Goal: Transaction & Acquisition: Purchase product/service

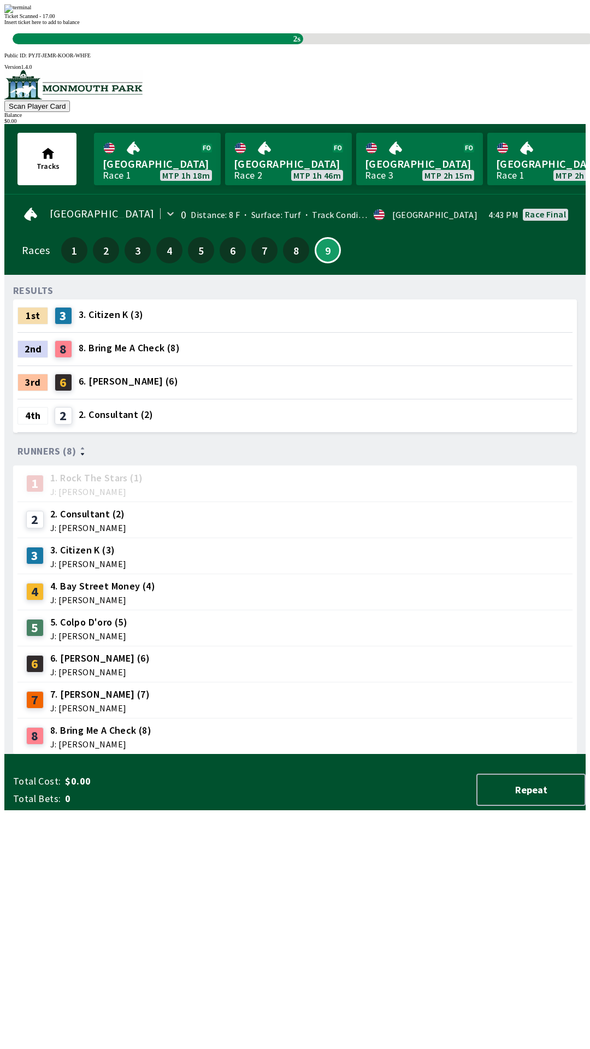
click at [80, 25] on span "Insert ticket here to add to balance" at bounding box center [41, 22] width 75 height 6
click at [279, 755] on div "RESULTS 1st 3 3. Citizen K (3) 2nd 8 8. Bring Me A Check (8) 3rd 6 6. [PERSON_N…" at bounding box center [299, 519] width 573 height 471
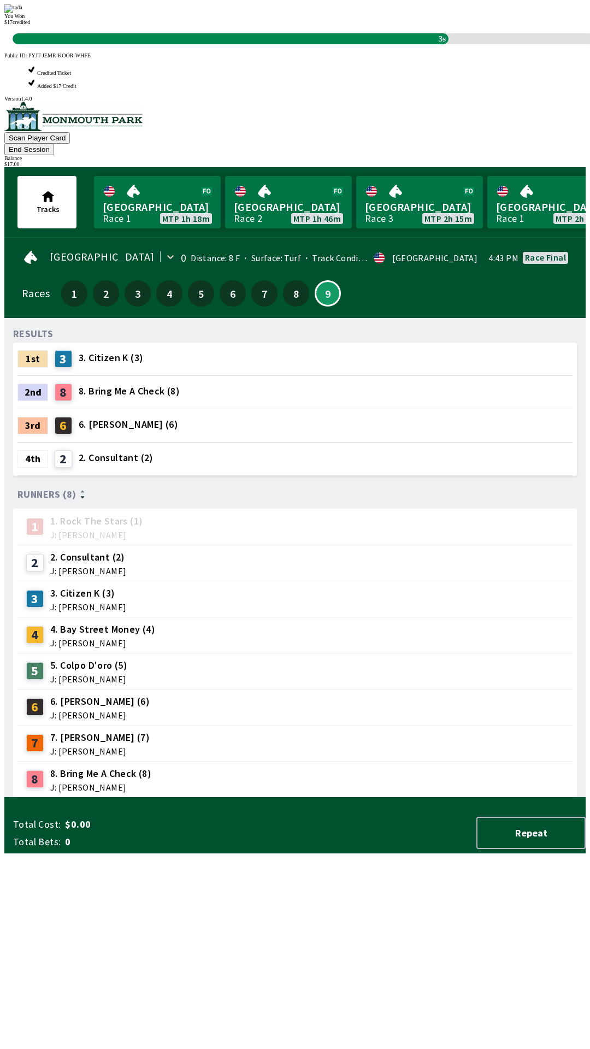
click at [284, 798] on div "RESULTS 1st 3 3. Citizen K (3) 2nd 8 8. Bring Me A Check (8) 3rd 6 6. [PERSON_N…" at bounding box center [299, 562] width 573 height 471
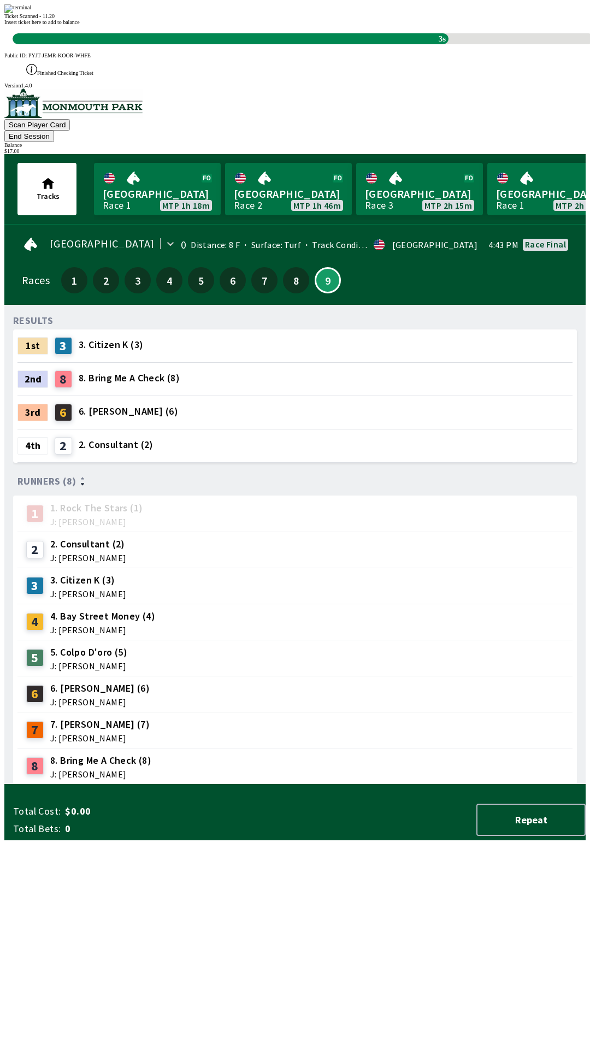
click at [316, 782] on div "RESULTS 1st 3 3. Citizen K (3) 2nd 8 8. Bring Me A Check (8) 3rd 6 6. [PERSON_N…" at bounding box center [299, 549] width 573 height 471
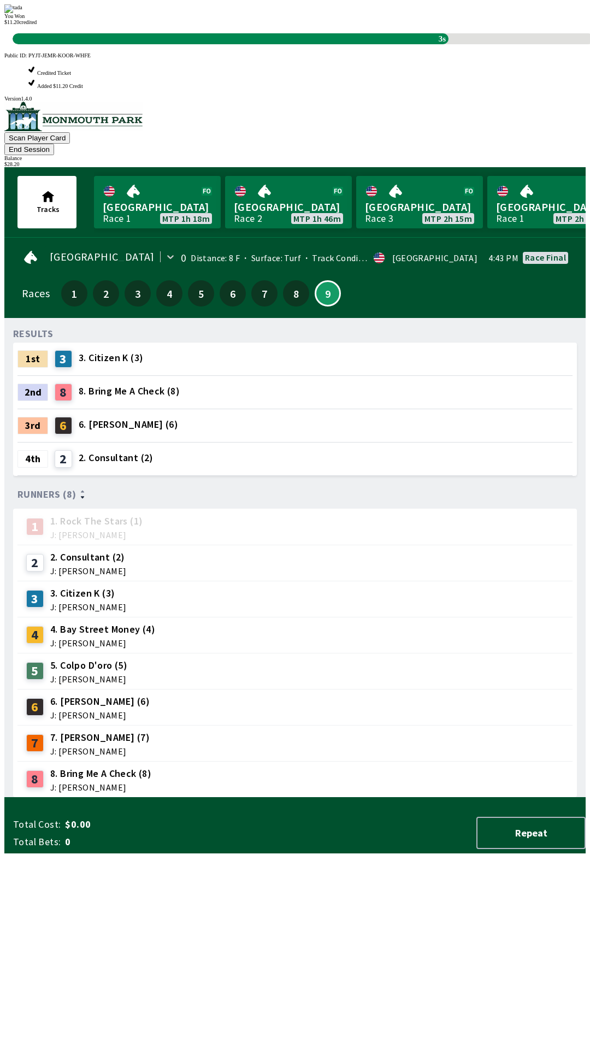
click at [243, 798] on div "RESULTS 1st 3 3. Citizen K (3) 2nd 8 8. Bring Me A Check (8) 3rd 6 6. [PERSON_N…" at bounding box center [299, 562] width 573 height 471
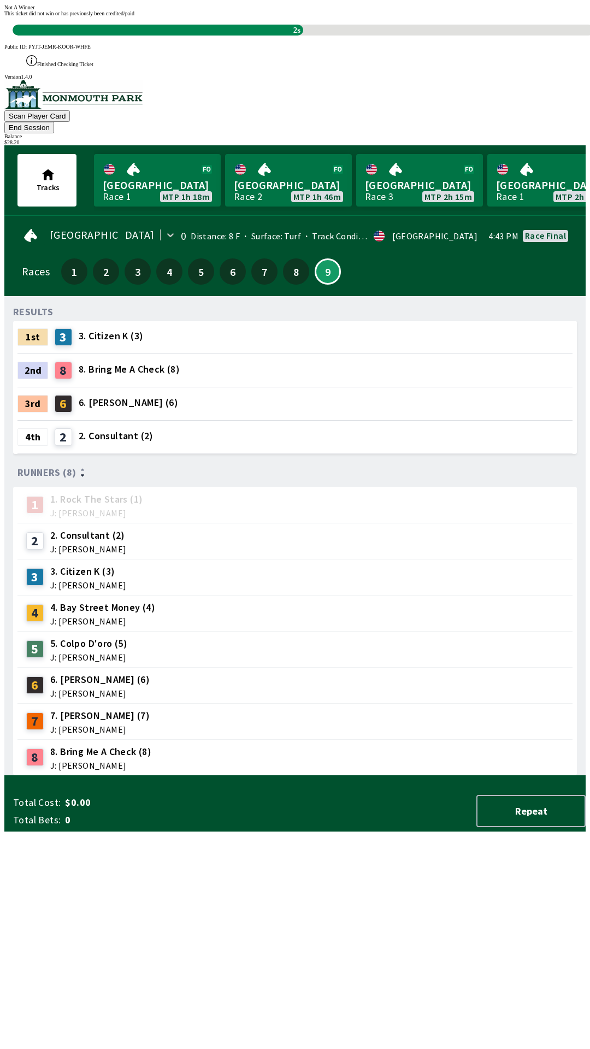
click at [228, 776] on div "RESULTS 1st 3 3. Citizen K (3) 2nd 8 8. Bring Me A Check (8) 3rd 6 6. [PERSON_N…" at bounding box center [299, 540] width 573 height 471
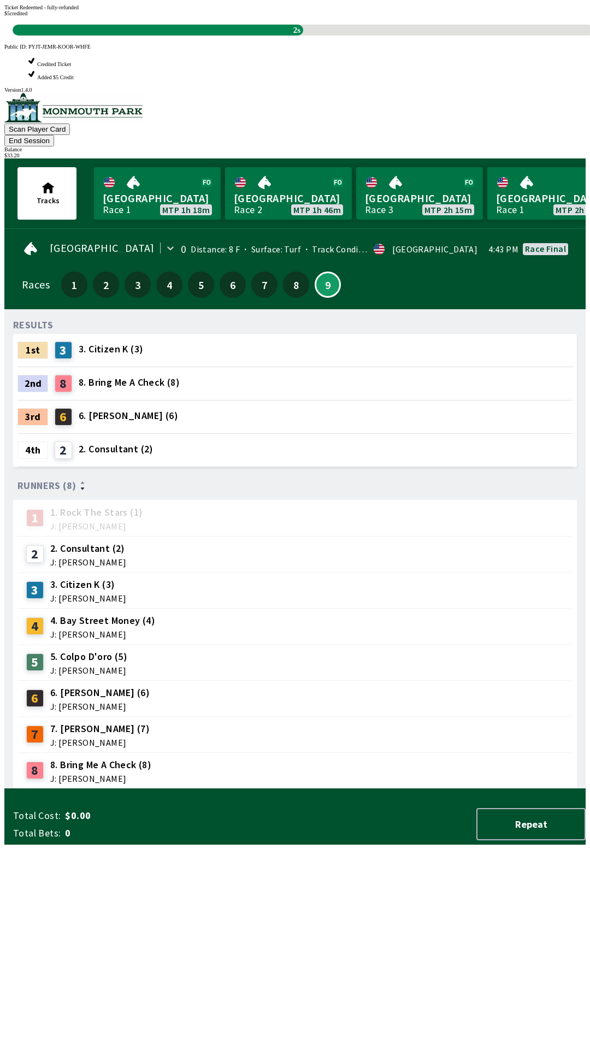
click at [252, 789] on div "RESULTS 1st 3 3. Citizen K (3) 2nd 8 8. Bring Me A Check (8) 3rd 6 6. [PERSON_N…" at bounding box center [299, 553] width 573 height 471
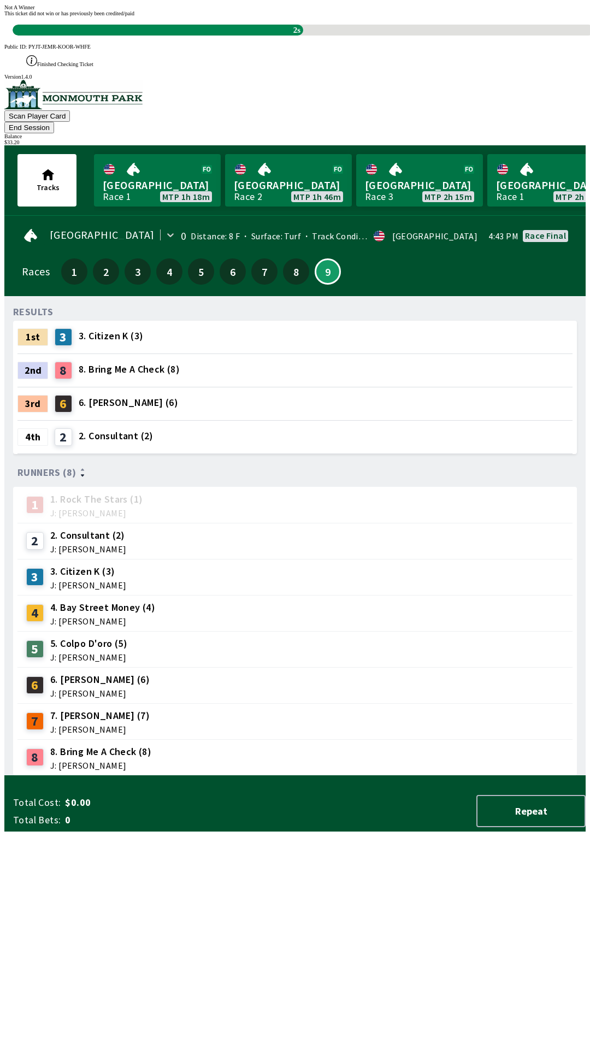
click at [266, 776] on div "RESULTS 1st 3 3. Citizen K (3) 2nd 8 8. Bring Me A Check (8) 3rd 6 6. [PERSON_N…" at bounding box center [299, 540] width 573 height 471
click at [223, 776] on div "RESULTS 1st 3 3. Citizen K (3) 2nd 8 8. Bring Me A Check (8) 3rd 6 6. [PERSON_N…" at bounding box center [299, 540] width 573 height 471
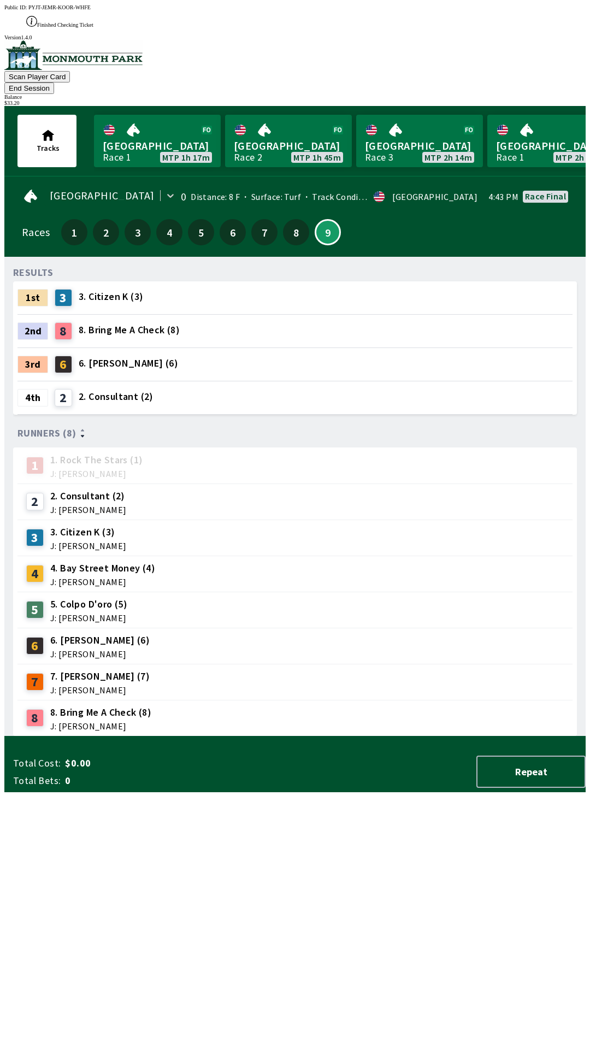
click at [214, 736] on div "RESULTS 1st 3 3. Citizen K (3) 2nd 8 8. Bring Me A Check (8) 3rd 6 6. [PERSON_N…" at bounding box center [299, 501] width 573 height 471
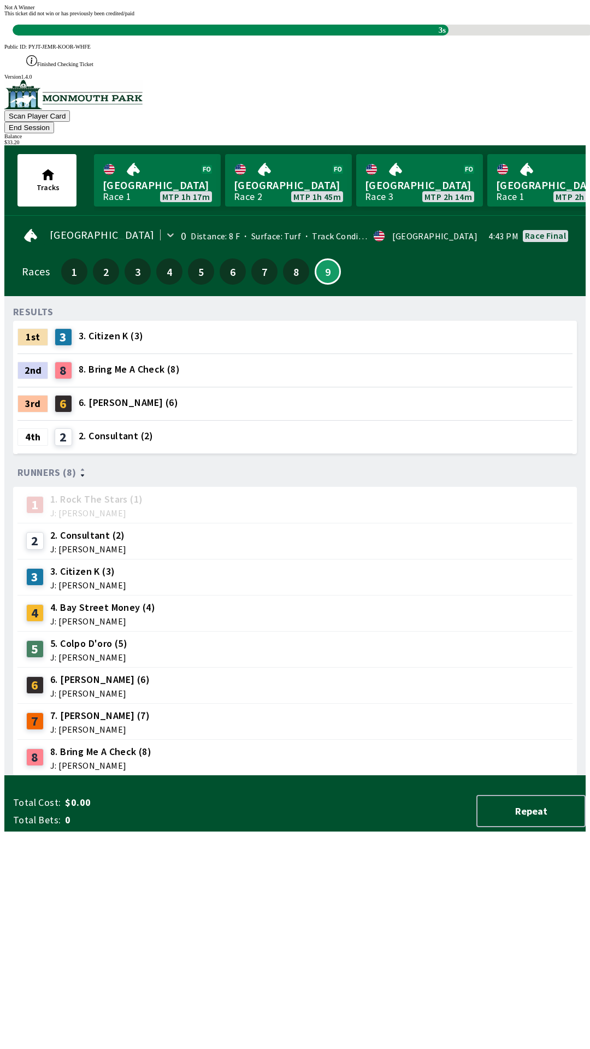
click at [170, 776] on div "RESULTS 1st 3 3. Citizen K (3) 2nd 8 8. Bring Me A Check (8) 3rd 6 6. [PERSON_N…" at bounding box center [299, 540] width 573 height 471
click at [166, 776] on div "RESULTS 1st 3 3. Citizen K (3) 2nd 8 8. Bring Me A Check (8) 3rd 6 6. [PERSON_N…" at bounding box center [299, 540] width 573 height 471
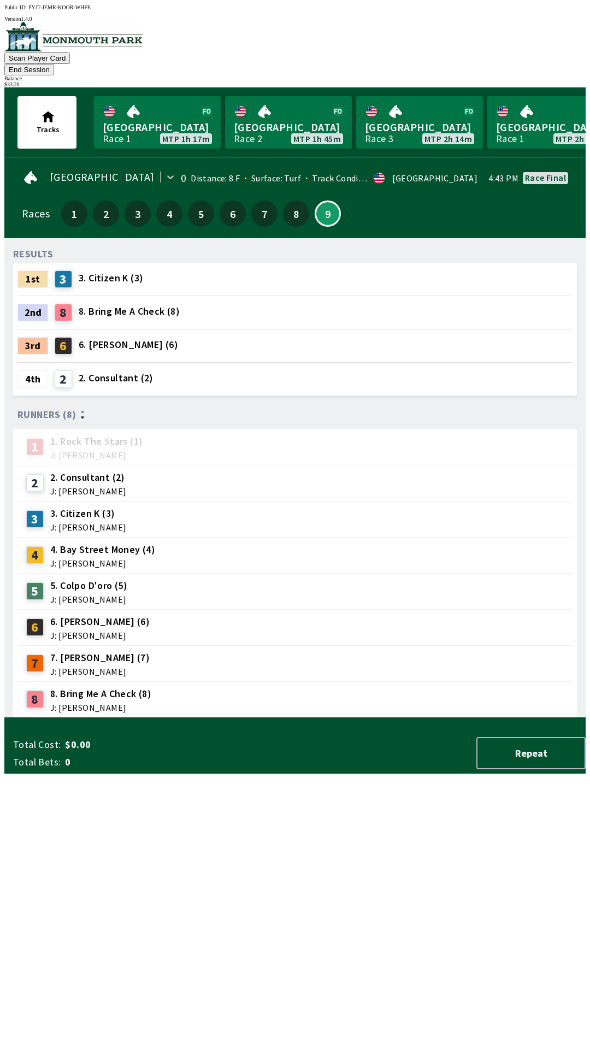
click at [438, 718] on div "RESULTS 1st 3 3. Citizen K (3) 2nd 8 8. Bring Me A Check (8) 3rd 6 6. [PERSON_N…" at bounding box center [299, 482] width 573 height 471
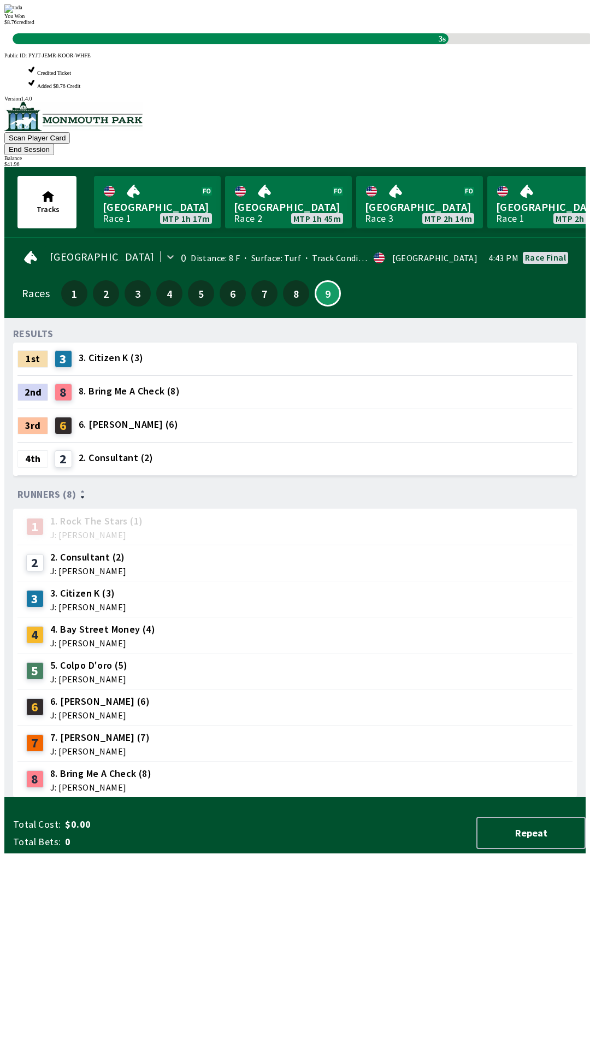
click at [270, 798] on div "RESULTS 1st 3 3. Citizen K (3) 2nd 8 8. Bring Me A Check (8) 3rd 6 6. [PERSON_N…" at bounding box center [299, 562] width 573 height 471
click at [262, 798] on div "RESULTS 1st 3 3. Citizen K (3) 2nd 8 8. Bring Me A Check (8) 3rd 6 6. [PERSON_N…" at bounding box center [299, 562] width 573 height 471
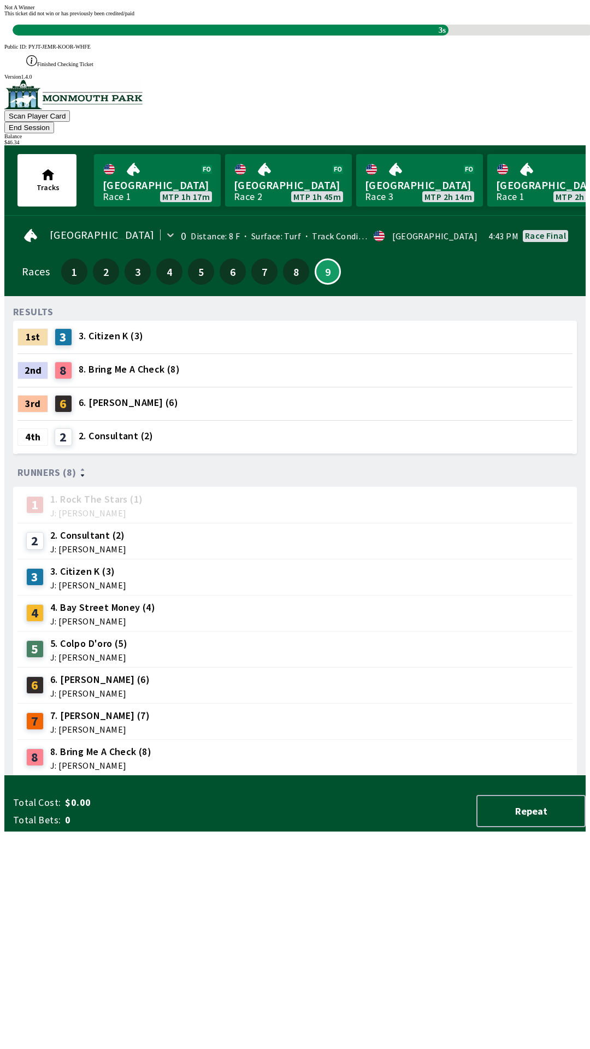
click at [169, 776] on div "RESULTS 1st 3 3. Citizen K (3) 2nd 8 8. Bring Me A Check (8) 3rd 6 6. [PERSON_N…" at bounding box center [299, 540] width 573 height 471
click at [168, 776] on div "RESULTS 1st 3 3. Citizen K (3) 2nd 8 8. Bring Me A Check (8) 3rd 6 6. [PERSON_N…" at bounding box center [299, 540] width 573 height 471
click at [172, 776] on div "RESULTS 1st 3 3. Citizen K (3) 2nd 8 8. Bring Me A Check (8) 3rd 6 6. [PERSON_N…" at bounding box center [299, 540] width 573 height 471
click at [175, 776] on div "RESULTS 1st 3 3. Citizen K (3) 2nd 8 8. Bring Me A Check (8) 3rd 6 6. [PERSON_N…" at bounding box center [299, 540] width 573 height 471
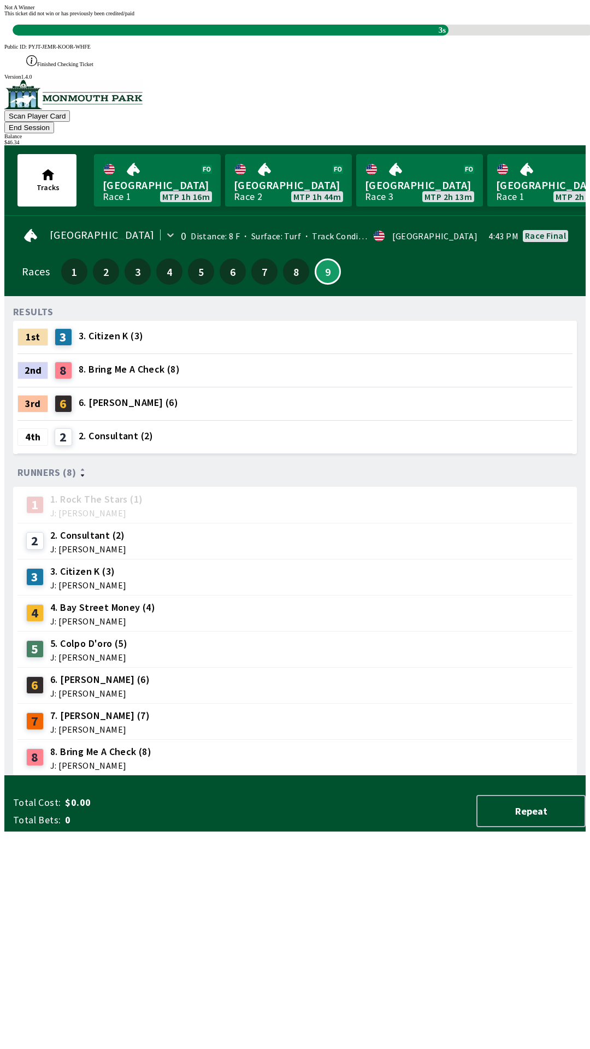
click at [179, 776] on div "RESULTS 1st 3 3. Citizen K (3) 2nd 8 8. Bring Me A Check (8) 3rd 6 6. [PERSON_N…" at bounding box center [299, 540] width 573 height 471
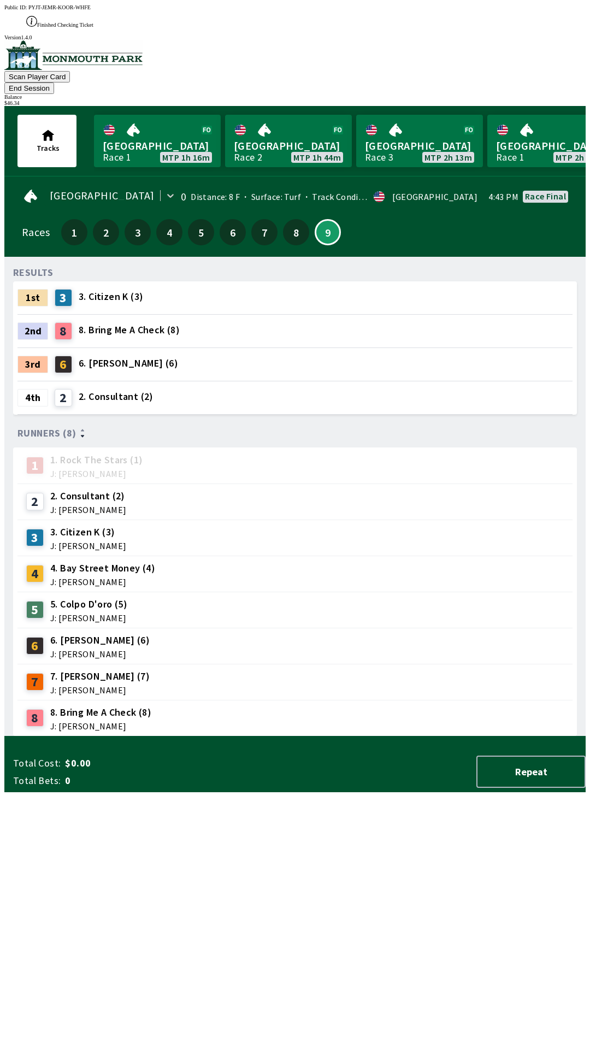
click at [170, 736] on div "RESULTS 1st 3 3. Citizen K (3) 2nd 8 8. Bring Me A Check (8) 3rd 6 6. [PERSON_N…" at bounding box center [299, 501] width 573 height 471
click at [176, 736] on div "RESULTS 1st 3 3. Citizen K (3) 2nd 8 8. Bring Me A Check (8) 3rd 6 6. [PERSON_N…" at bounding box center [299, 501] width 573 height 471
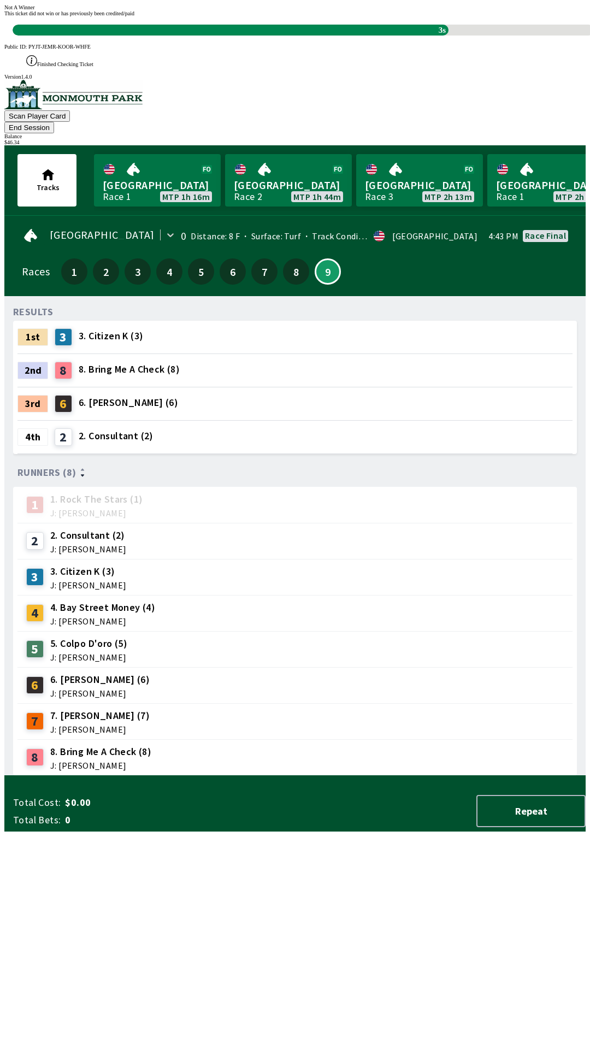
click at [427, 776] on div "RESULTS 1st 3 3. Citizen K (3) 2nd 8 8. Bring Me A Check (8) 3rd 6 6. [PERSON_N…" at bounding box center [299, 540] width 573 height 471
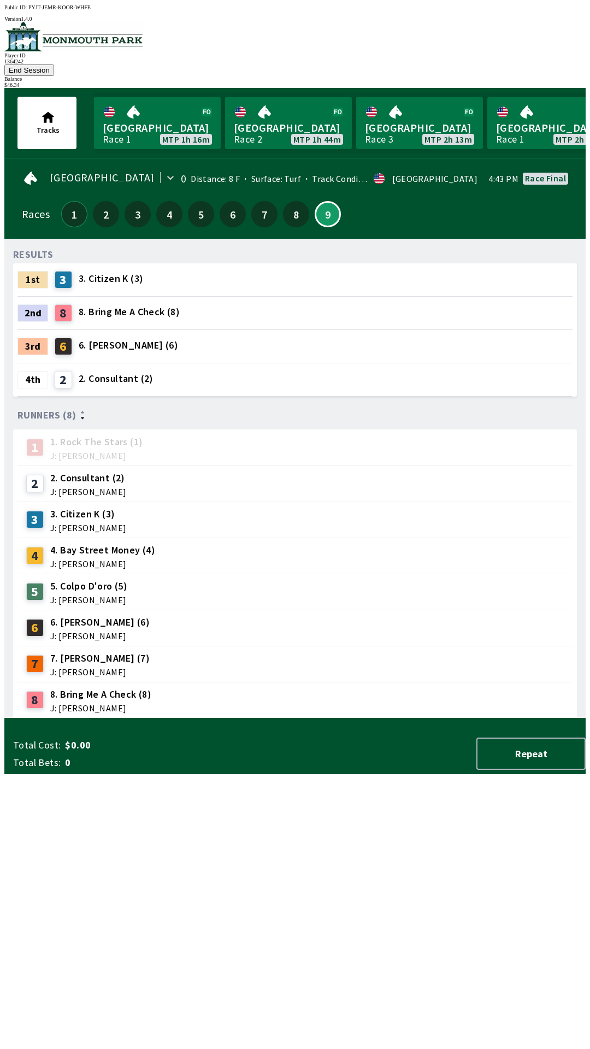
click at [72, 201] on button "1" at bounding box center [74, 214] width 26 height 26
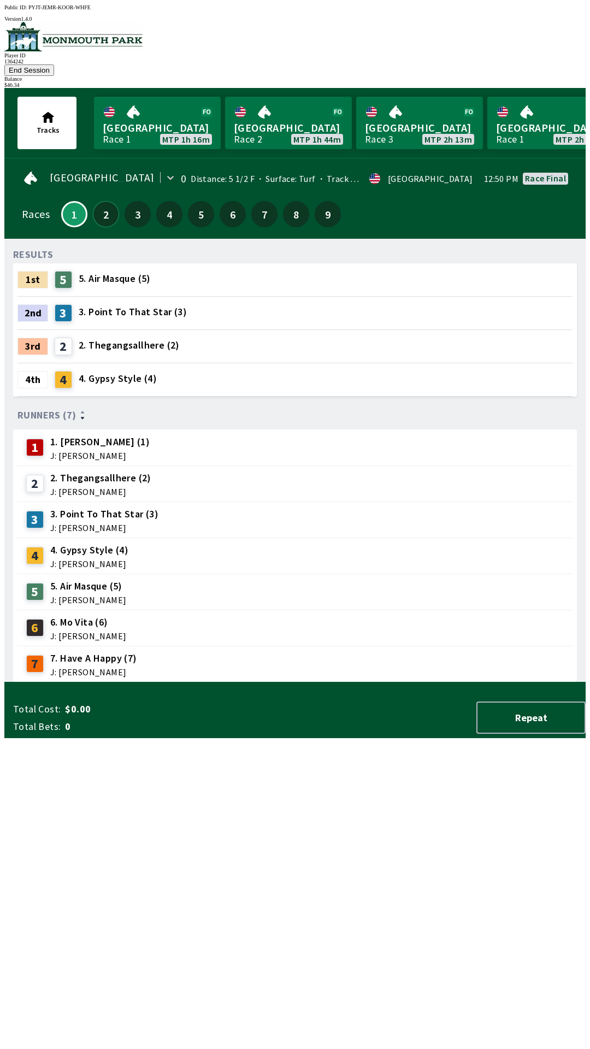
click at [104, 201] on button "2" at bounding box center [106, 214] width 26 height 26
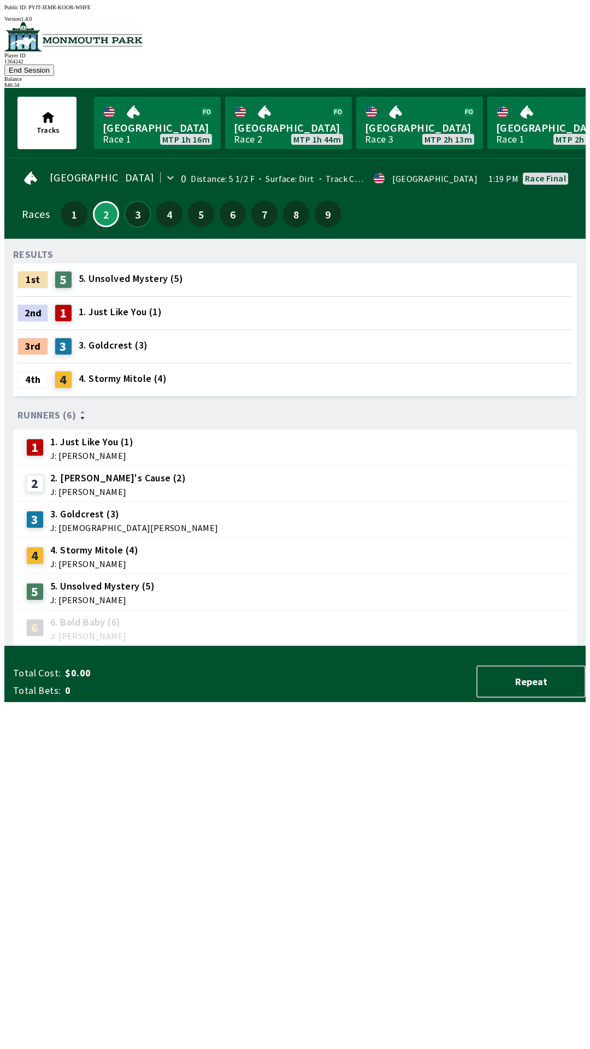
click at [132, 201] on button "3" at bounding box center [138, 214] width 26 height 26
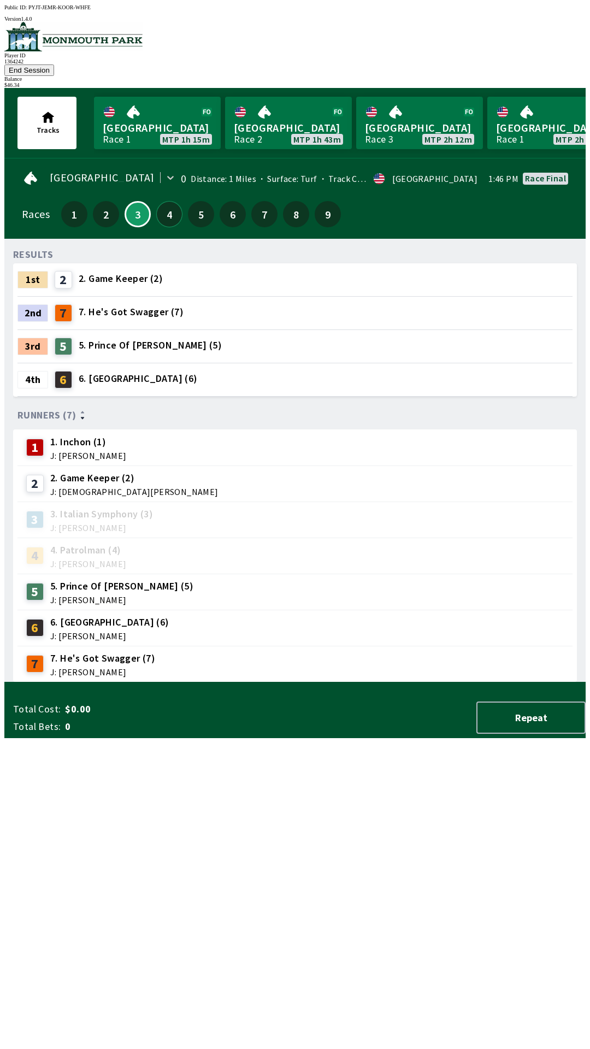
click at [173, 201] on button "4" at bounding box center [169, 214] width 26 height 26
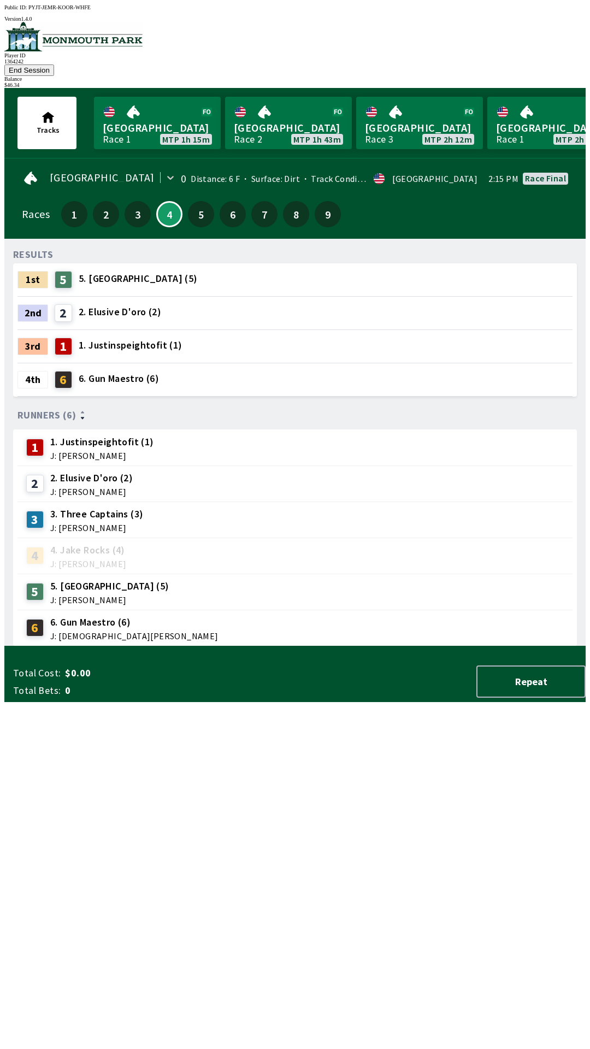
click at [178, 434] on div "1 1. Justinspeightofit (1) J: [PERSON_NAME]" at bounding box center [295, 447] width 546 height 27
click at [185, 434] on div "1 1. Justinspeightofit (1) J: [PERSON_NAME]" at bounding box center [295, 447] width 546 height 27
click at [214, 410] on div "Runners (6)" at bounding box center [294, 415] width 555 height 11
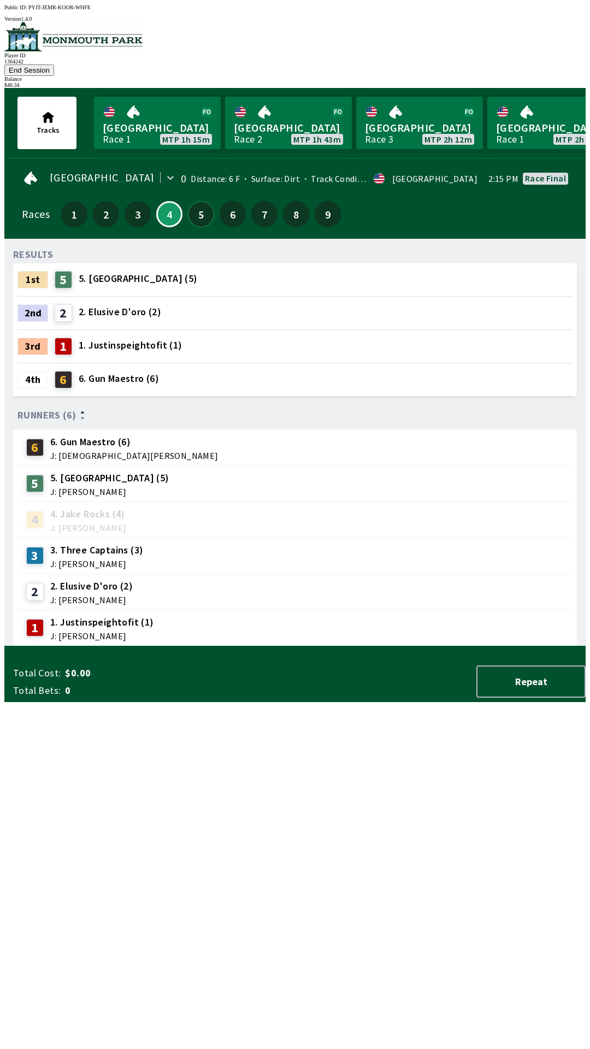
click at [201, 201] on button "5" at bounding box center [201, 214] width 26 height 26
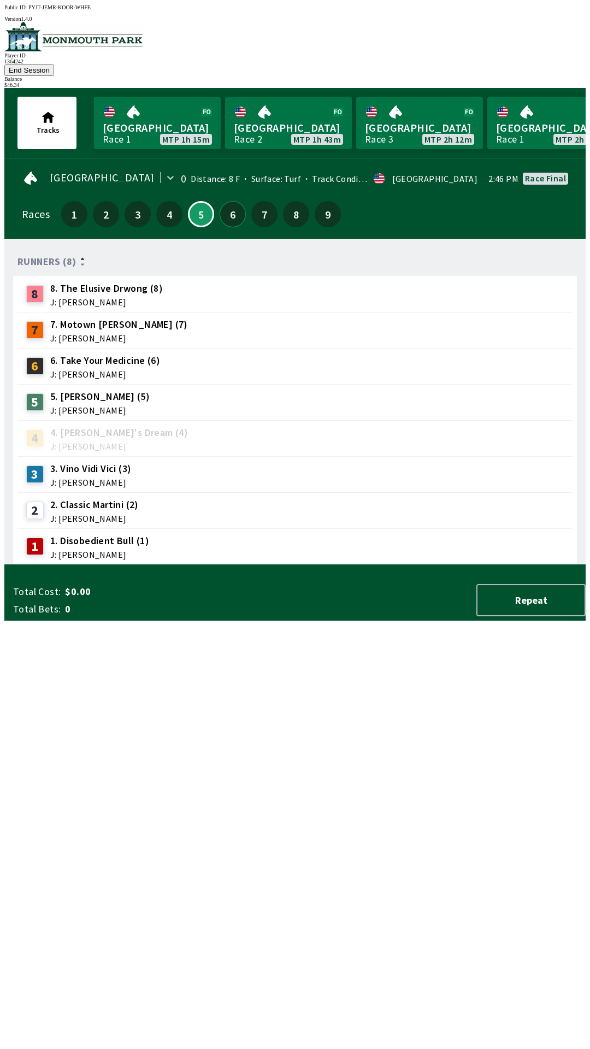
click at [228, 201] on button "6" at bounding box center [233, 214] width 26 height 26
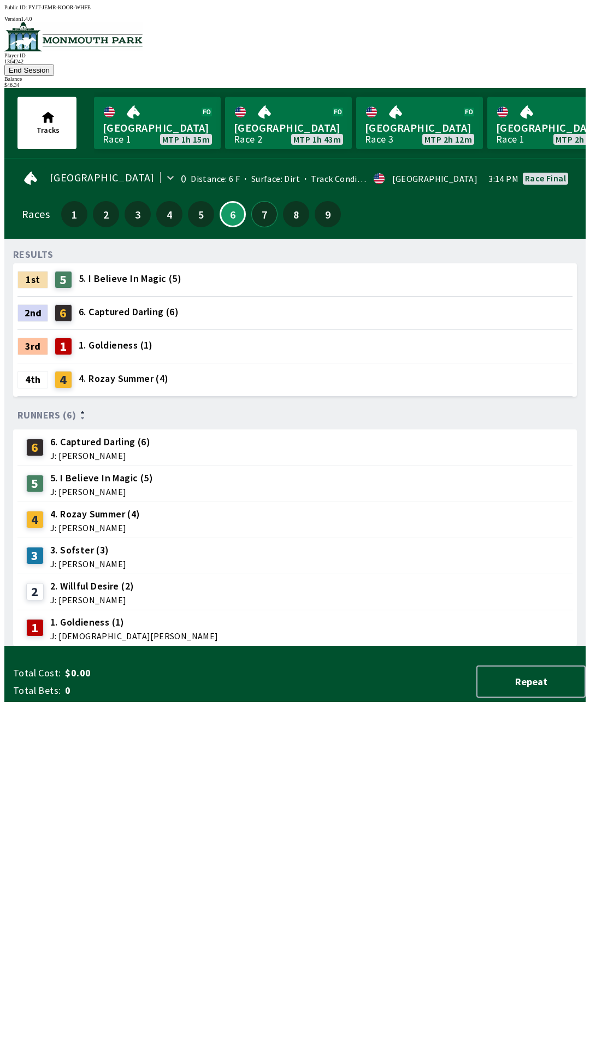
click at [259, 201] on button "7" at bounding box center [264, 214] width 26 height 26
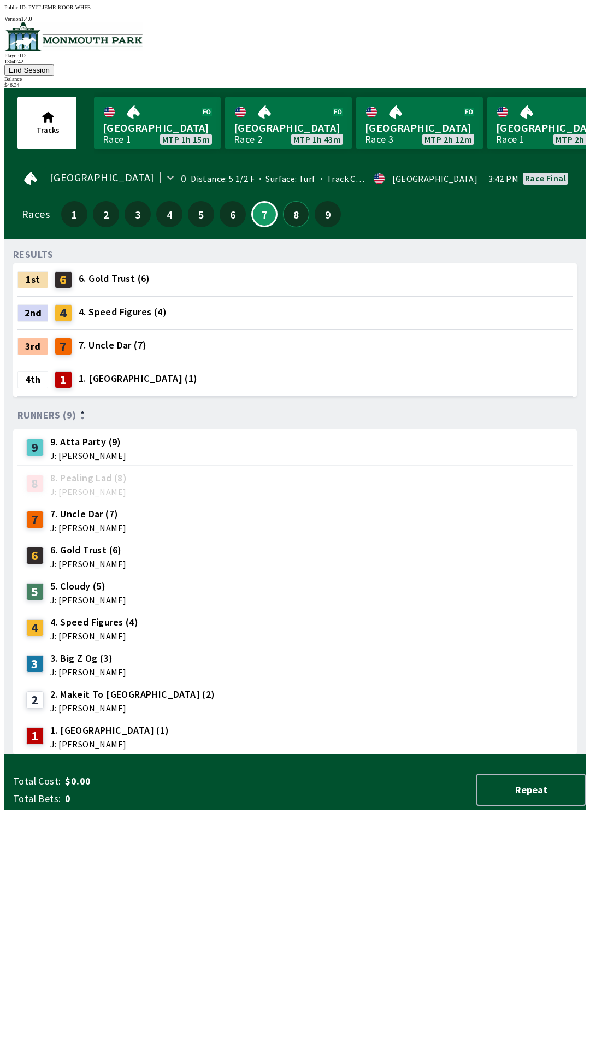
click at [291, 201] on button "8" at bounding box center [296, 214] width 26 height 26
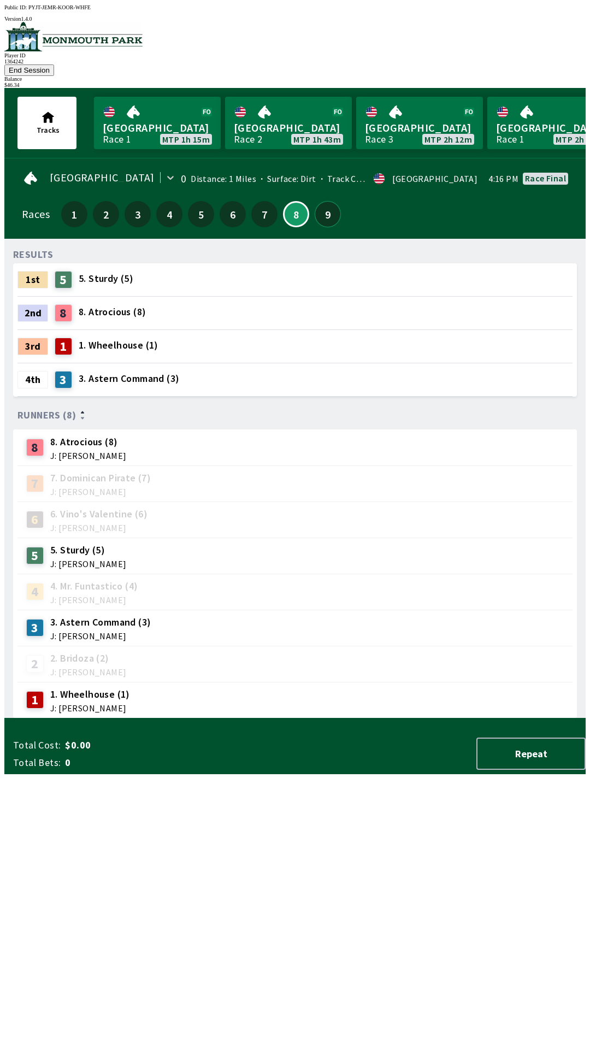
click at [325, 201] on button "9" at bounding box center [328, 214] width 26 height 26
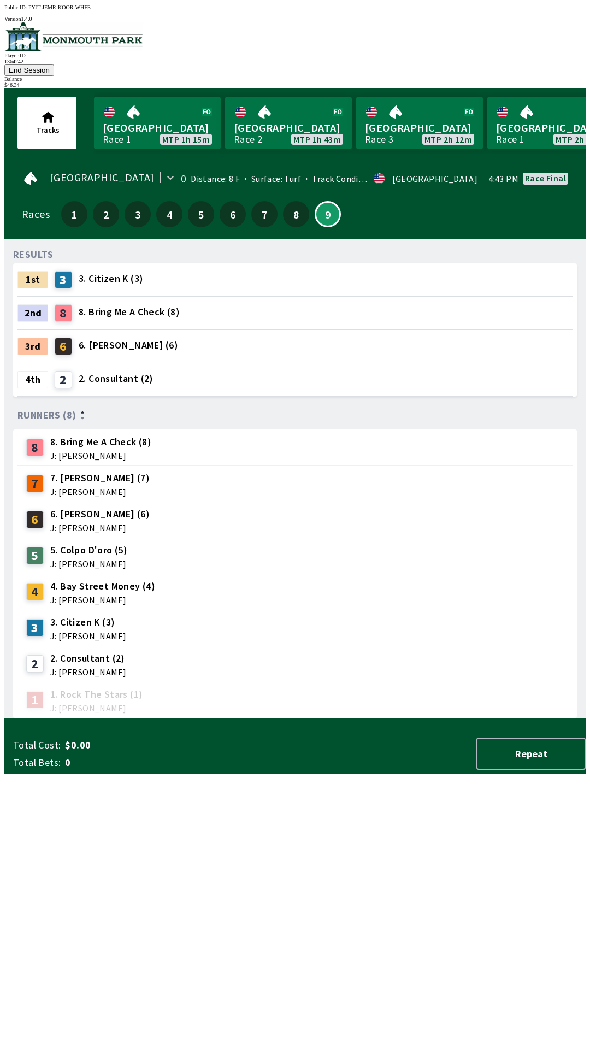
click at [54, 64] on button "End Session" at bounding box center [29, 69] width 50 height 11
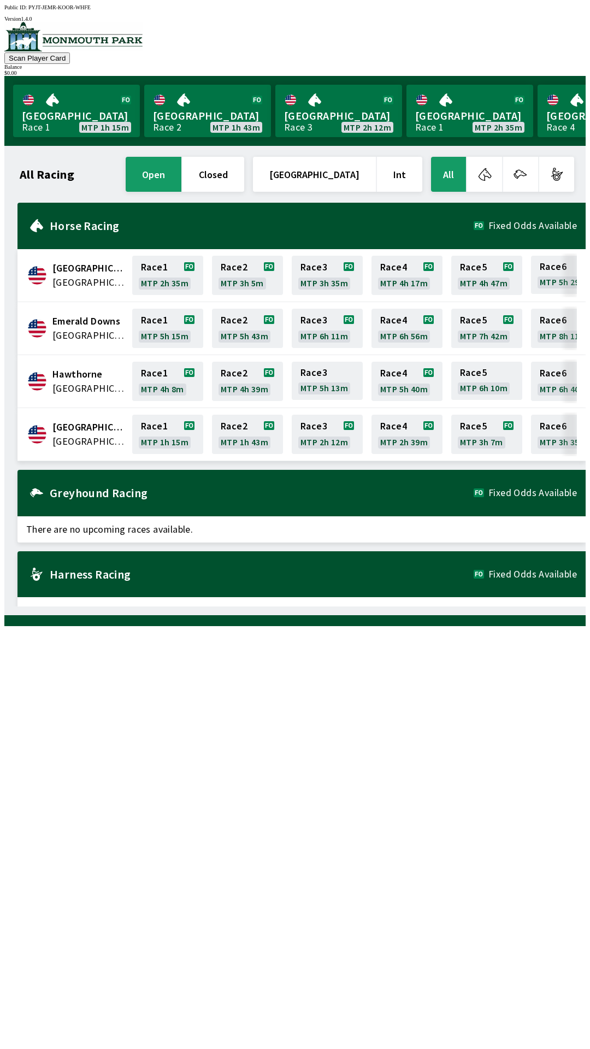
click at [376, 606] on div "All Racing open closed [GEOGRAPHIC_DATA] Int All [GEOGRAPHIC_DATA] [GEOGRAPHIC_…" at bounding box center [299, 381] width 573 height 452
click at [69, 116] on link "[GEOGRAPHIC_DATA] Race 1 MTP 1h 15m" at bounding box center [76, 111] width 127 height 52
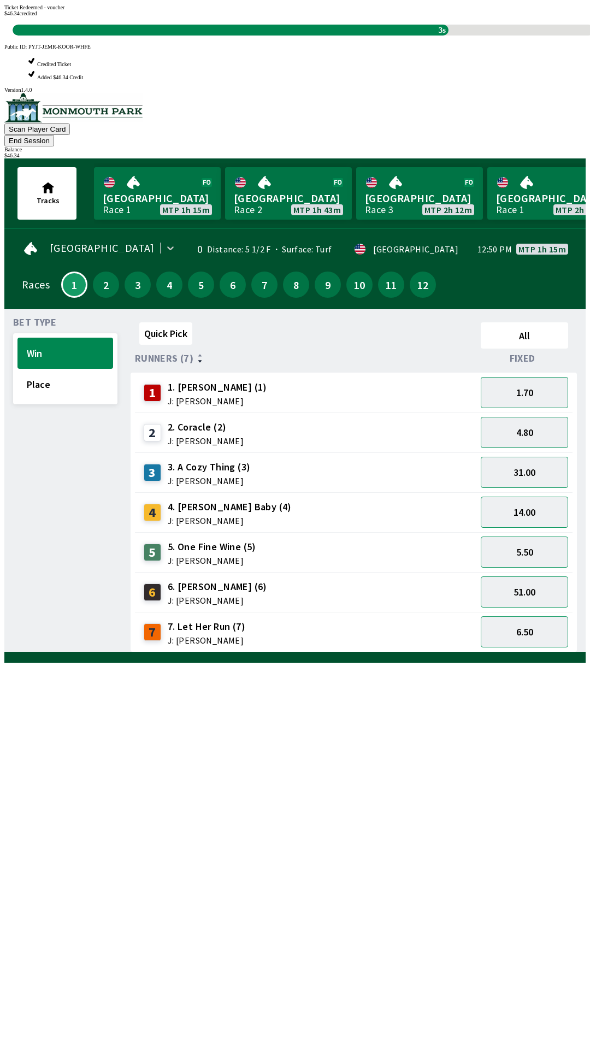
click at [447, 652] on div "Quick Pick All Runners (7) Fixed 1 1. [PERSON_NAME] (1) J: [PERSON_NAME] 1.70 2…" at bounding box center [358, 485] width 455 height 334
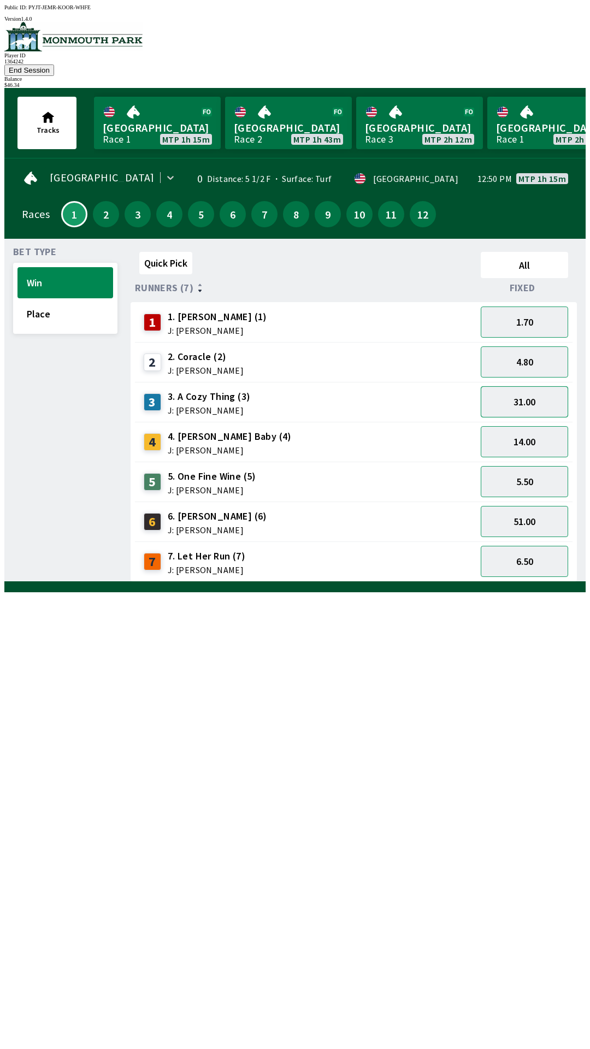
click at [546, 386] on button "31.00" at bounding box center [524, 401] width 87 height 31
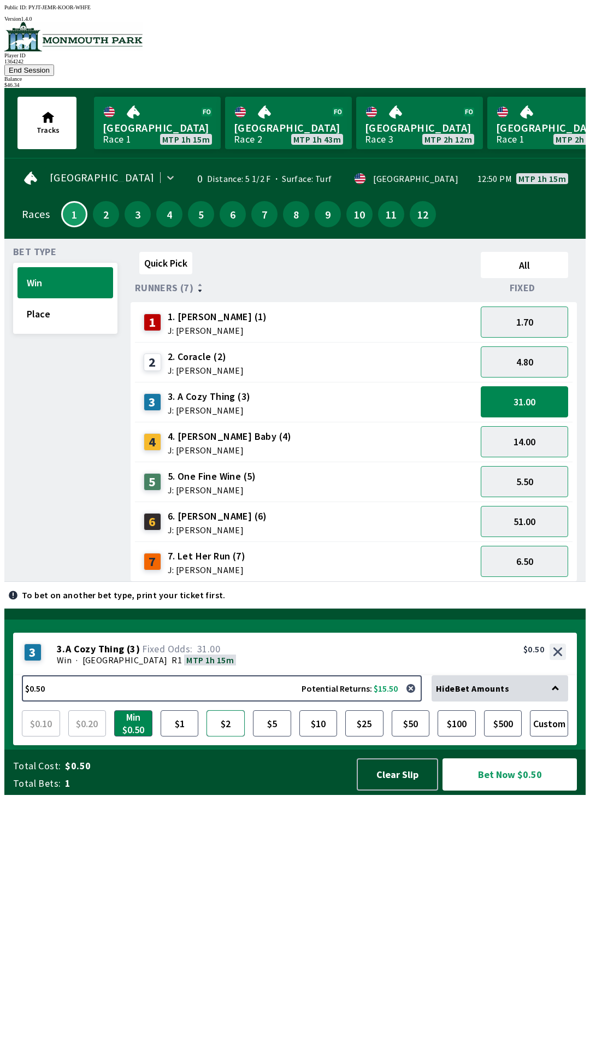
click at [227, 736] on button "$2" at bounding box center [226, 723] width 38 height 26
click at [523, 791] on button "Bet Now $2.00" at bounding box center [510, 774] width 134 height 32
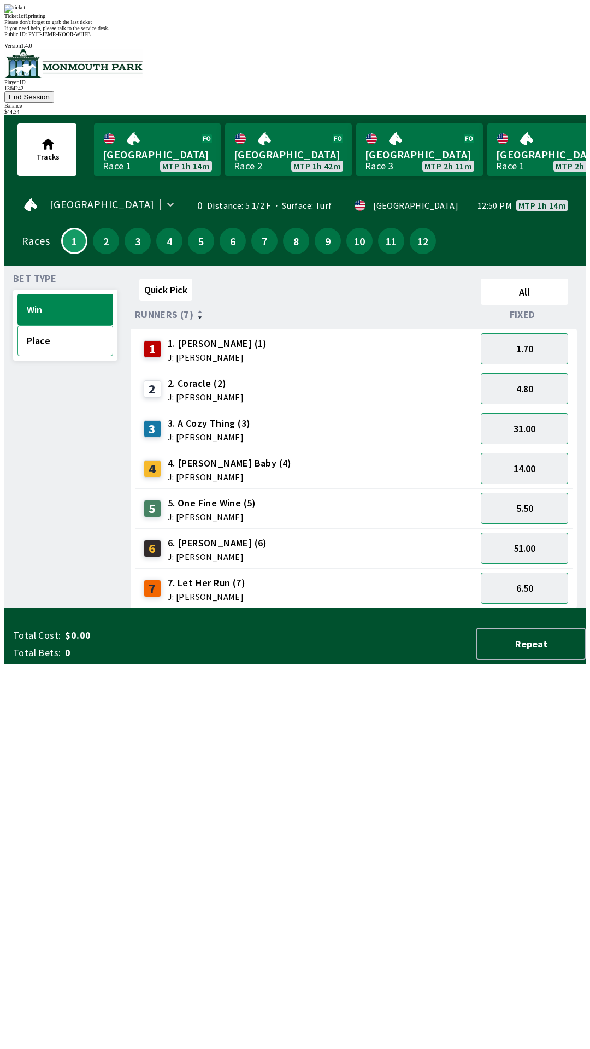
click at [62, 325] on button "Place" at bounding box center [65, 340] width 96 height 31
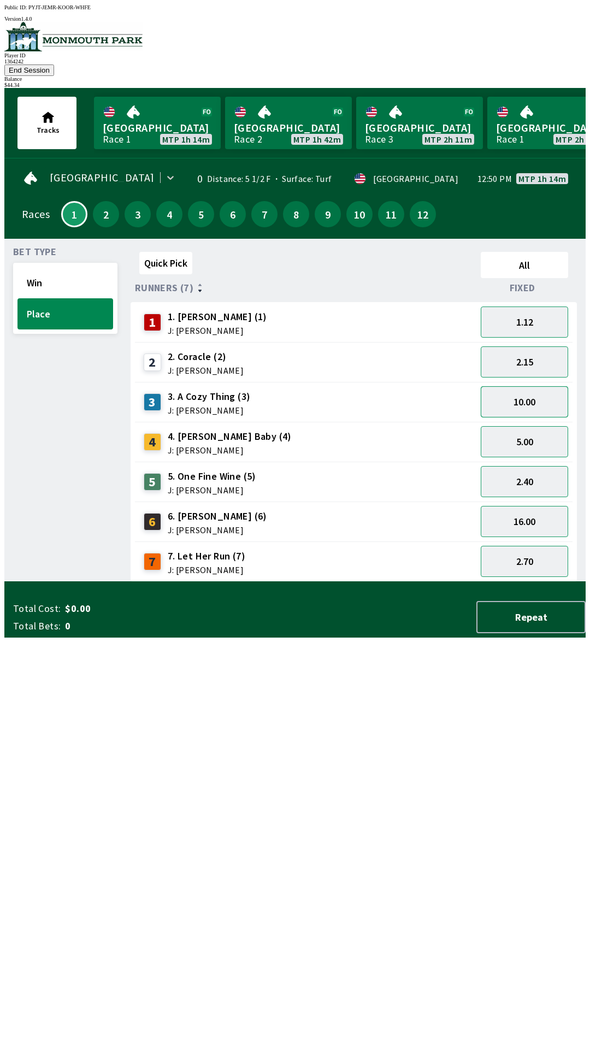
click at [551, 386] on button "10.00" at bounding box center [524, 401] width 87 height 31
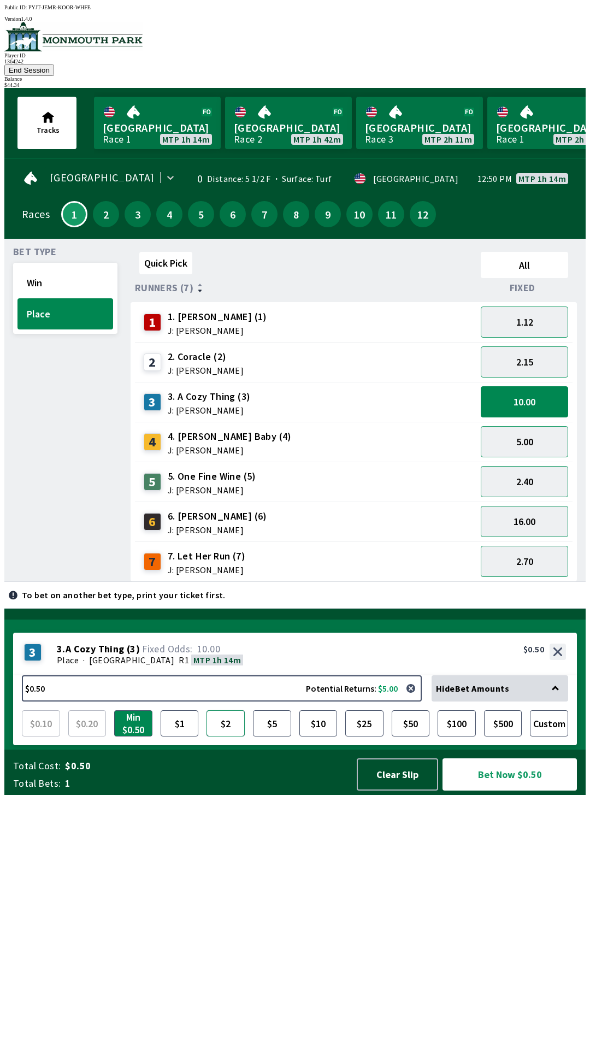
click at [229, 736] on button "$2" at bounding box center [226, 723] width 38 height 26
click at [527, 791] on button "Bet Now $2.00" at bounding box center [510, 774] width 134 height 32
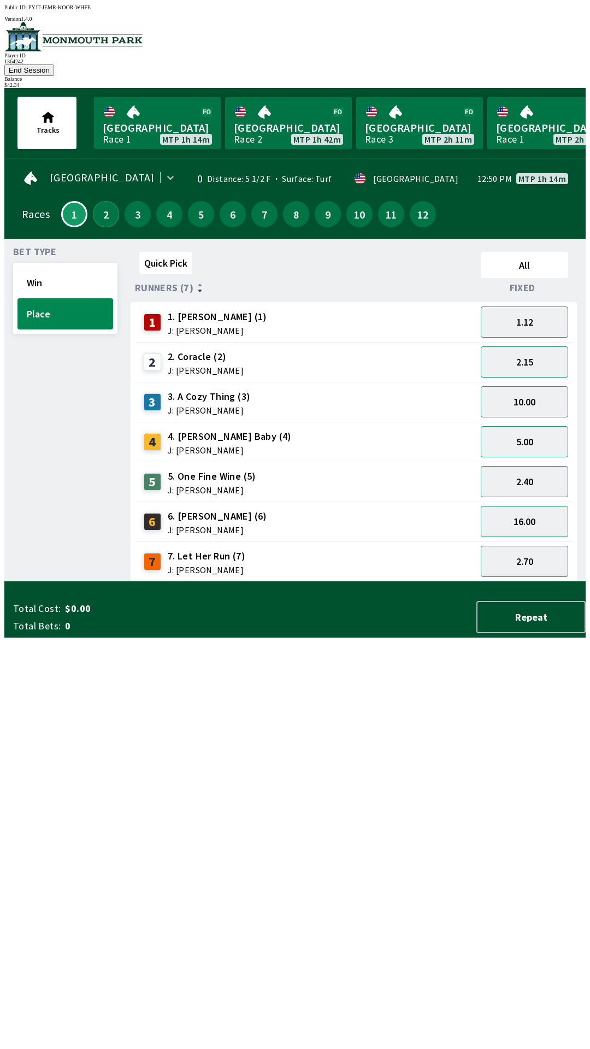
click at [103, 204] on button "2" at bounding box center [106, 214] width 26 height 26
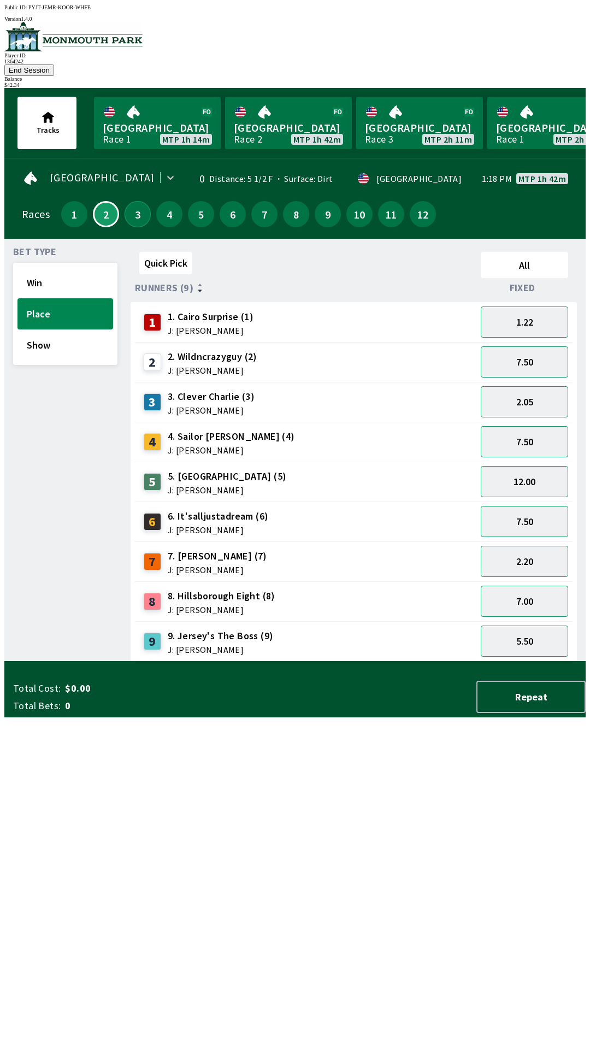
click at [137, 201] on button "3" at bounding box center [138, 214] width 26 height 26
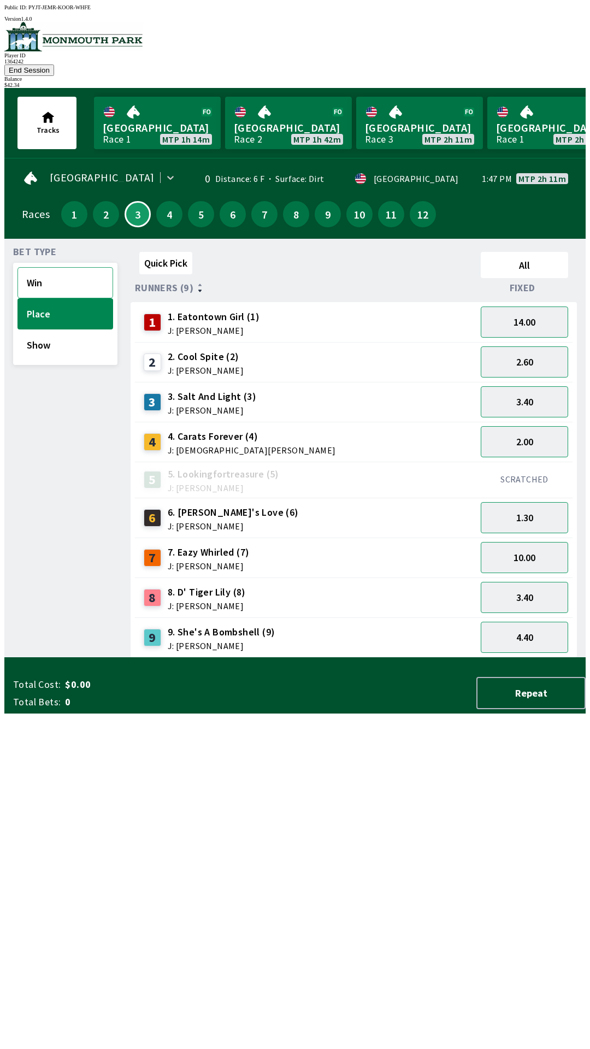
click at [67, 267] on button "Win" at bounding box center [65, 282] width 96 height 31
click at [545, 502] on button "2.20" at bounding box center [524, 517] width 87 height 31
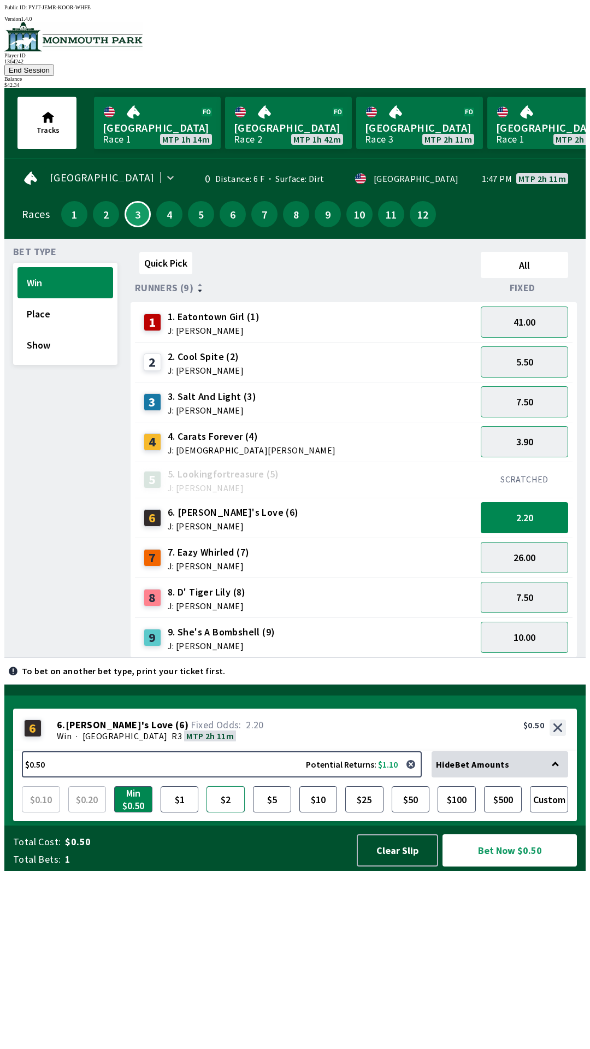
click at [230, 812] on button "$2" at bounding box center [226, 799] width 38 height 26
click at [533, 867] on button "Bet Now $2.00" at bounding box center [510, 850] width 134 height 32
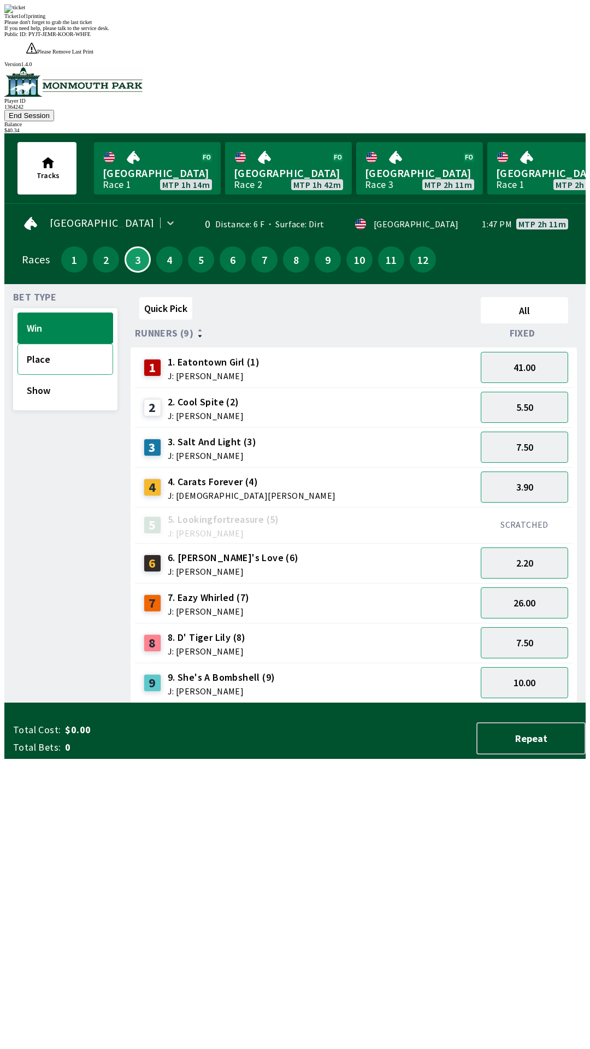
click at [64, 344] on button "Place" at bounding box center [65, 359] width 96 height 31
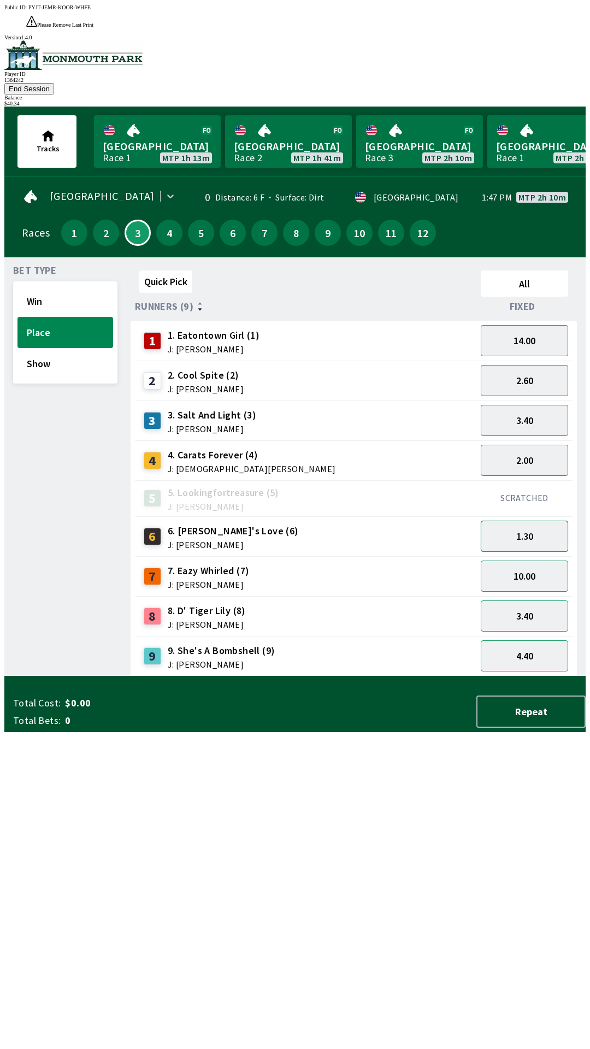
click at [543, 521] on button "1.30" at bounding box center [524, 536] width 87 height 31
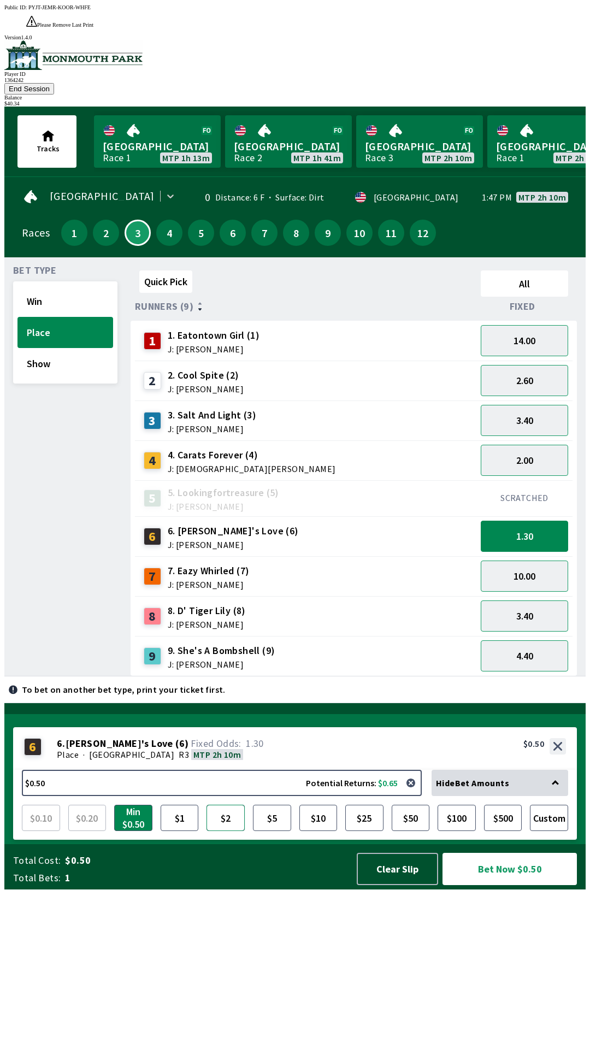
click at [227, 831] on button "$2" at bounding box center [226, 818] width 38 height 26
click at [519, 885] on button "Bet Now $2.00" at bounding box center [510, 869] width 134 height 32
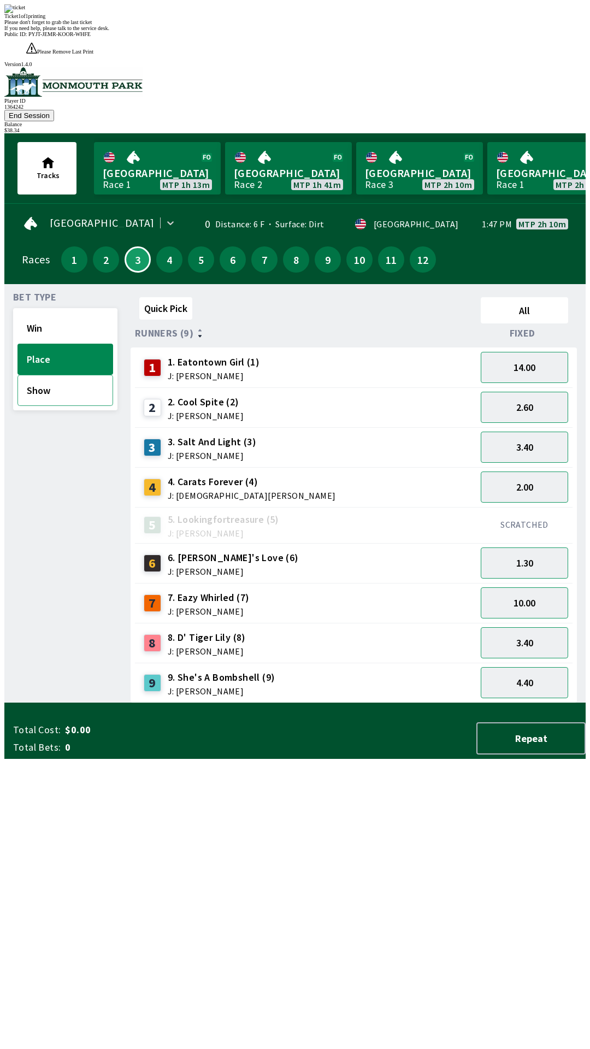
click at [56, 375] on button "Show" at bounding box center [65, 390] width 96 height 31
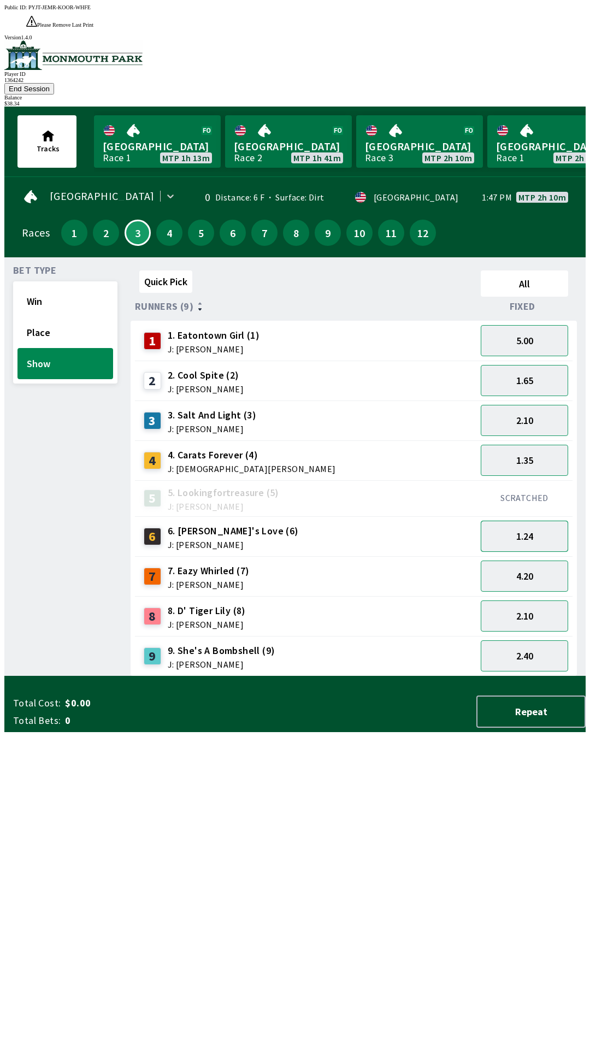
click at [541, 521] on button "1.24" at bounding box center [524, 536] width 87 height 31
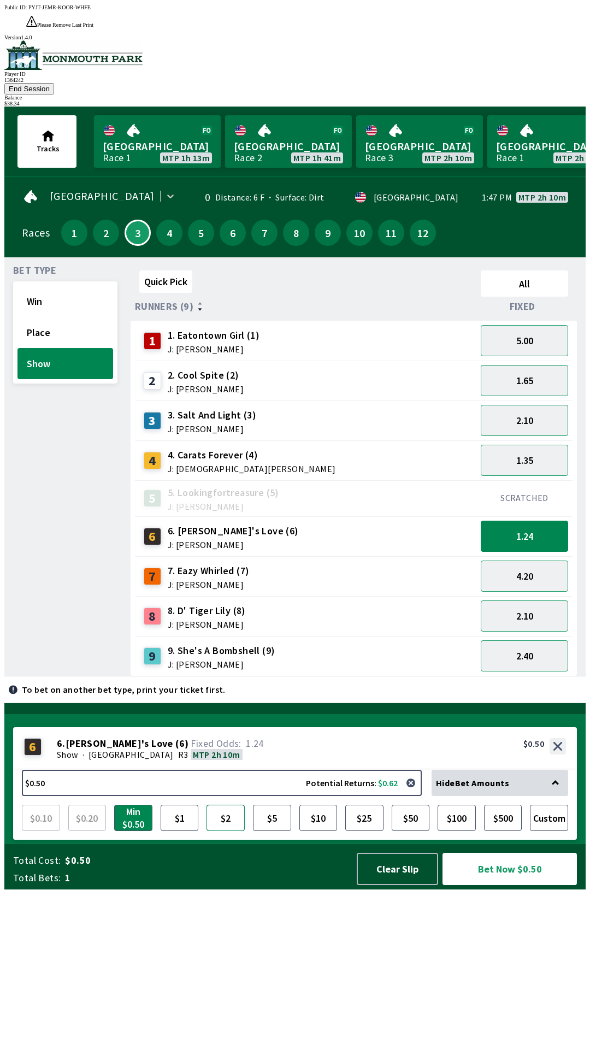
click at [227, 831] on button "$2" at bounding box center [226, 818] width 38 height 26
click at [526, 885] on button "Bet Now $2.00" at bounding box center [510, 869] width 134 height 32
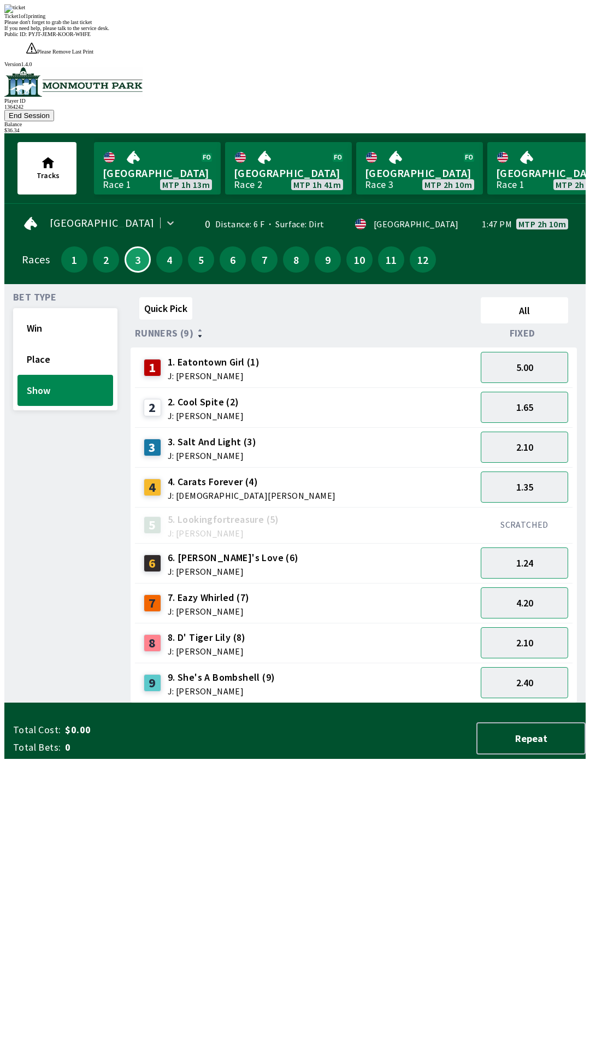
click at [255, 703] on div "Quick Pick All Runners (9) Fixed 1 1. Eatontown Girl (1) J: [PERSON_NAME] 5.00 …" at bounding box center [358, 498] width 455 height 410
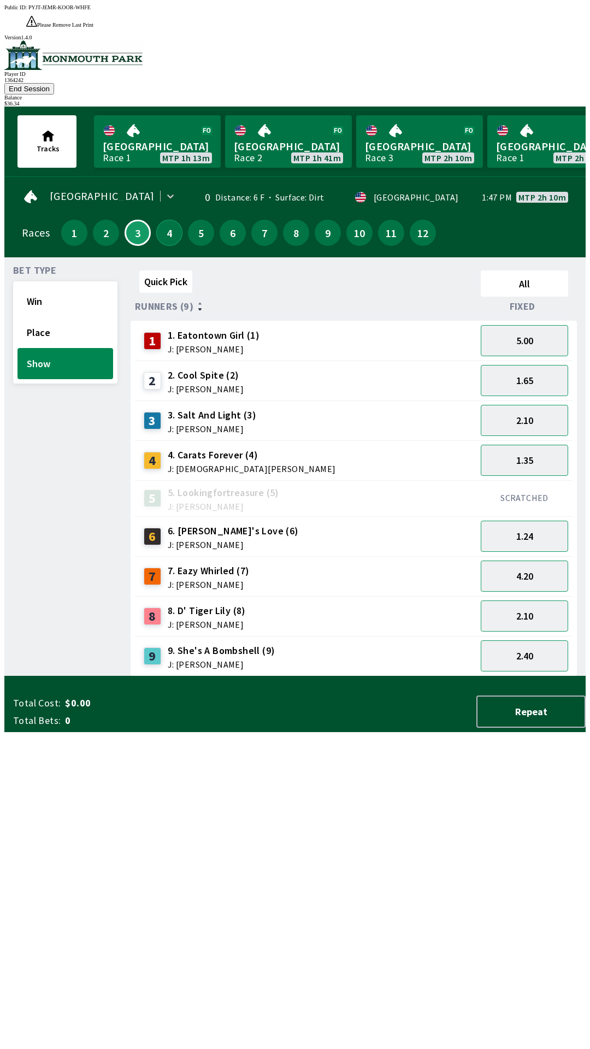
click at [169, 220] on button "4" at bounding box center [169, 233] width 26 height 26
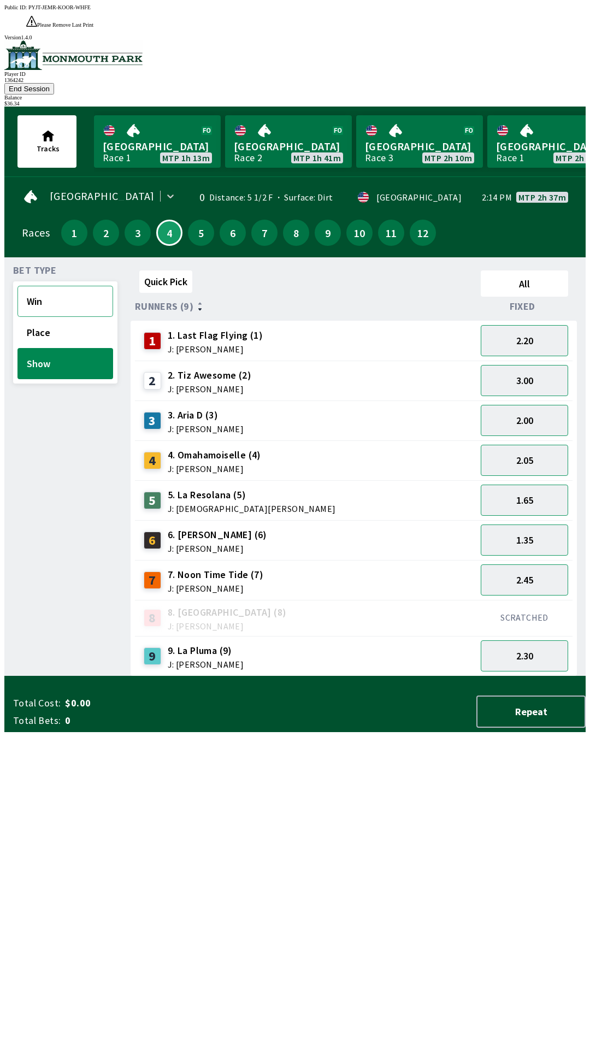
click at [67, 286] on button "Win" at bounding box center [65, 301] width 96 height 31
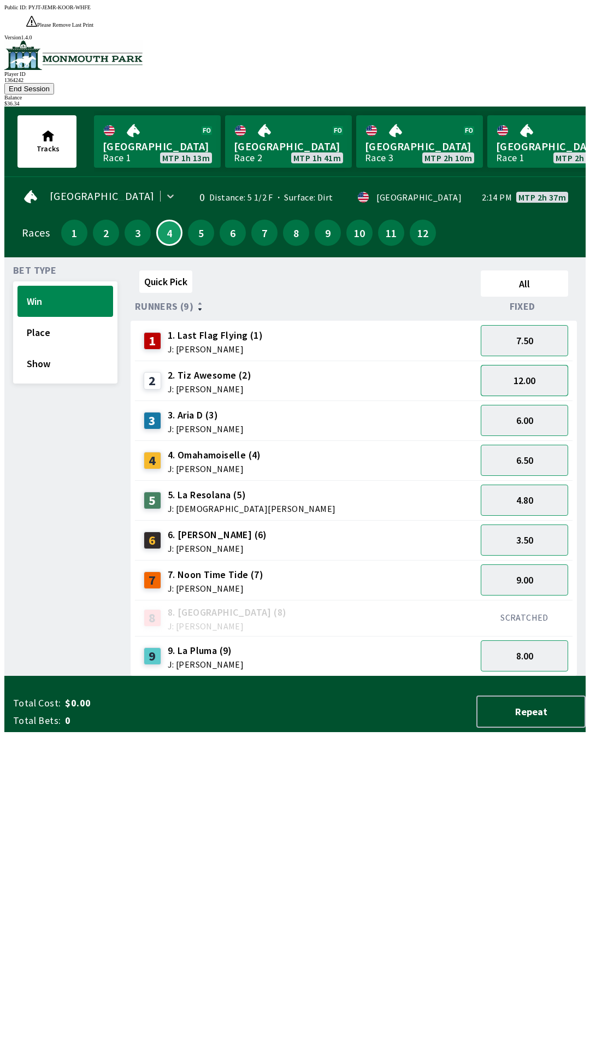
click at [548, 365] on button "12.00" at bounding box center [524, 380] width 87 height 31
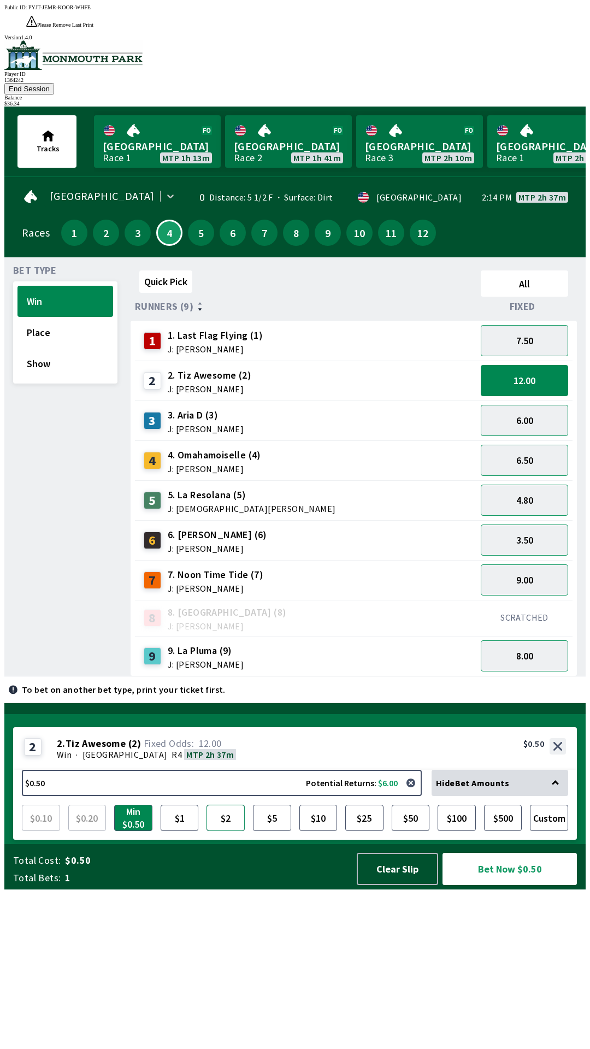
click at [229, 831] on button "$2" at bounding box center [226, 818] width 38 height 26
click at [533, 885] on button "Bet Now $2.00" at bounding box center [510, 869] width 134 height 32
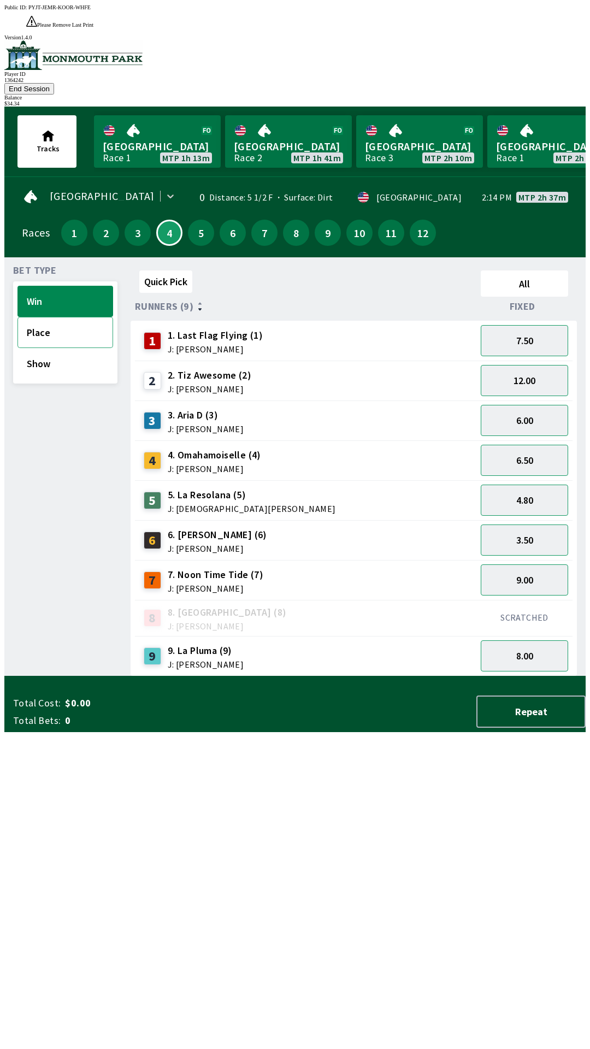
click at [65, 317] on button "Place" at bounding box center [65, 332] width 96 height 31
click at [541, 365] on button "5.00" at bounding box center [524, 380] width 87 height 31
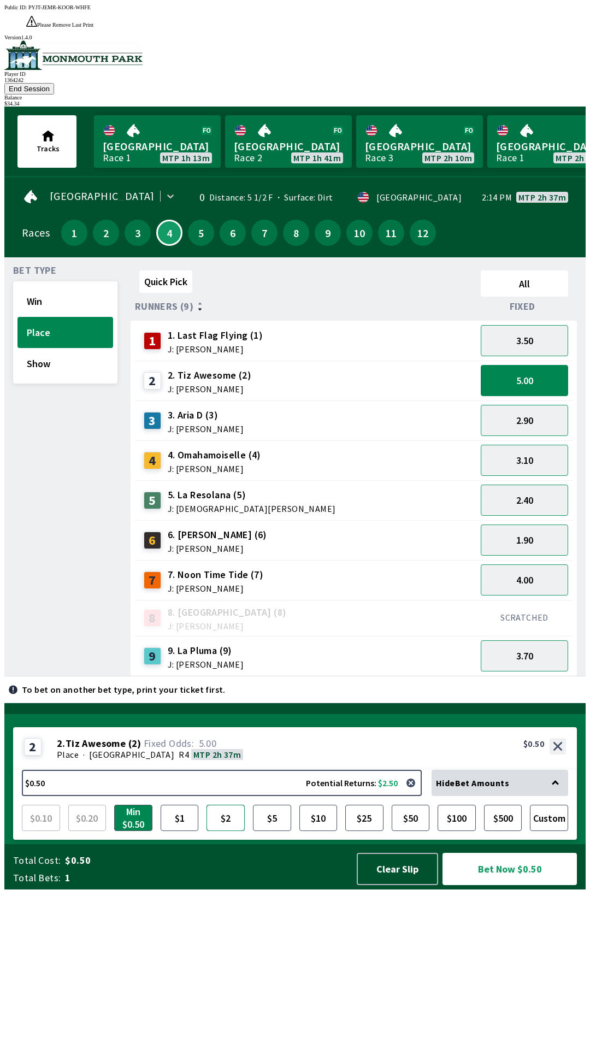
click at [231, 831] on button "$2" at bounding box center [226, 818] width 38 height 26
click at [532, 885] on button "Bet Now $2.00" at bounding box center [510, 869] width 134 height 32
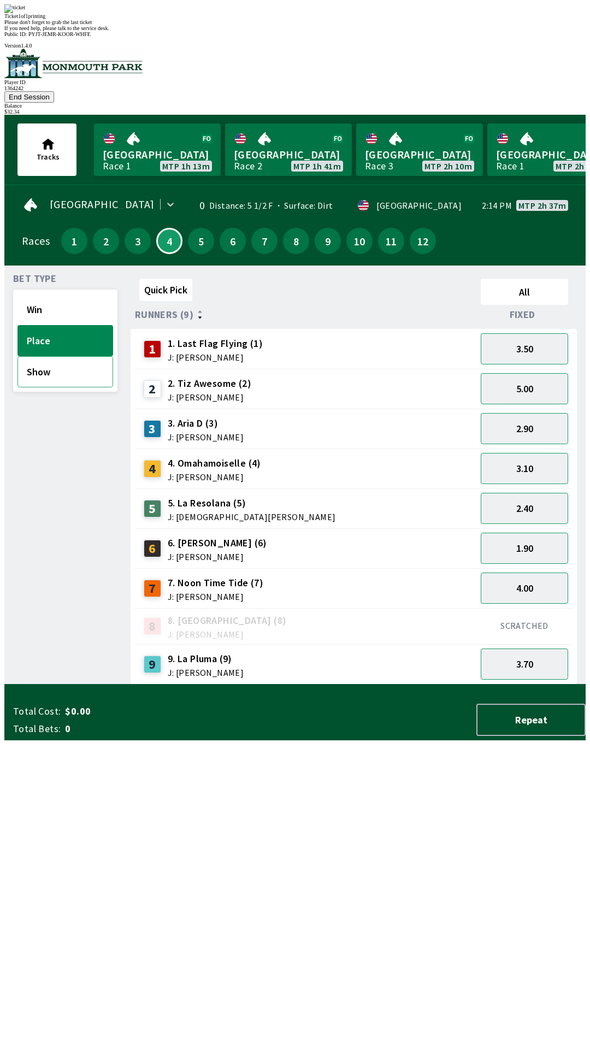
click at [62, 356] on button "Show" at bounding box center [65, 371] width 96 height 31
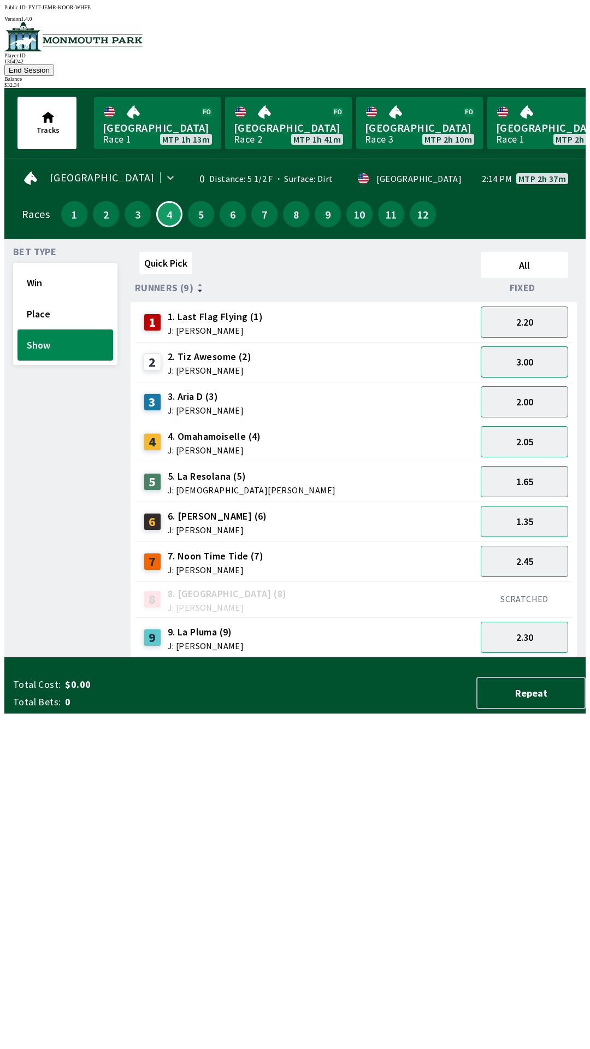
click at [541, 346] on button "3.00" at bounding box center [524, 361] width 87 height 31
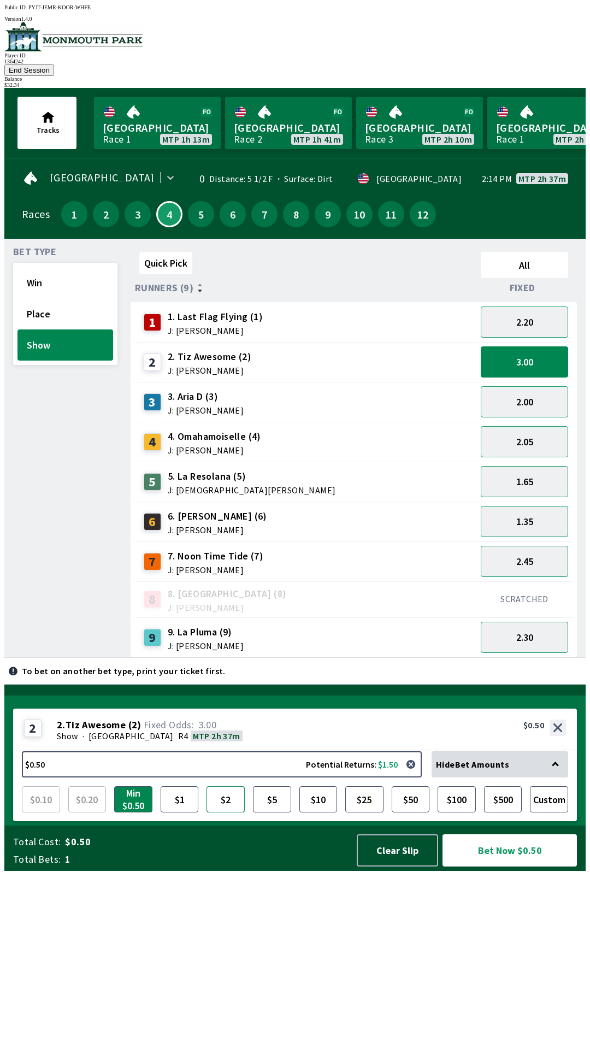
click at [225, 812] on button "$2" at bounding box center [226, 799] width 38 height 26
click at [516, 867] on button "Bet Now $2.00" at bounding box center [510, 850] width 134 height 32
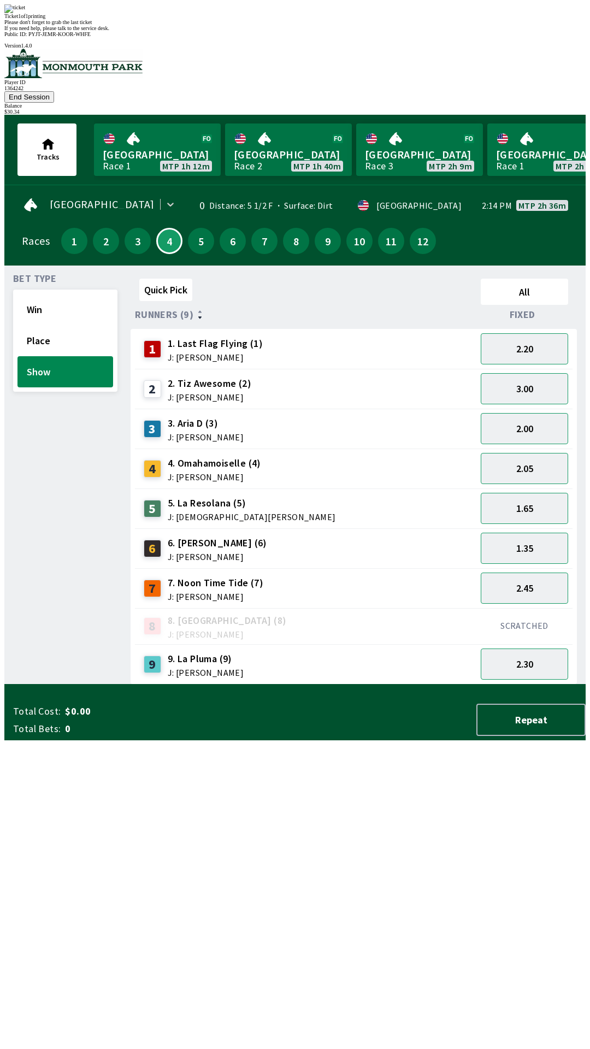
click at [255, 685] on div "Quick Pick All Runners (9) Fixed 1 1. Last Flag Flying (1) J: [PERSON_NAME] 2.2…" at bounding box center [358, 479] width 455 height 410
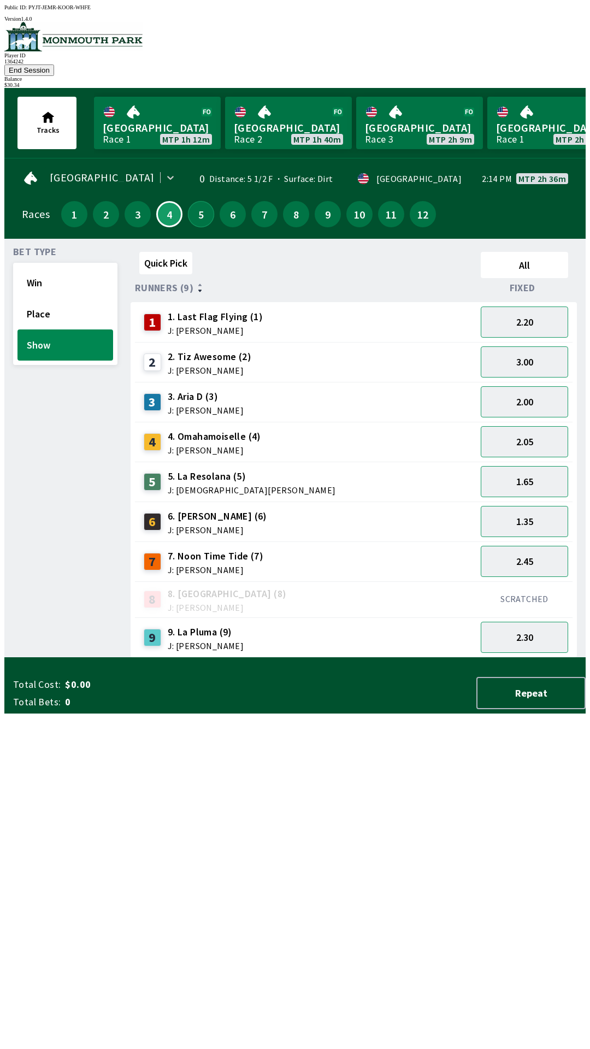
click at [195, 207] on button "5" at bounding box center [201, 214] width 26 height 26
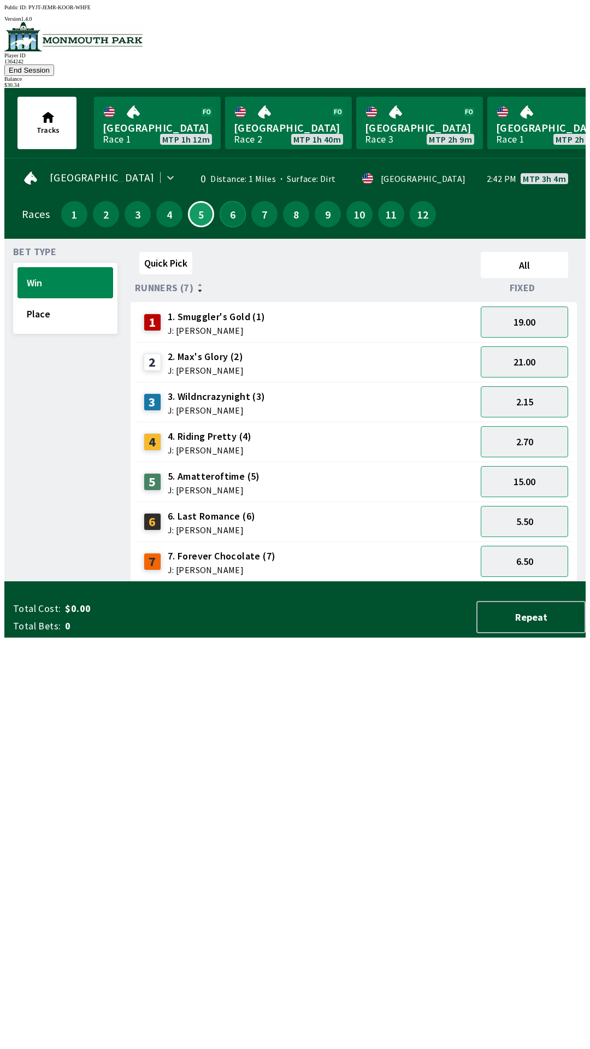
click at [234, 203] on button "6" at bounding box center [233, 214] width 26 height 26
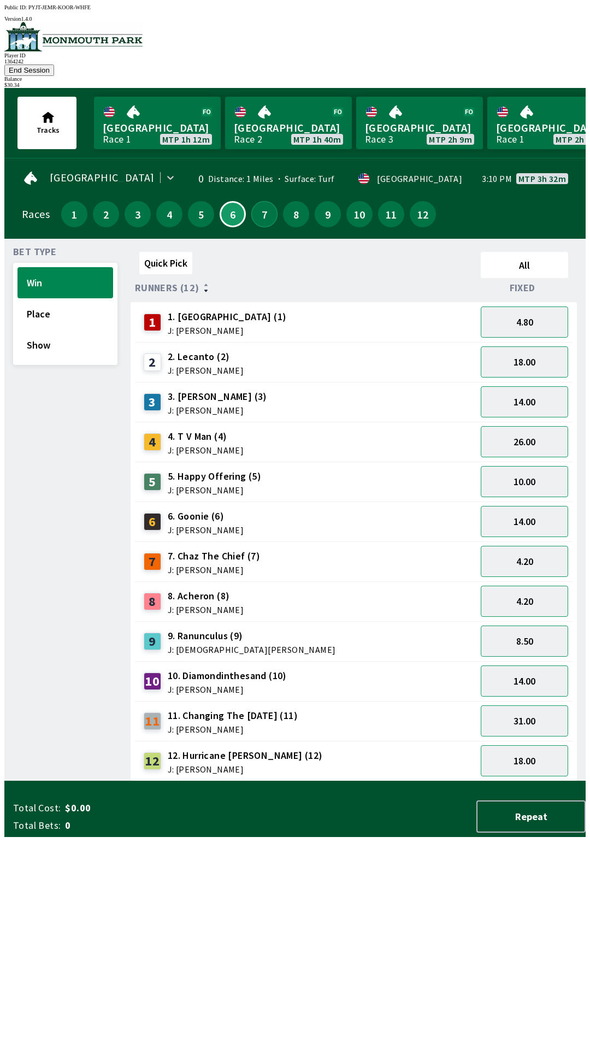
click at [263, 201] on button "7" at bounding box center [264, 214] width 26 height 26
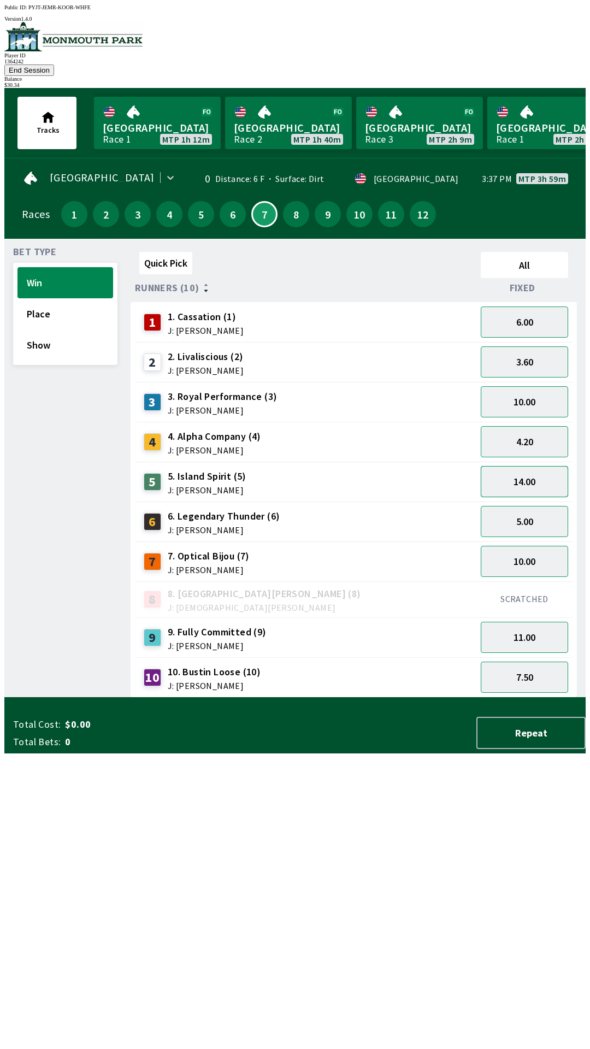
click at [540, 466] on button "14.00" at bounding box center [524, 481] width 87 height 31
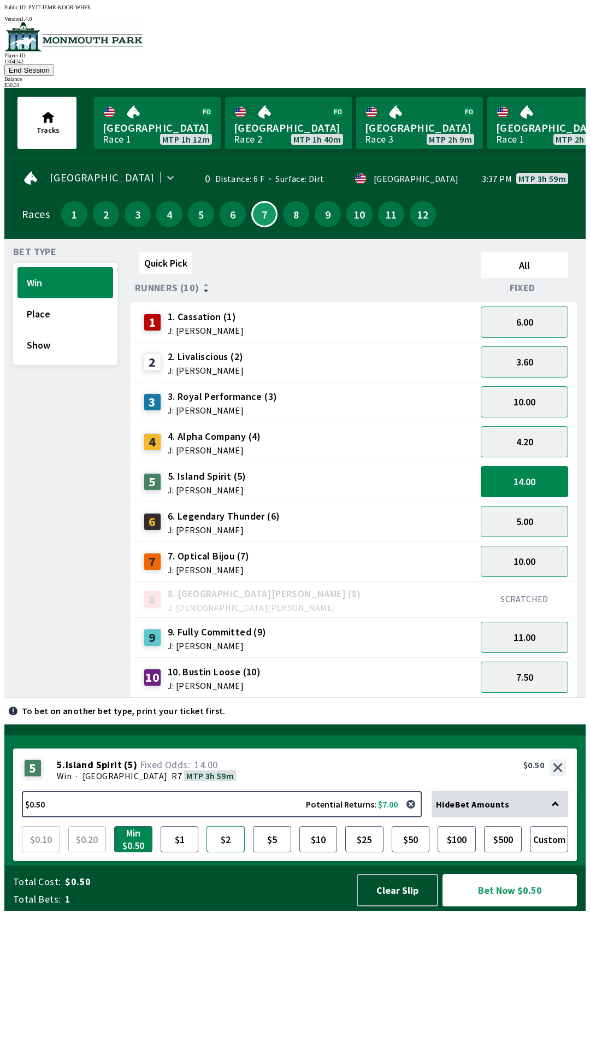
click at [231, 852] on button "$2" at bounding box center [226, 839] width 38 height 26
click at [530, 906] on button "Bet Now $2.00" at bounding box center [510, 890] width 134 height 32
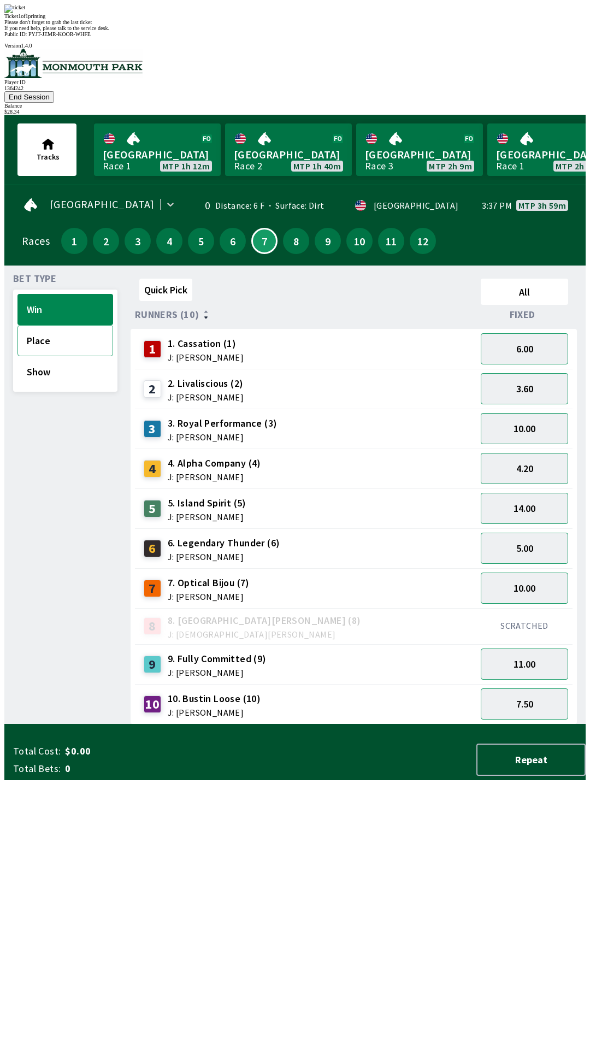
click at [63, 325] on button "Place" at bounding box center [65, 340] width 96 height 31
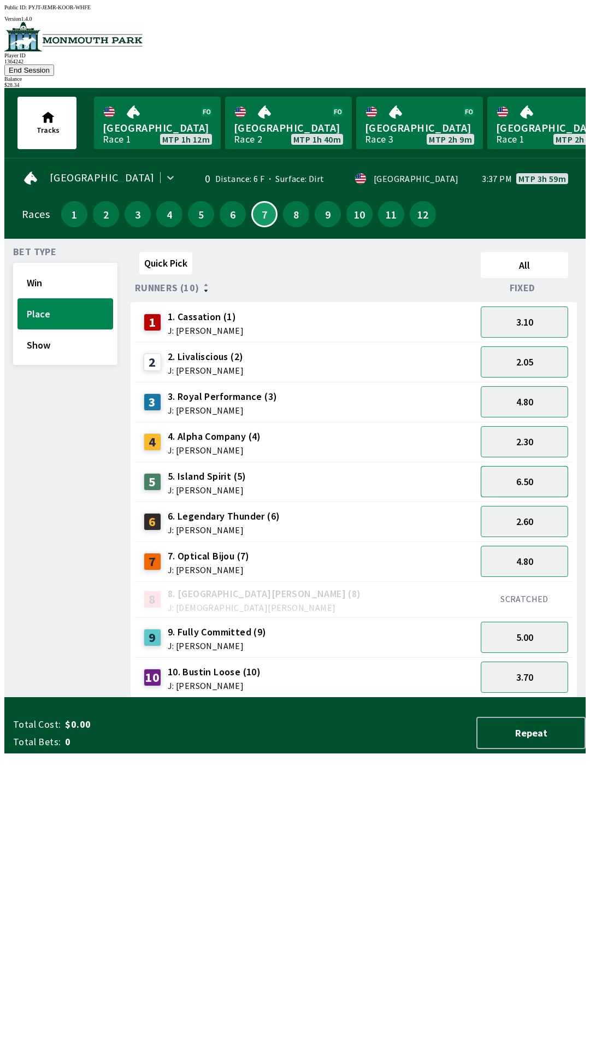
click at [542, 466] on button "6.50" at bounding box center [524, 481] width 87 height 31
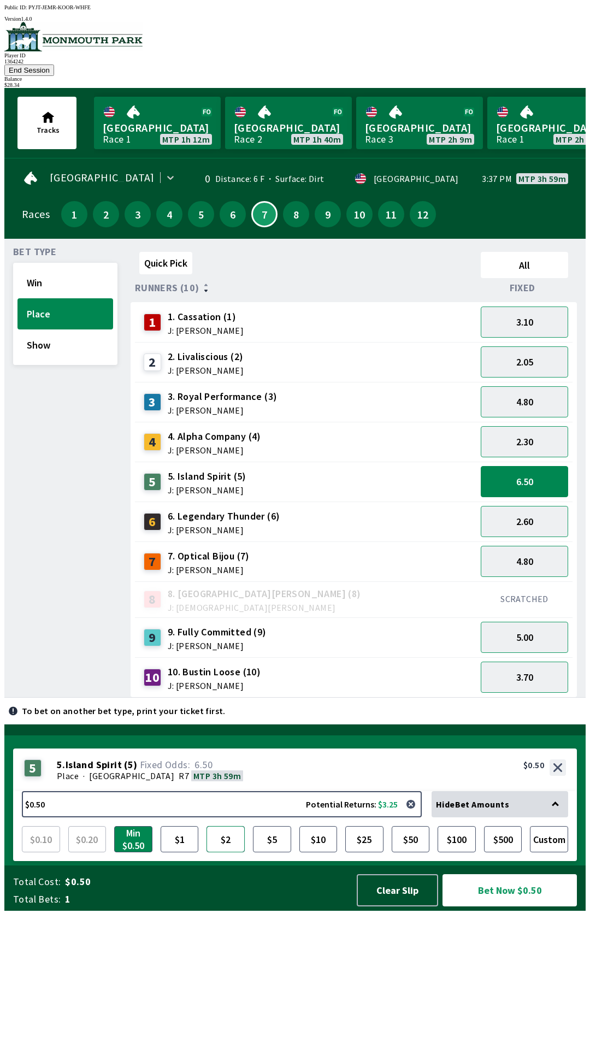
click at [232, 852] on button "$2" at bounding box center [226, 839] width 38 height 26
click at [527, 906] on button "Bet Now $2.00" at bounding box center [510, 890] width 134 height 32
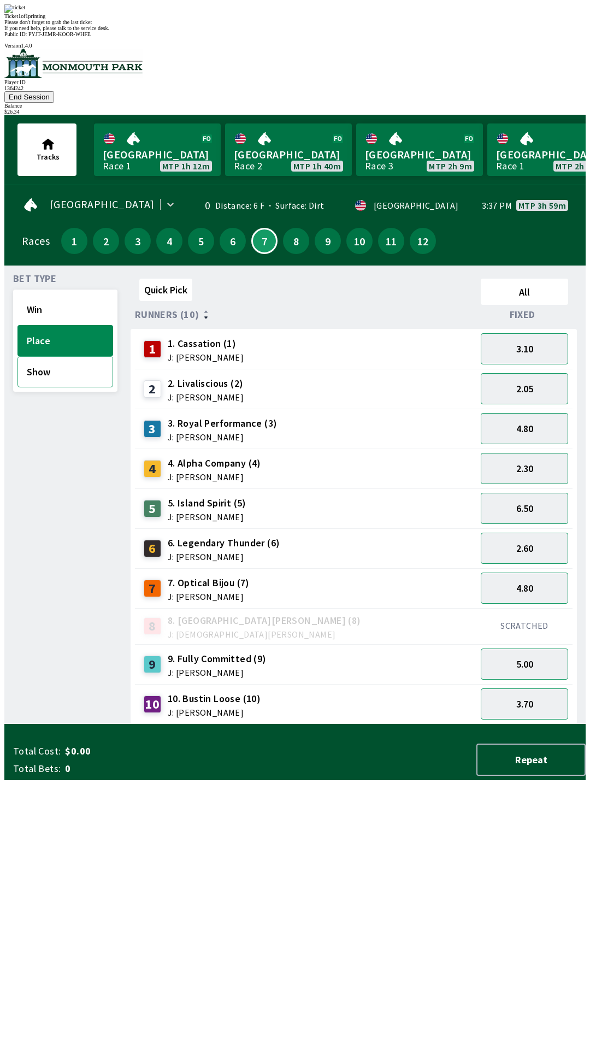
click at [66, 356] on button "Show" at bounding box center [65, 371] width 96 height 31
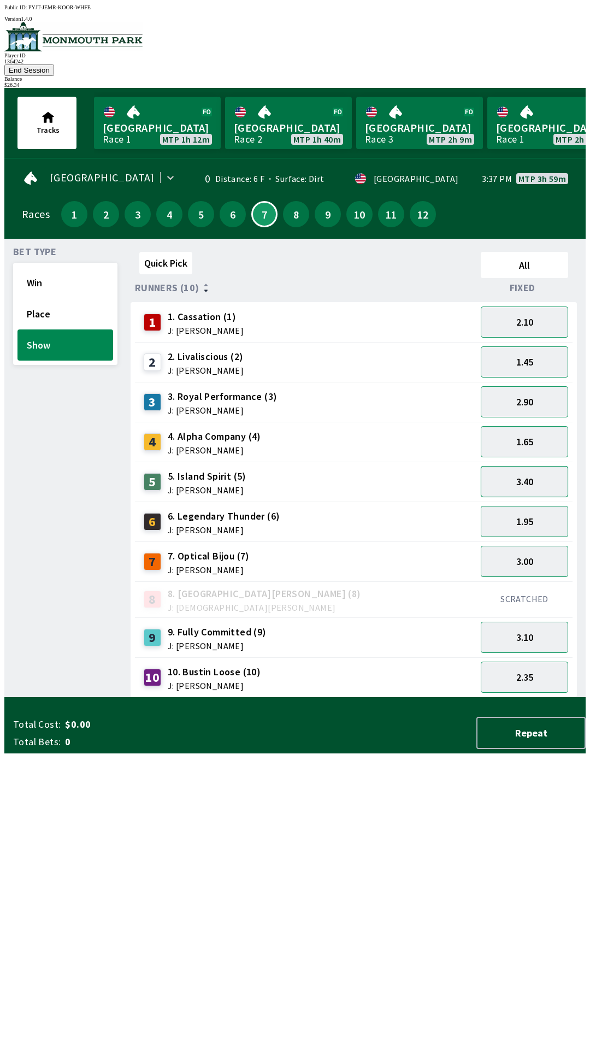
click at [534, 466] on button "3.40" at bounding box center [524, 481] width 87 height 31
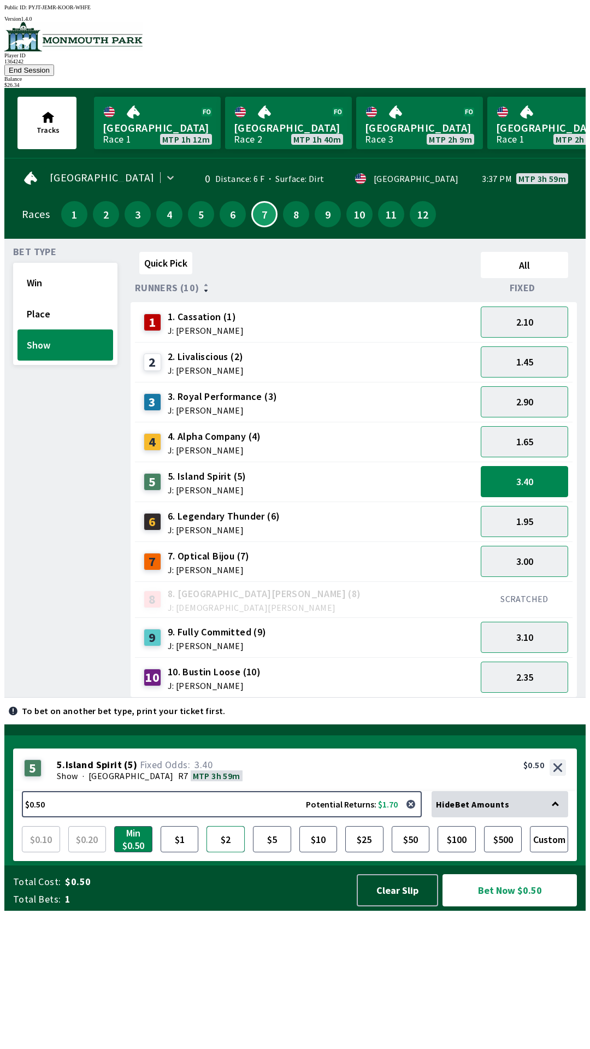
click at [230, 852] on button "$2" at bounding box center [226, 839] width 38 height 26
click at [520, 906] on button "Bet Now $2.00" at bounding box center [510, 890] width 134 height 32
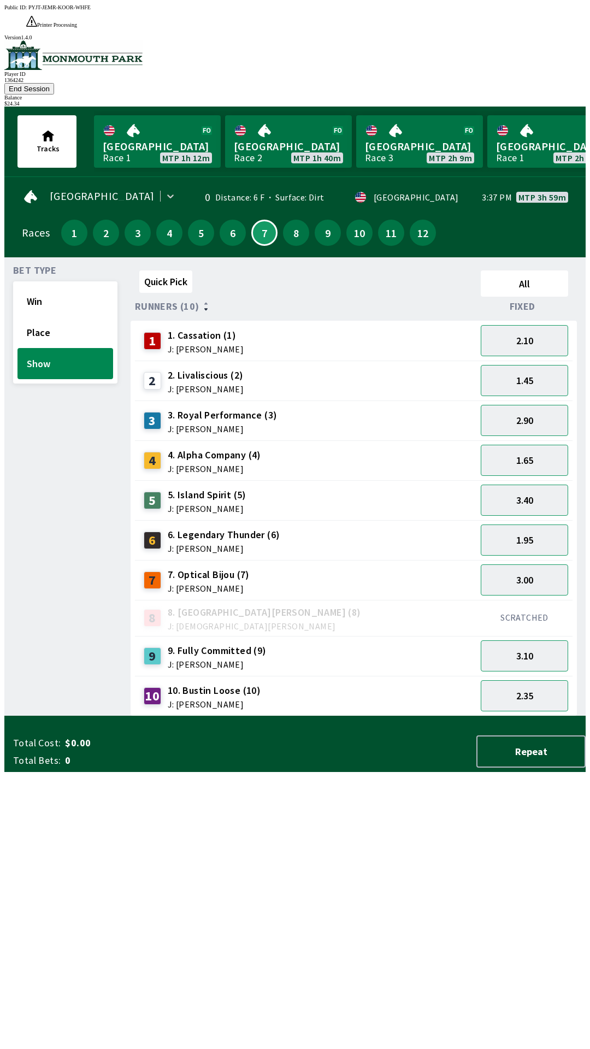
click at [272, 716] on div "Quick Pick All Runners (10) Fixed 1 1. Cassation (1) J: [PERSON_NAME] 2.10 2 2.…" at bounding box center [358, 491] width 455 height 450
click at [292, 220] on button "8" at bounding box center [296, 233] width 26 height 26
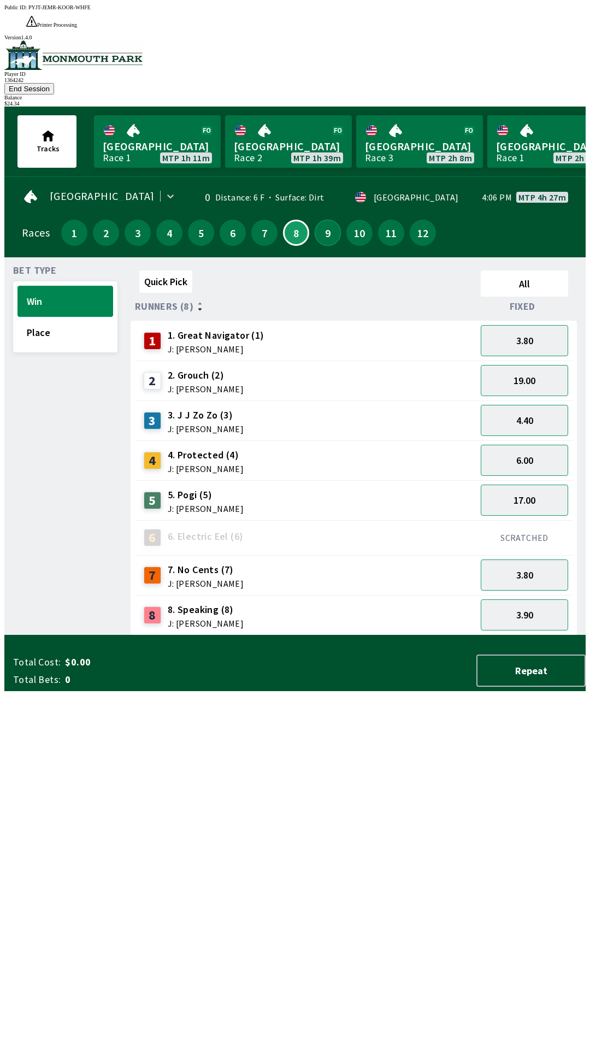
click at [317, 220] on button "9" at bounding box center [328, 233] width 26 height 26
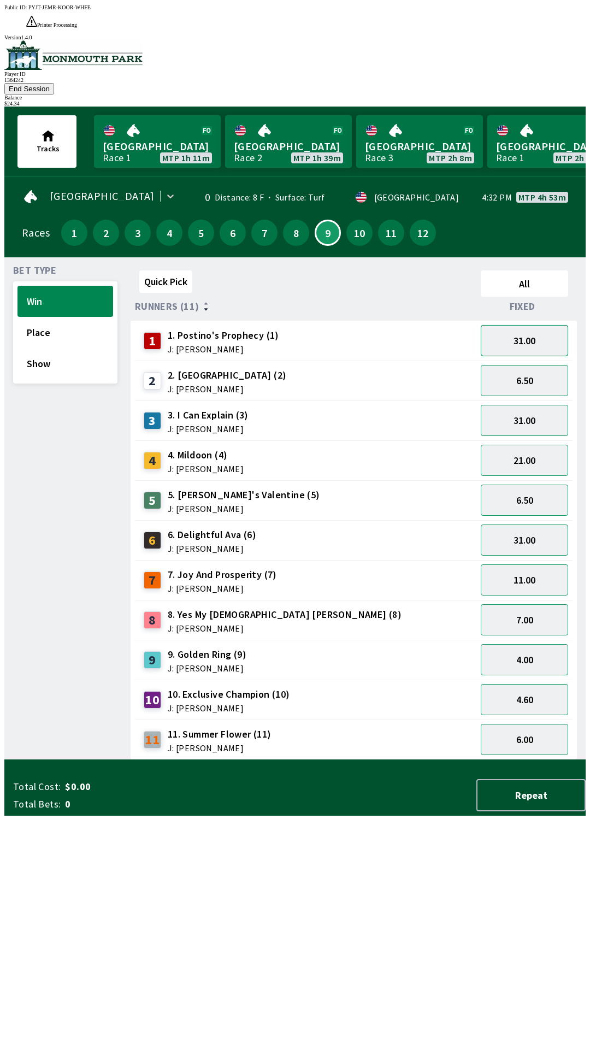
click at [548, 325] on button "31.00" at bounding box center [524, 340] width 87 height 31
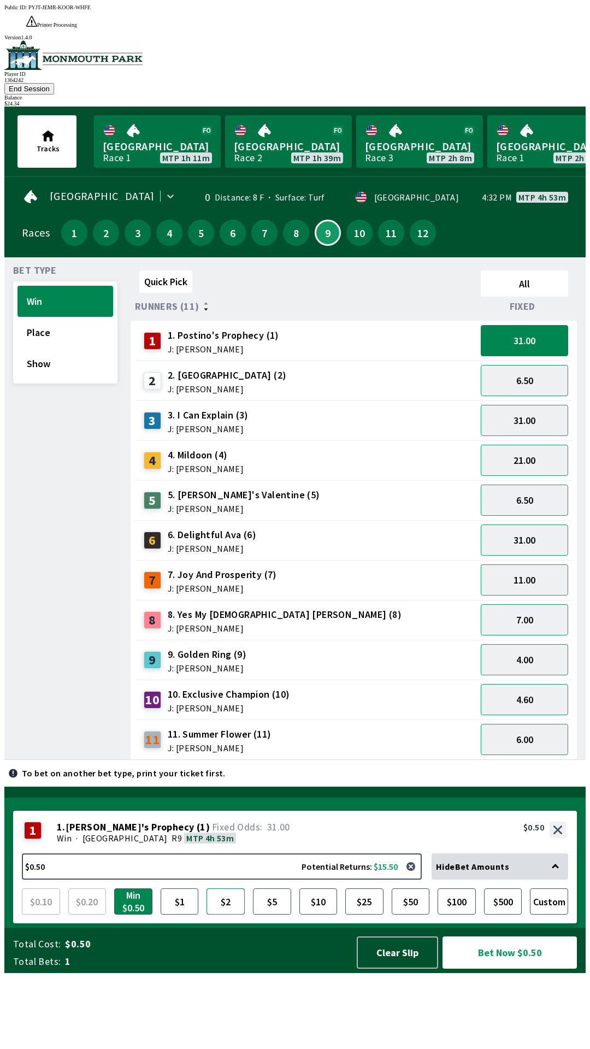
click at [228, 915] on button "$2" at bounding box center [226, 901] width 38 height 26
click at [529, 969] on button "Bet Now $2.00" at bounding box center [510, 952] width 134 height 32
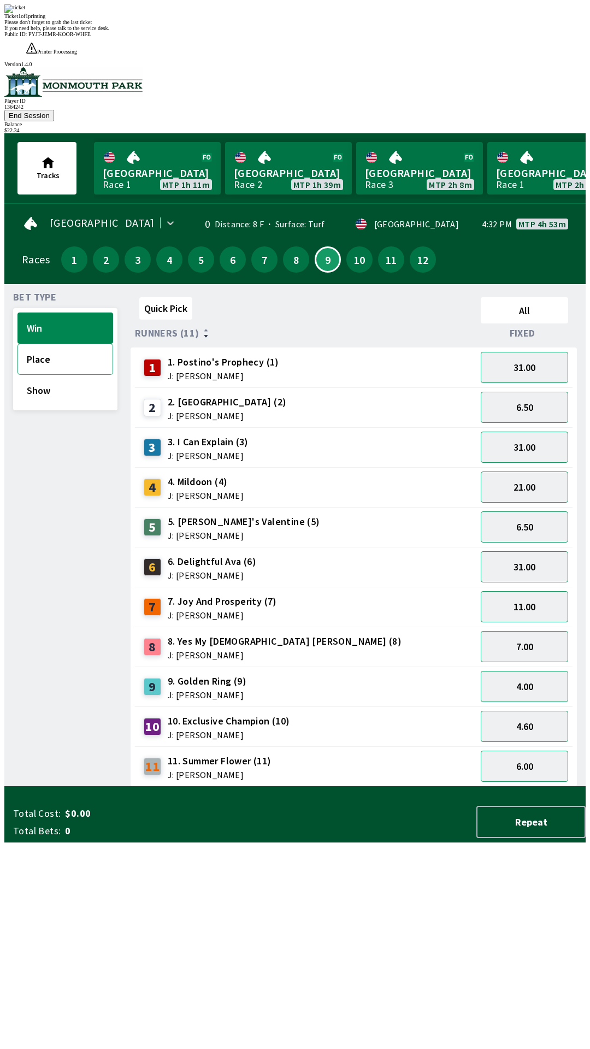
click at [52, 344] on button "Place" at bounding box center [65, 359] width 96 height 31
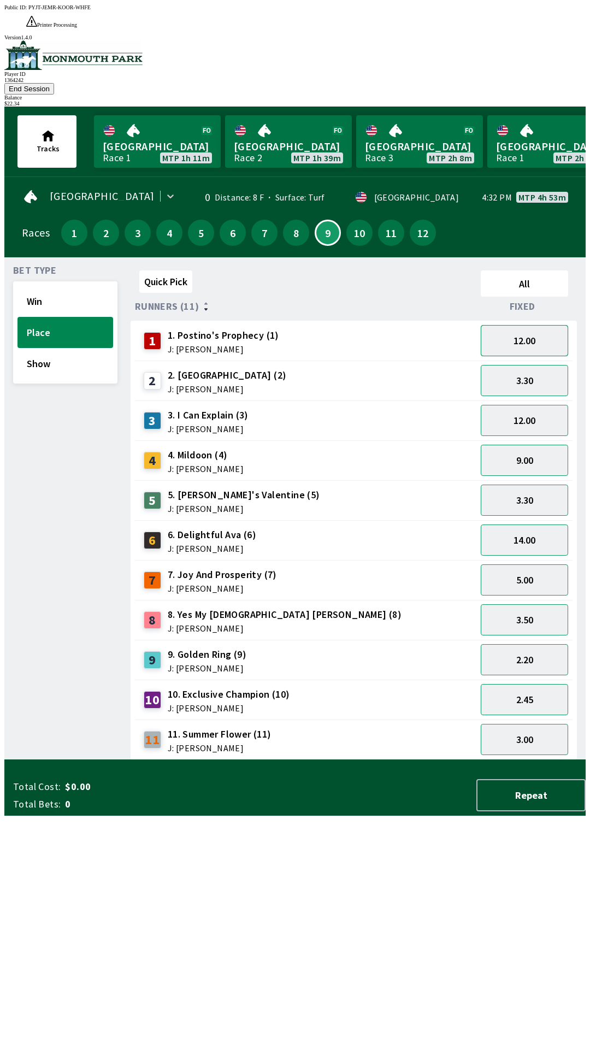
click at [538, 325] on button "12.00" at bounding box center [524, 340] width 87 height 31
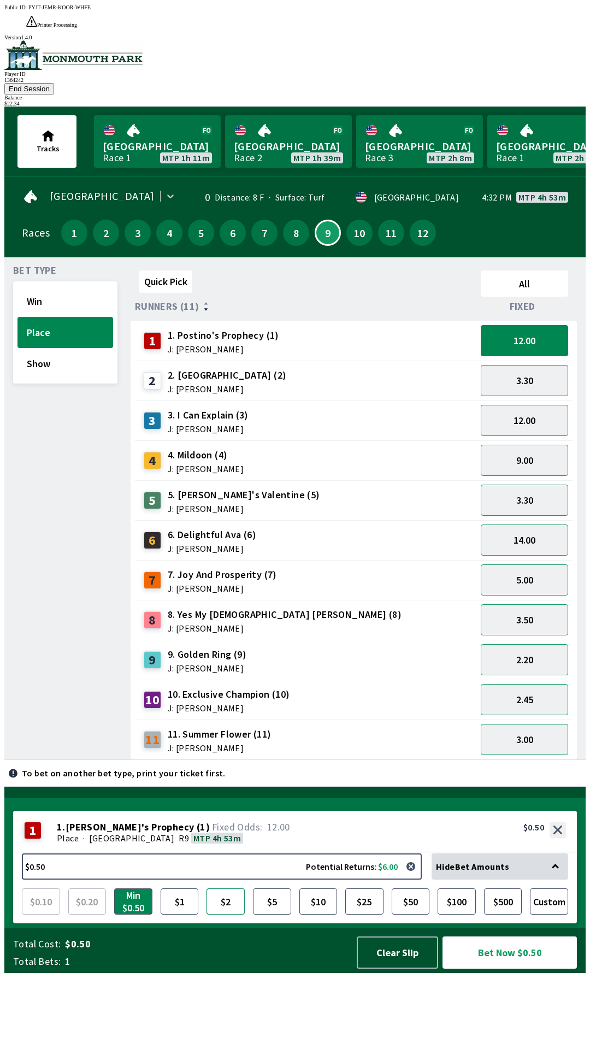
click at [223, 915] on button "$2" at bounding box center [226, 901] width 38 height 26
click at [534, 969] on button "Bet Now $2.00" at bounding box center [510, 952] width 134 height 32
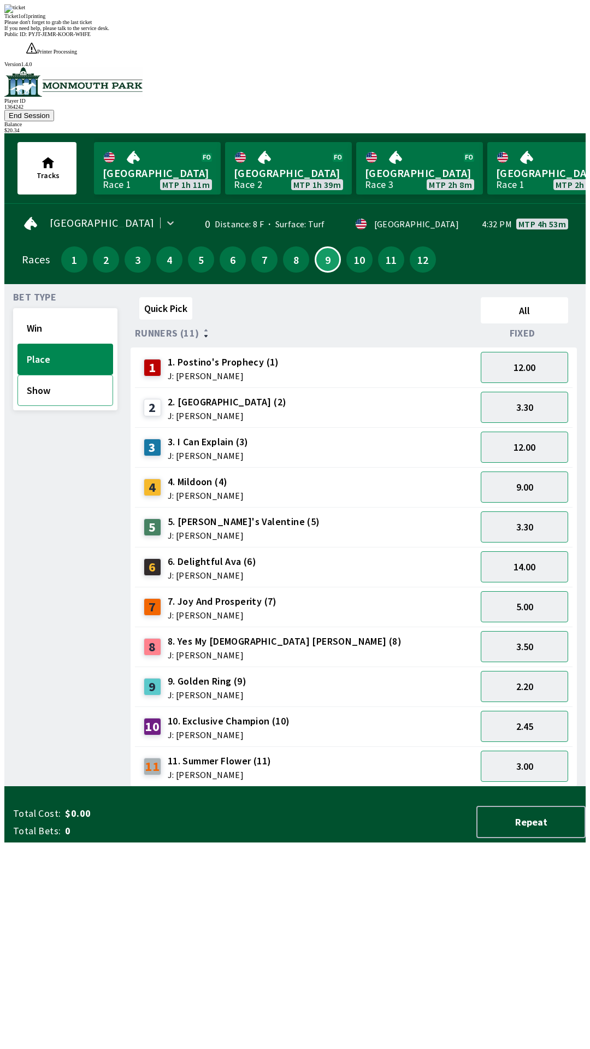
click at [72, 375] on button "Show" at bounding box center [65, 390] width 96 height 31
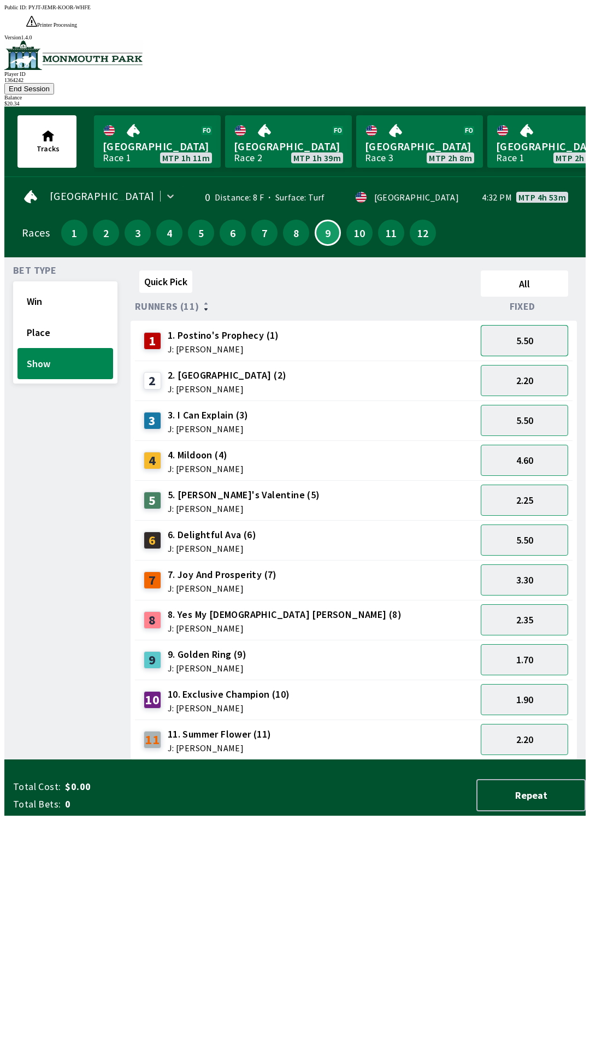
click at [544, 325] on button "5.50" at bounding box center [524, 340] width 87 height 31
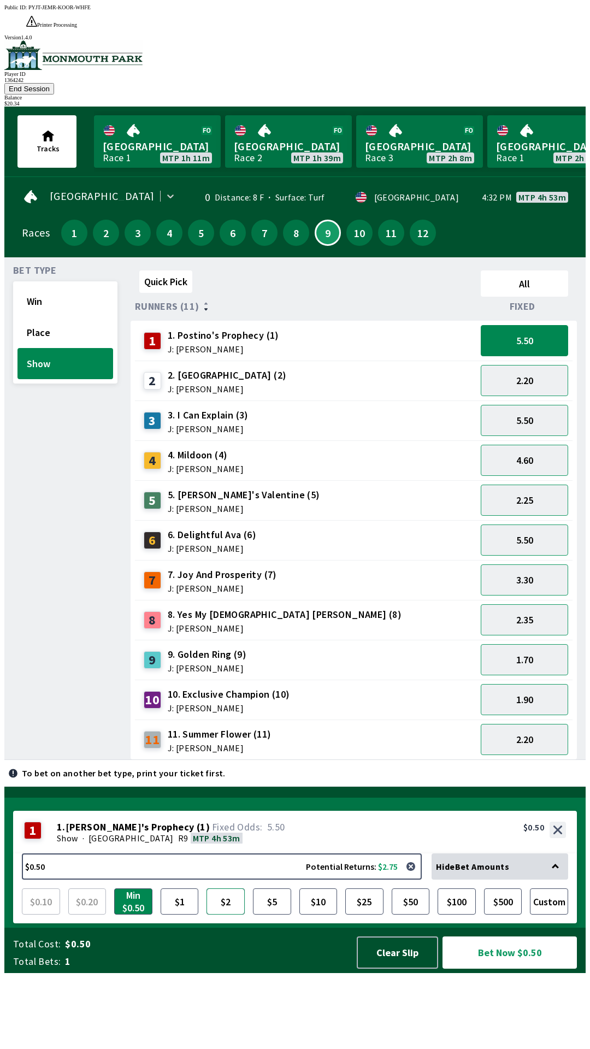
click at [238, 915] on button "$2" at bounding box center [226, 901] width 38 height 26
click at [511, 969] on button "Bet Now $2.00" at bounding box center [510, 952] width 134 height 32
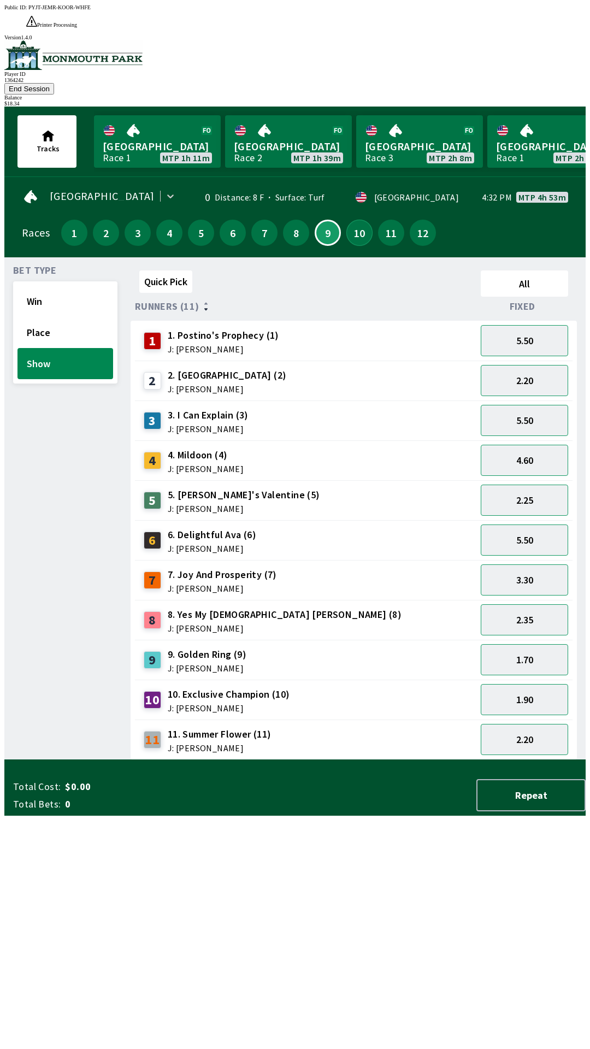
click at [357, 220] on button "10" at bounding box center [359, 233] width 26 height 26
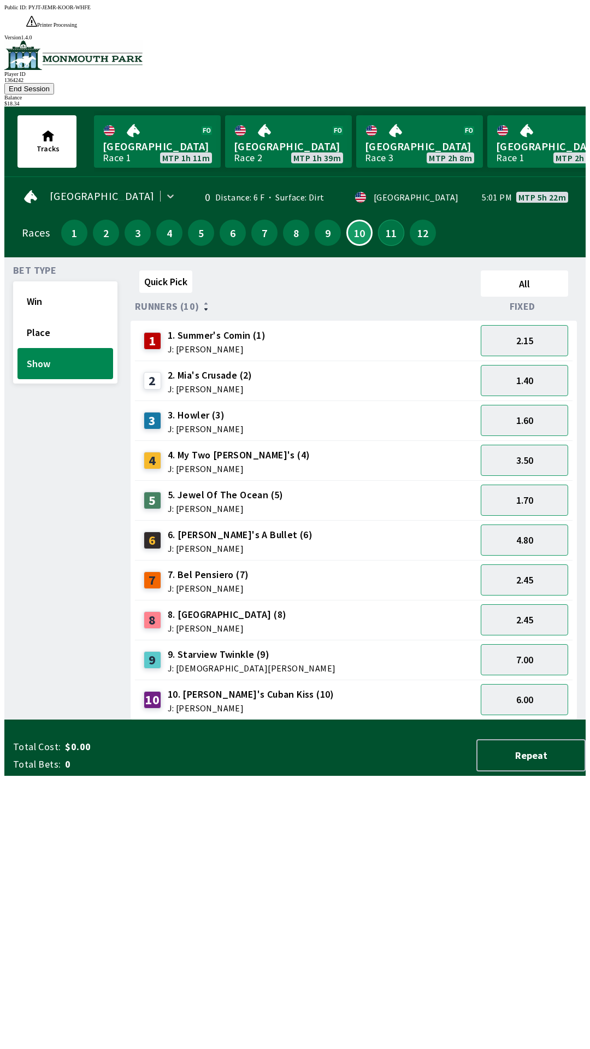
click at [388, 220] on button "11" at bounding box center [391, 233] width 26 height 26
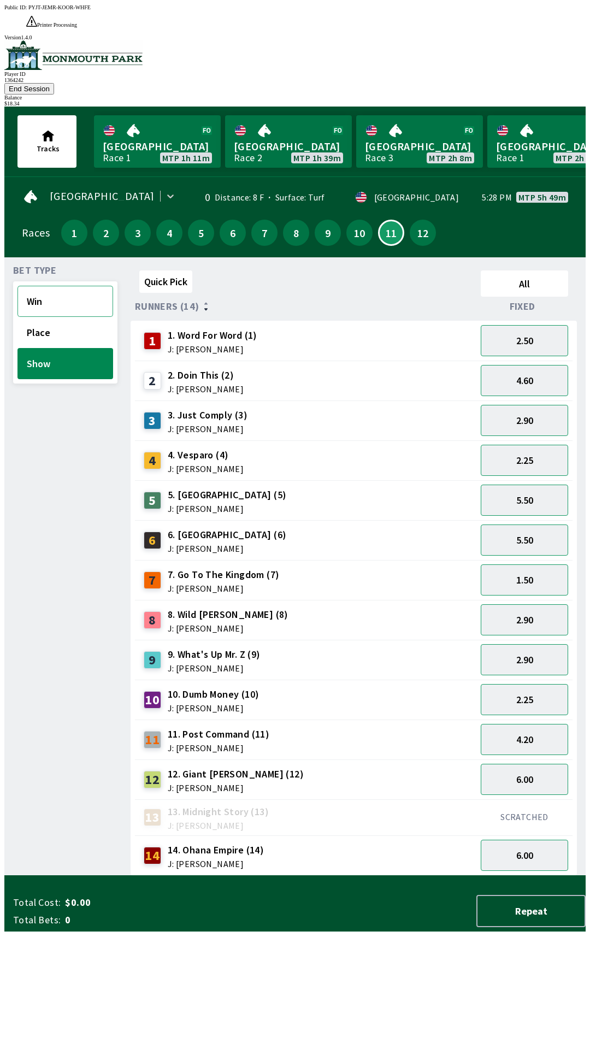
click at [80, 286] on button "Win" at bounding box center [65, 301] width 96 height 31
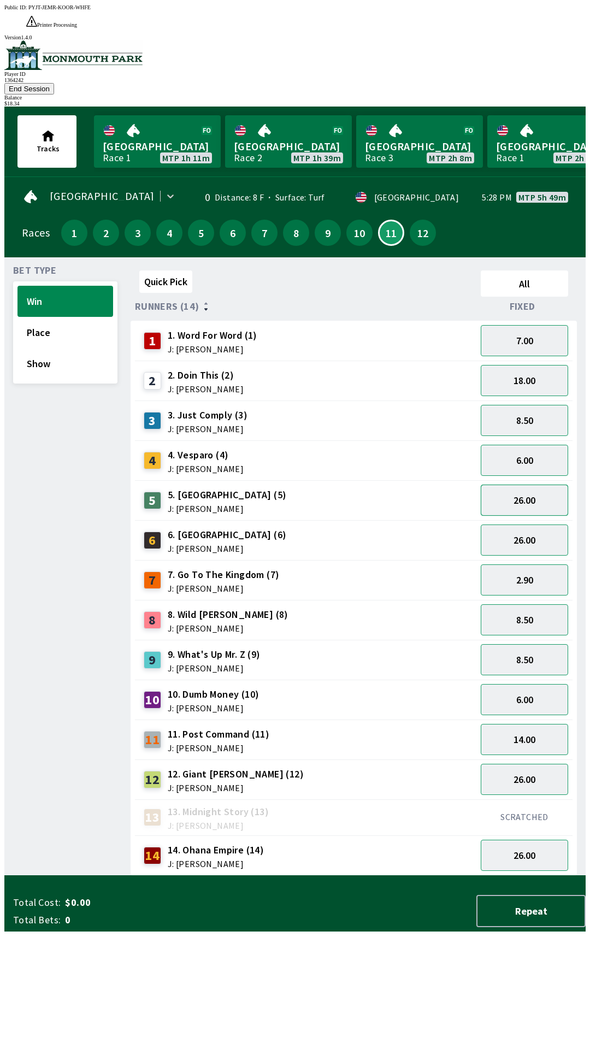
click at [543, 485] on button "26.00" at bounding box center [524, 500] width 87 height 31
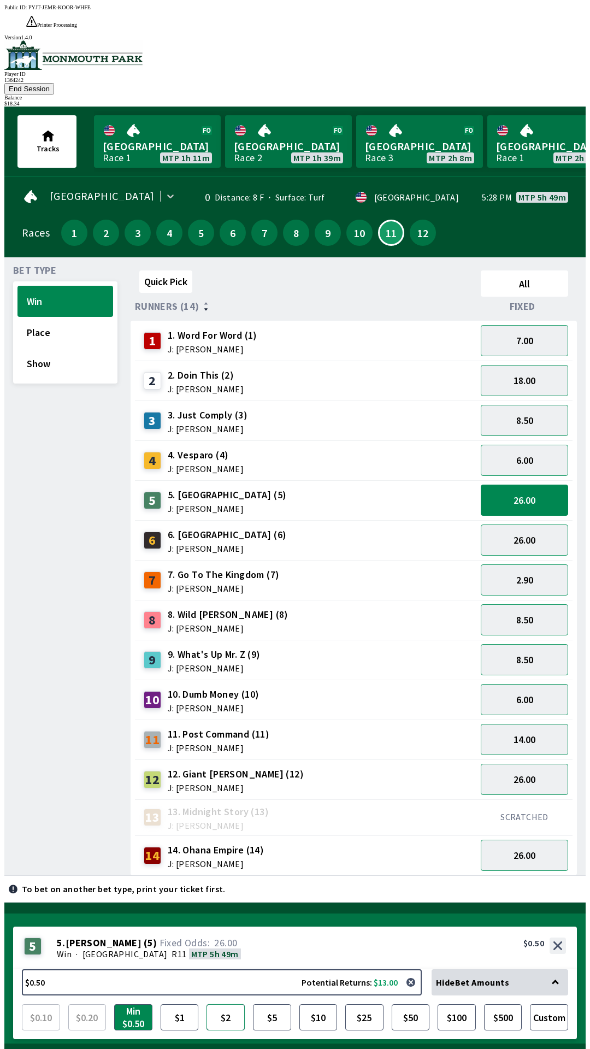
click at [226, 1004] on button "$2" at bounding box center [226, 1017] width 38 height 26
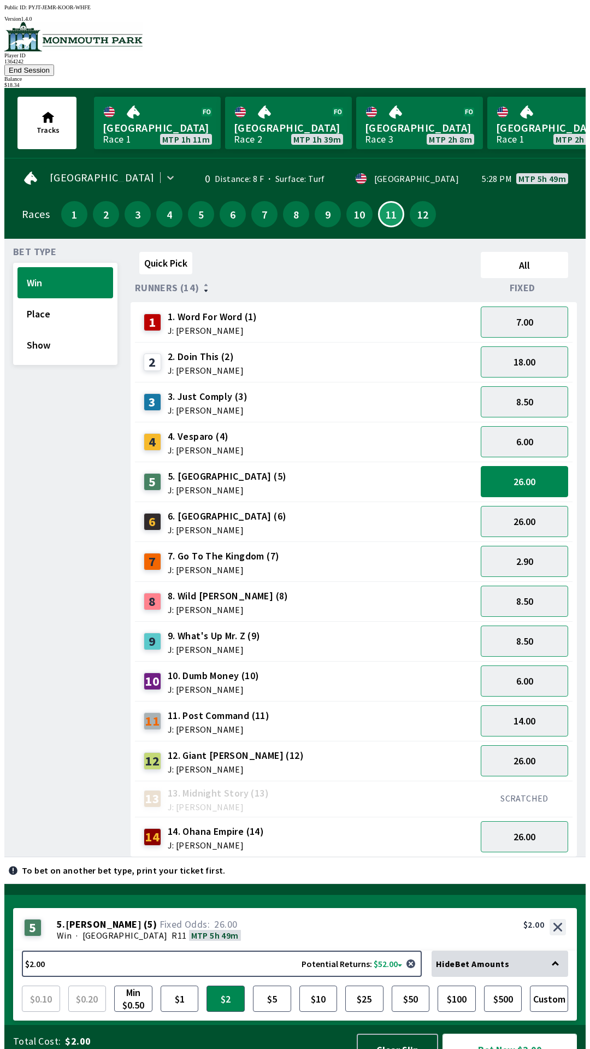
click at [529, 1034] on button "Bet Now $2.00" at bounding box center [510, 1050] width 134 height 32
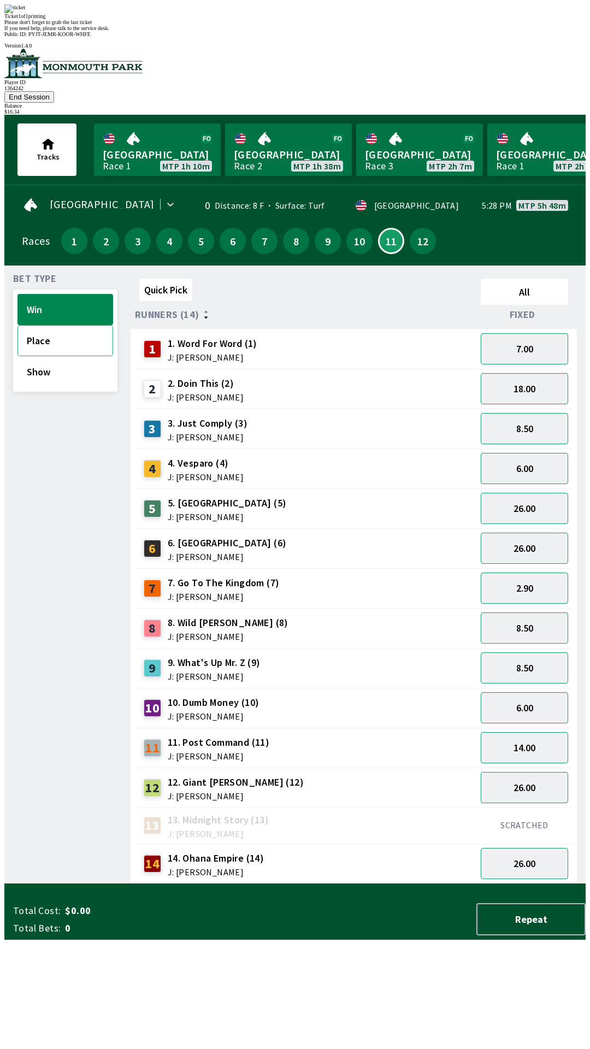
click at [63, 325] on button "Place" at bounding box center [65, 340] width 96 height 31
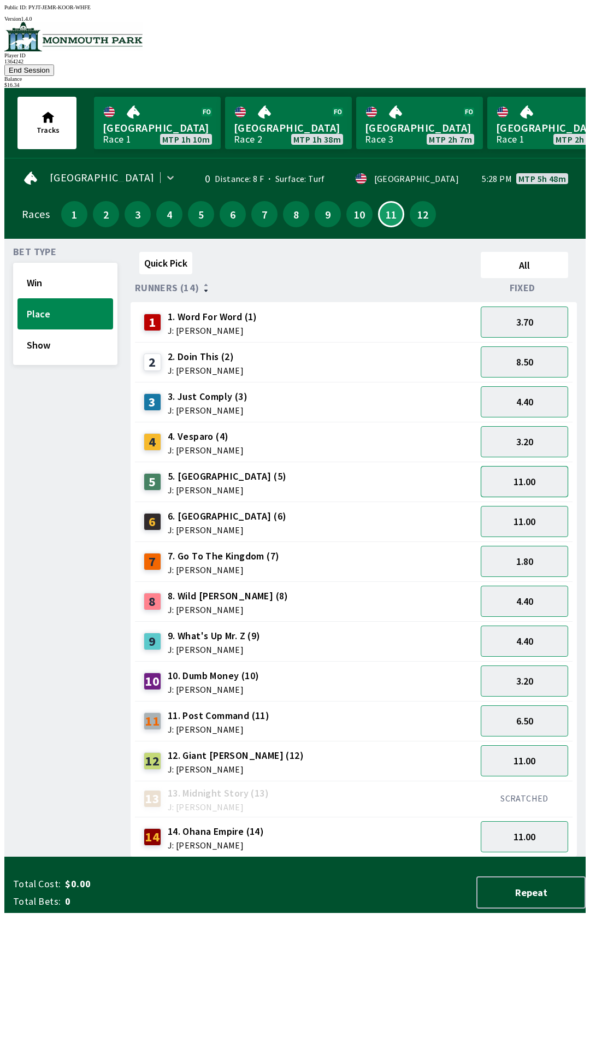
click at [543, 466] on button "11.00" at bounding box center [524, 481] width 87 height 31
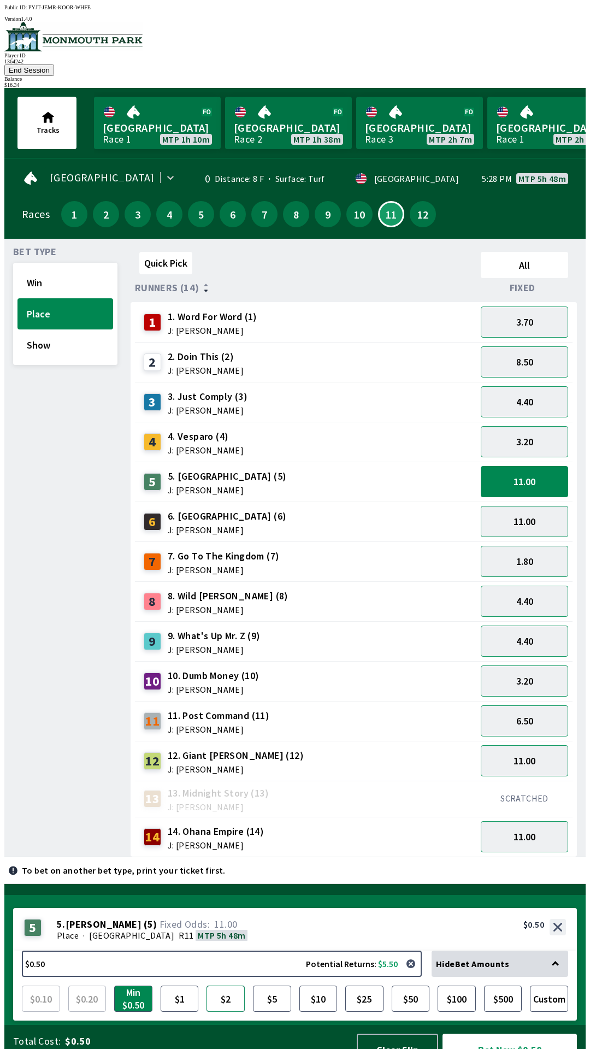
click at [232, 986] on button "$2" at bounding box center [226, 999] width 38 height 26
click at [521, 1034] on button "Bet Now $2.00" at bounding box center [510, 1050] width 134 height 32
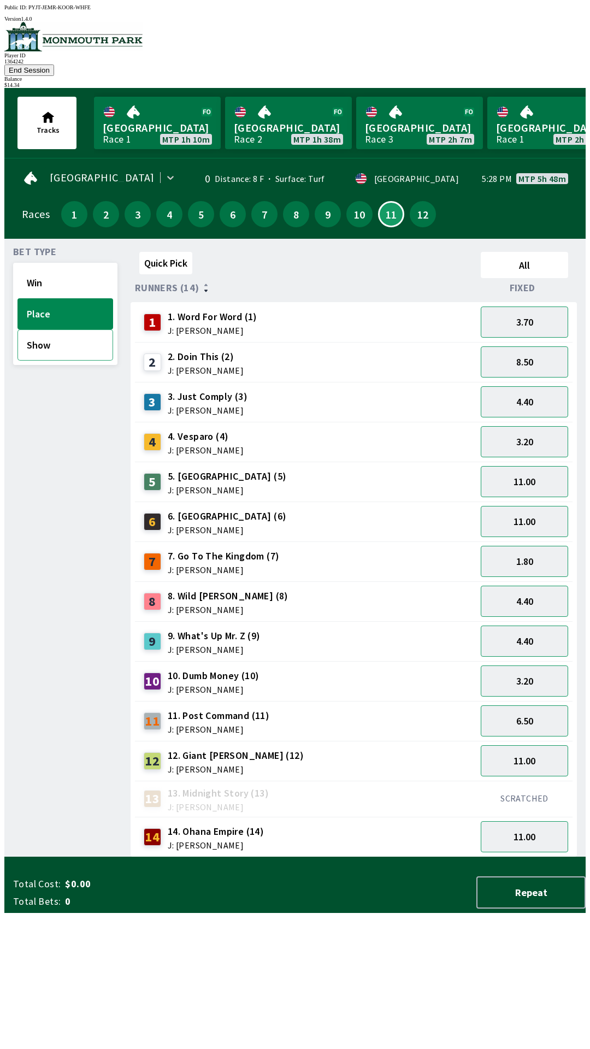
click at [66, 333] on button "Show" at bounding box center [65, 344] width 96 height 31
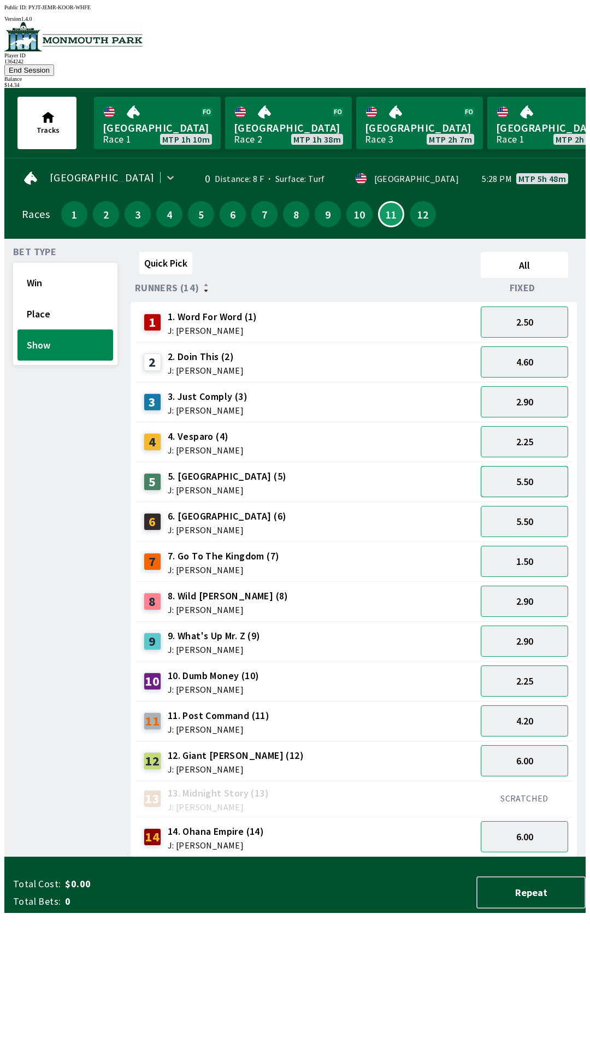
click at [553, 466] on button "5.50" at bounding box center [524, 481] width 87 height 31
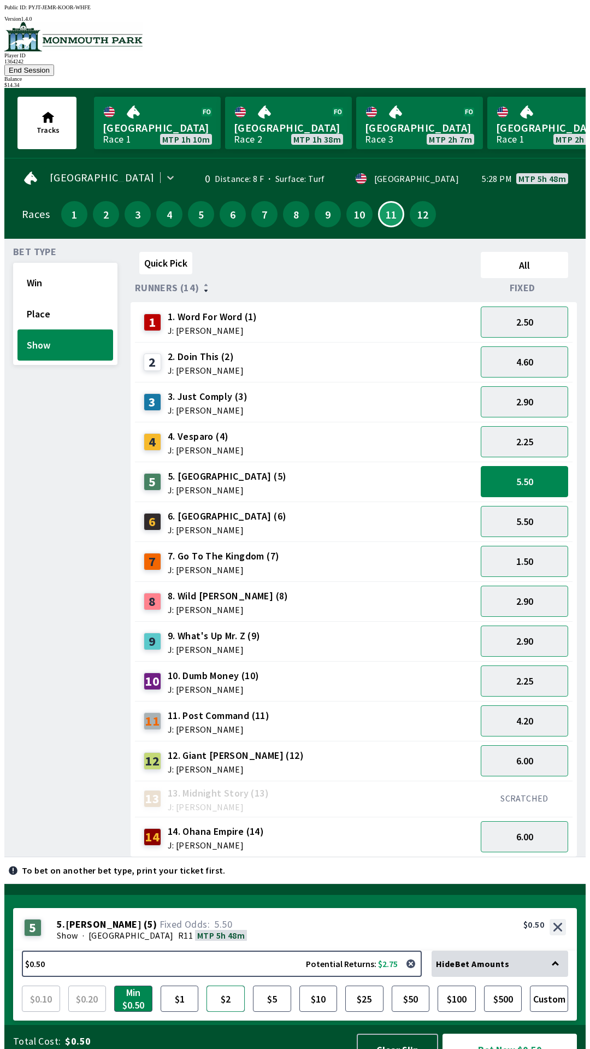
click at [228, 986] on button "$2" at bounding box center [226, 999] width 38 height 26
click at [529, 1043] on button "Bet Now $2.00" at bounding box center [510, 1050] width 134 height 32
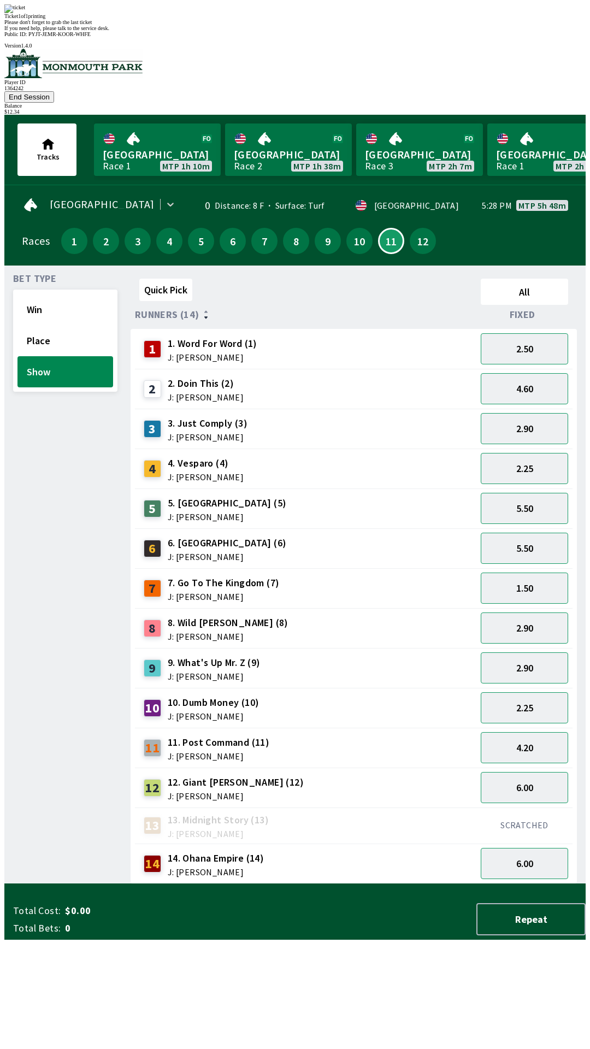
click at [49, 585] on div "Bet Type Win Place Show" at bounding box center [65, 579] width 104 height 610
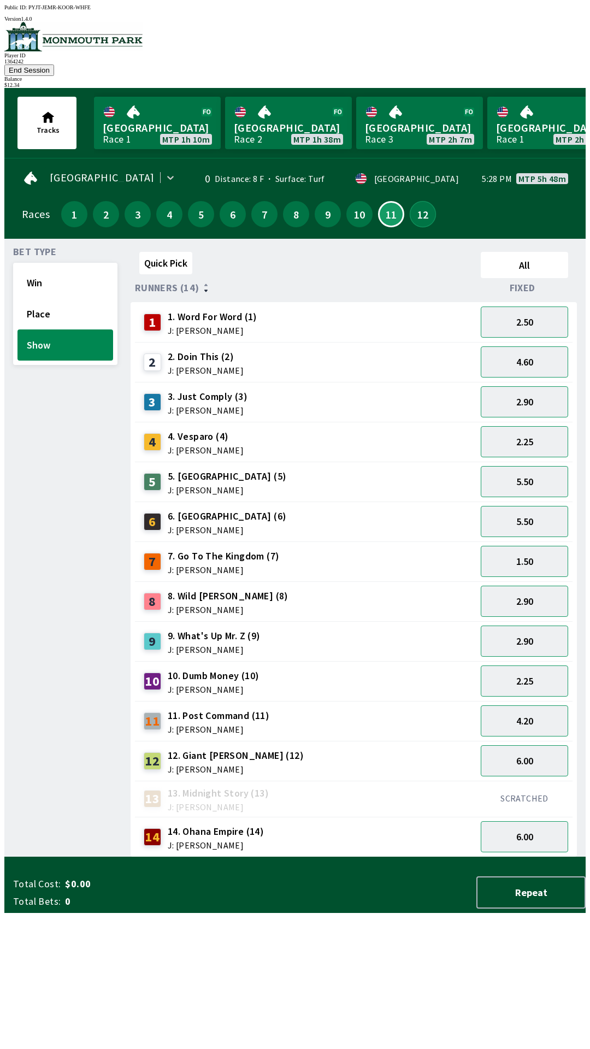
click at [416, 201] on button "12" at bounding box center [423, 214] width 26 height 26
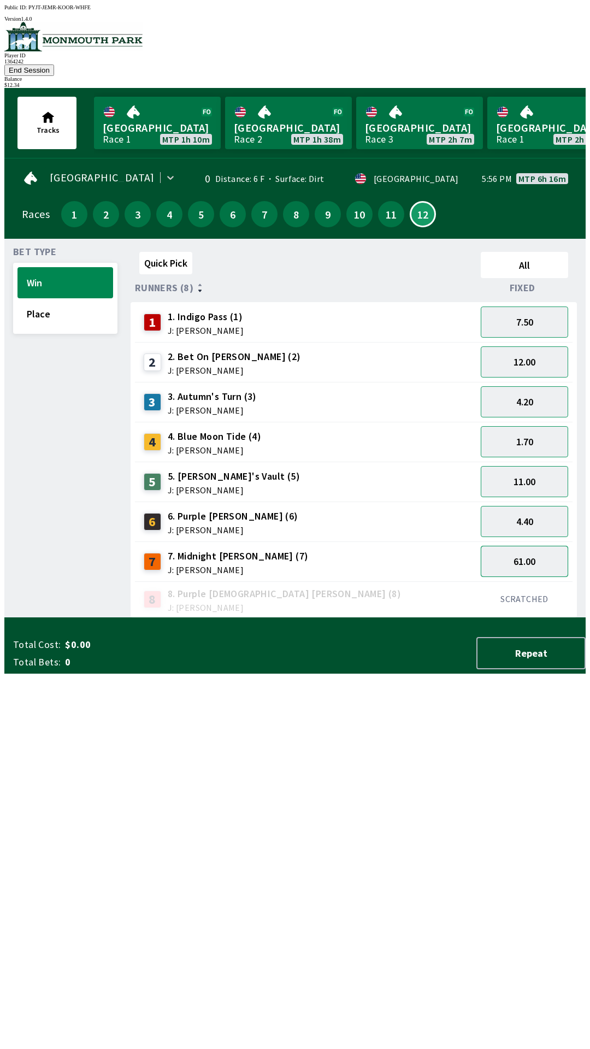
click at [544, 547] on button "61.00" at bounding box center [524, 561] width 87 height 31
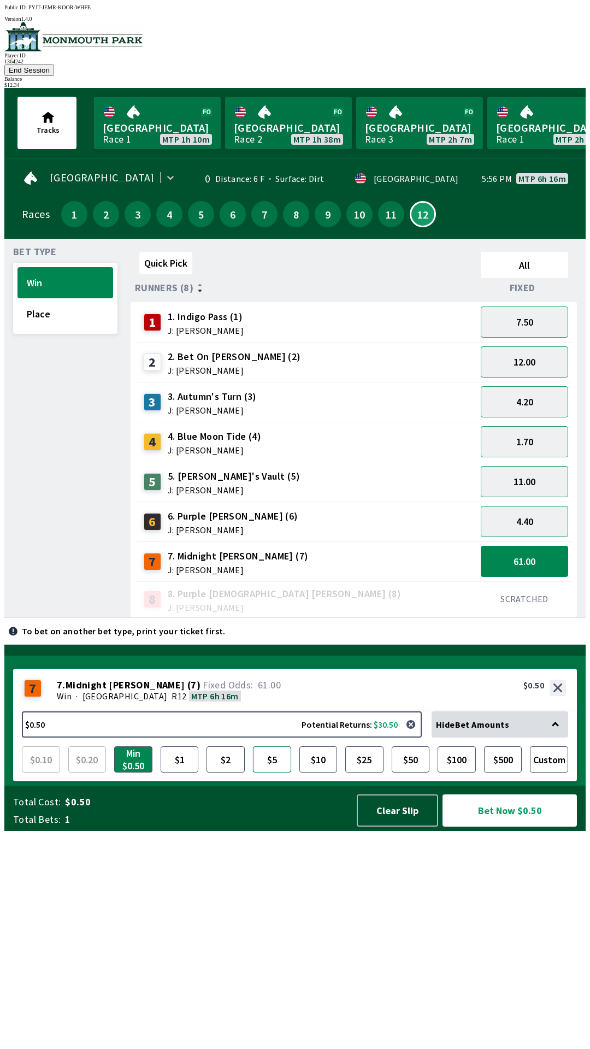
click at [278, 773] on button "$5" at bounding box center [272, 759] width 38 height 26
click at [528, 827] on button "Bet Now $5.00" at bounding box center [510, 810] width 134 height 32
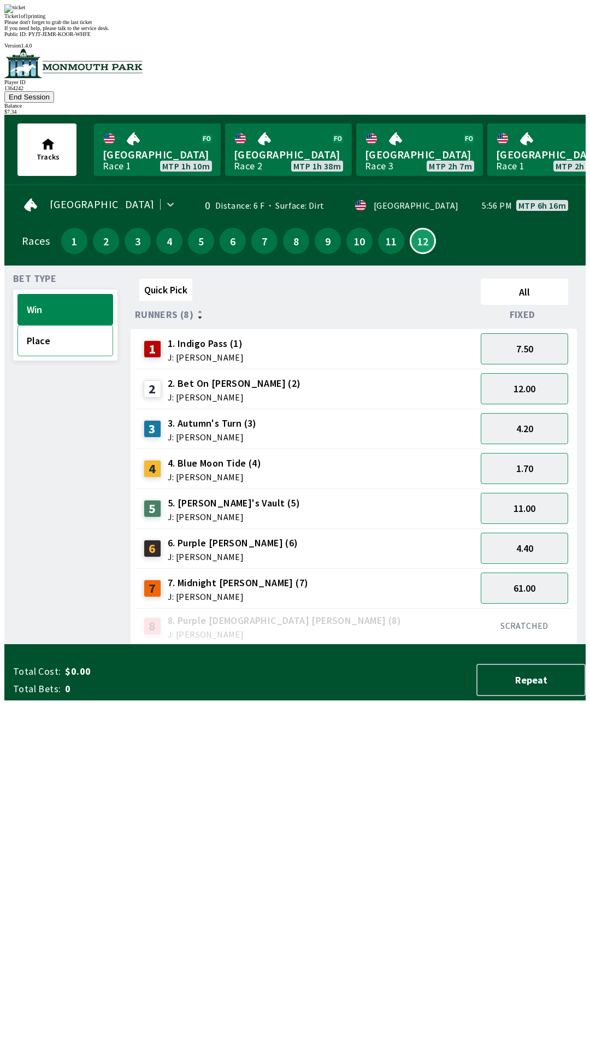
click at [60, 325] on button "Place" at bounding box center [65, 340] width 96 height 31
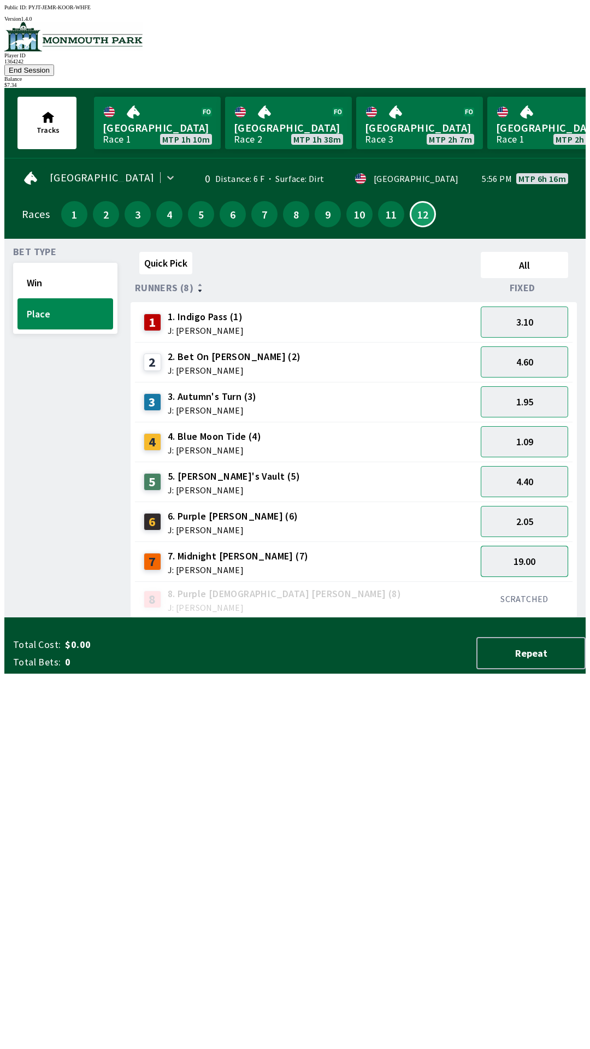
click at [546, 546] on button "19.00" at bounding box center [524, 561] width 87 height 31
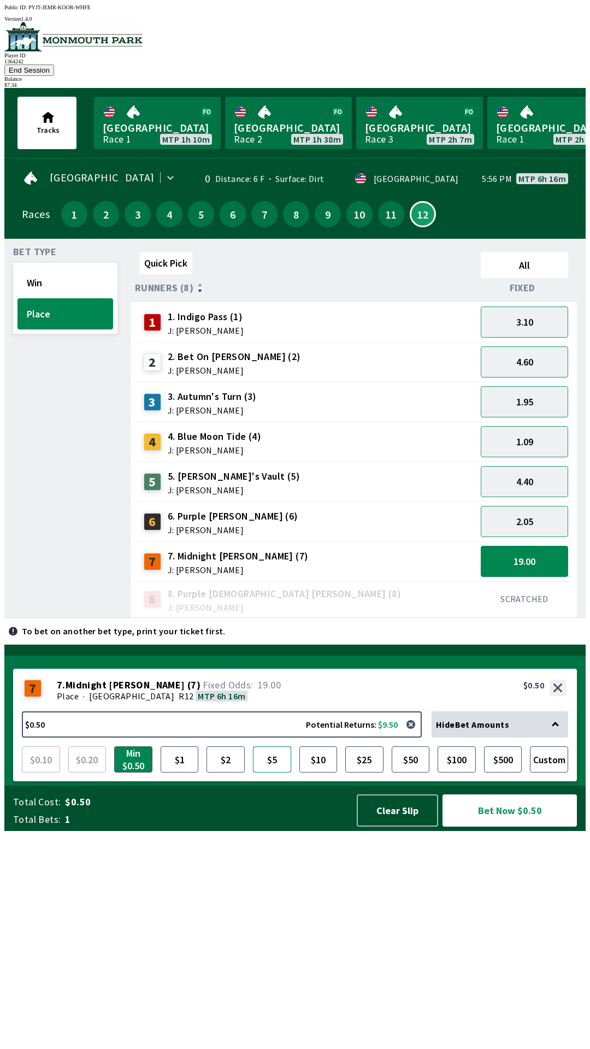
click at [276, 773] on button "$5" at bounding box center [272, 759] width 38 height 26
click at [522, 827] on button "Bet Now $5.00" at bounding box center [510, 810] width 134 height 32
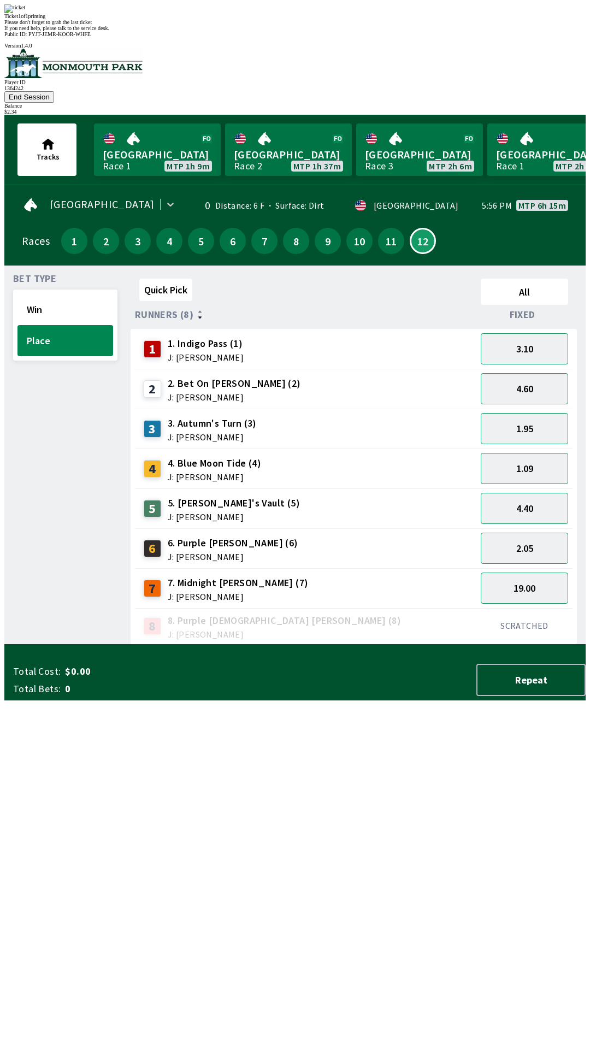
click at [335, 645] on div "Quick Pick All Runners (8) Fixed 1 1. Indigo Pass (1) J: [PERSON_NAME] 3.10 2 2…" at bounding box center [358, 459] width 455 height 370
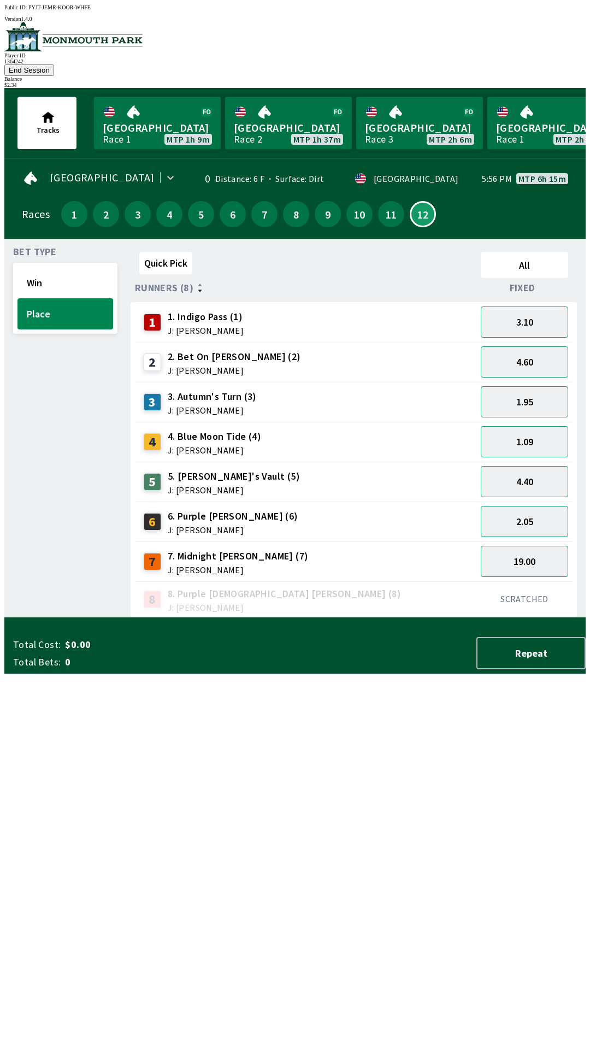
click at [54, 64] on button "End Session" at bounding box center [29, 69] width 50 height 11
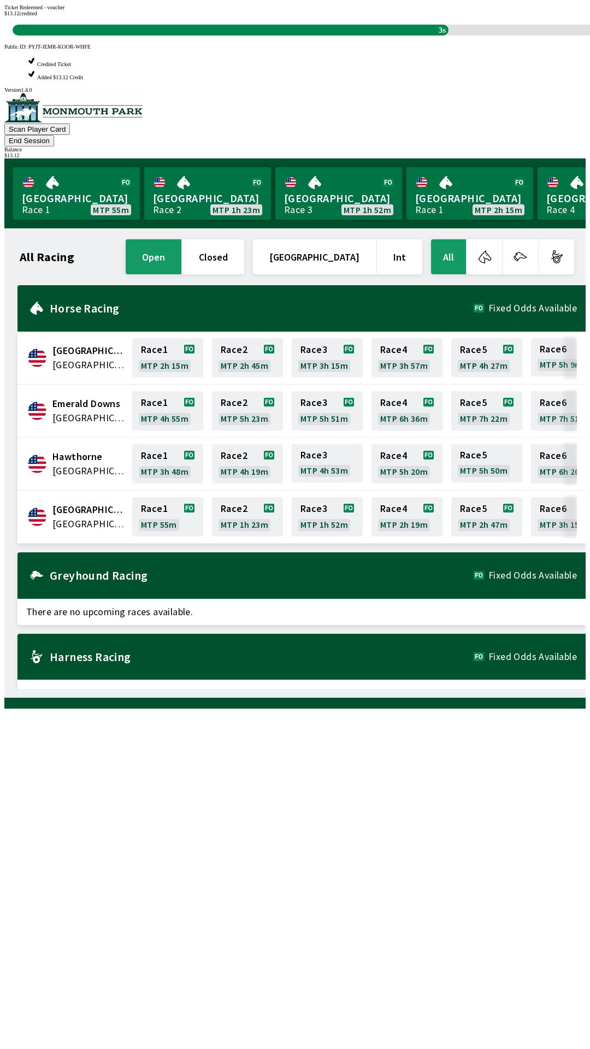
click at [28, 689] on div "All Racing open closed [GEOGRAPHIC_DATA] Int All [GEOGRAPHIC_DATA] [GEOGRAPHIC_…" at bounding box center [299, 463] width 573 height 452
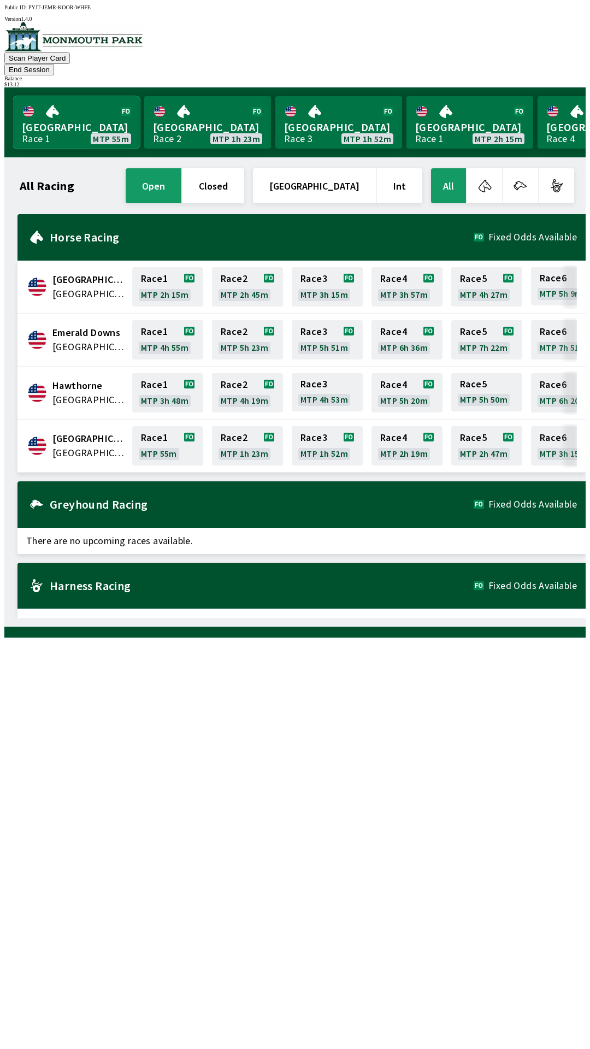
click at [77, 116] on link "[GEOGRAPHIC_DATA] Race 1 MTP 55m" at bounding box center [76, 122] width 127 height 52
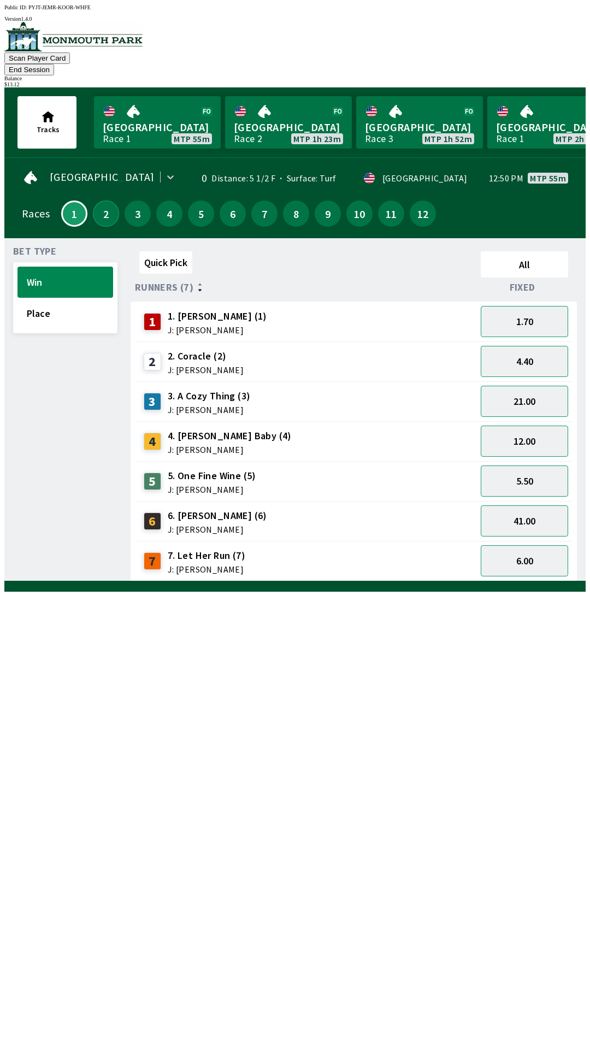
click at [97, 204] on button "2" at bounding box center [106, 214] width 26 height 26
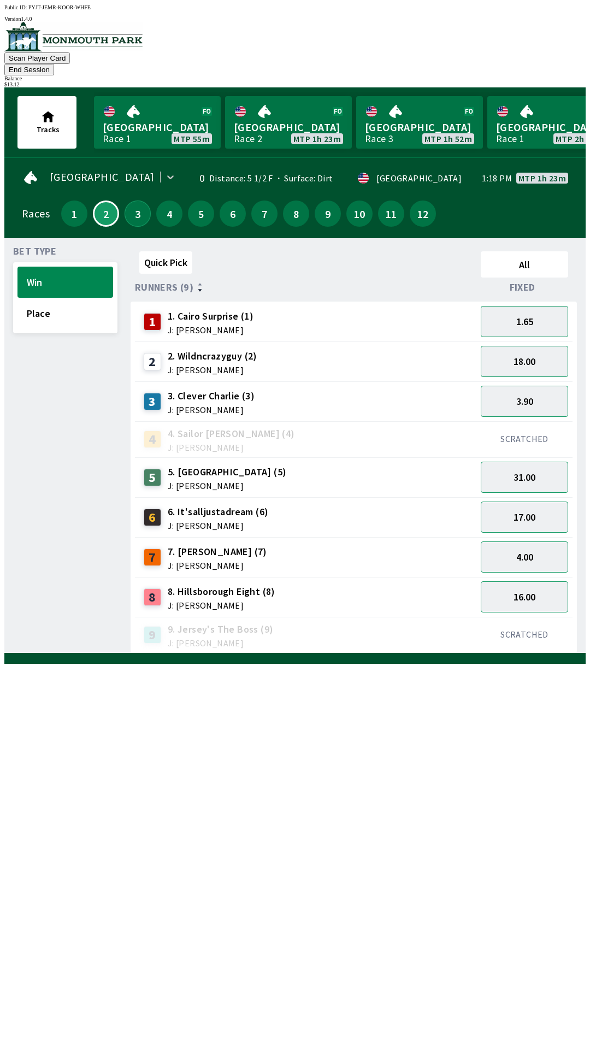
click at [129, 201] on button "3" at bounding box center [138, 214] width 26 height 26
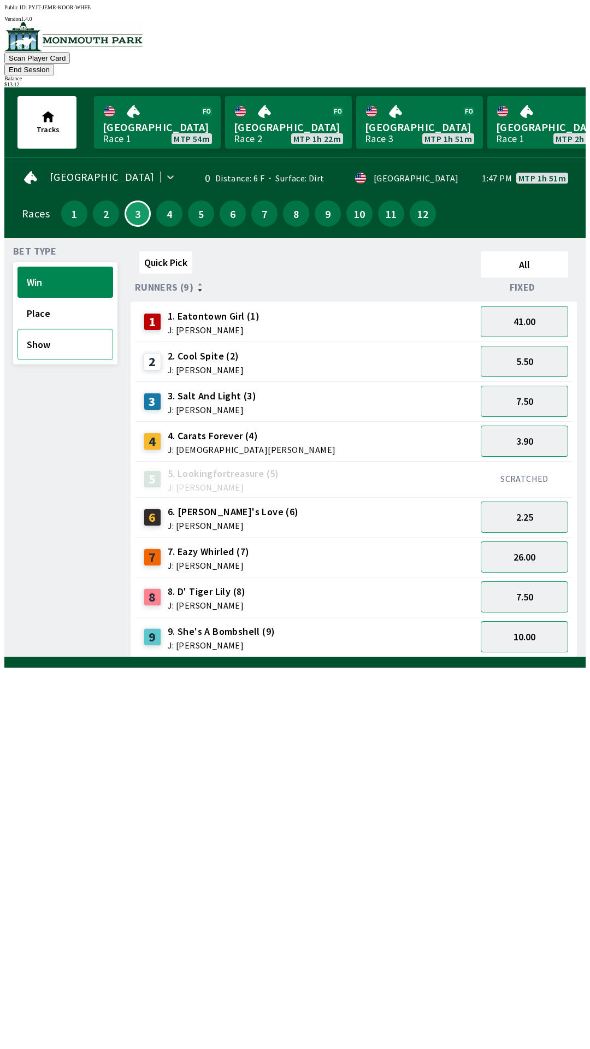
click at [64, 329] on button "Show" at bounding box center [65, 344] width 96 height 31
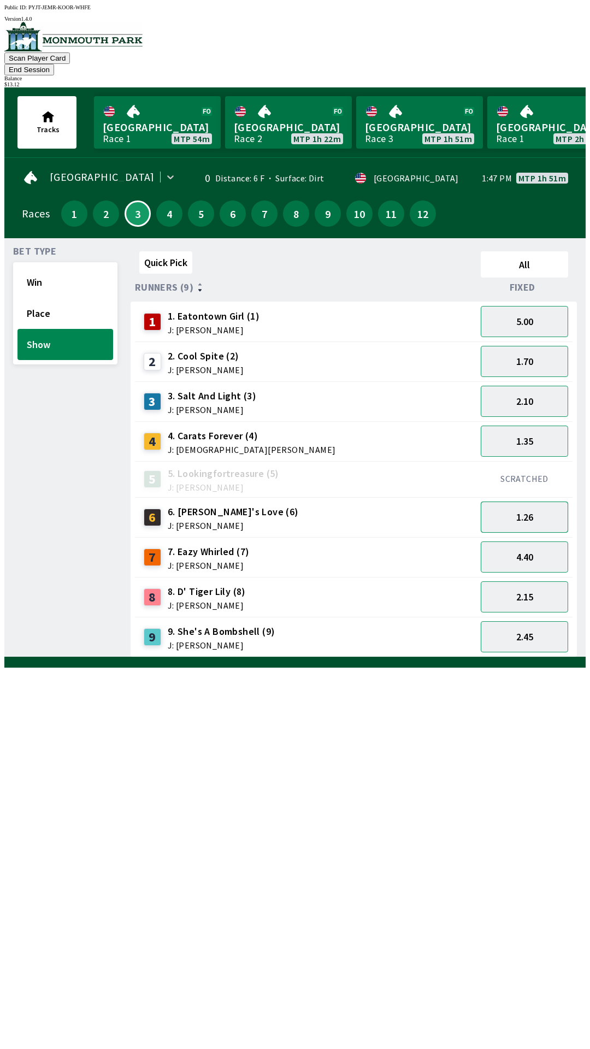
click at [527, 502] on button "1.26" at bounding box center [524, 517] width 87 height 31
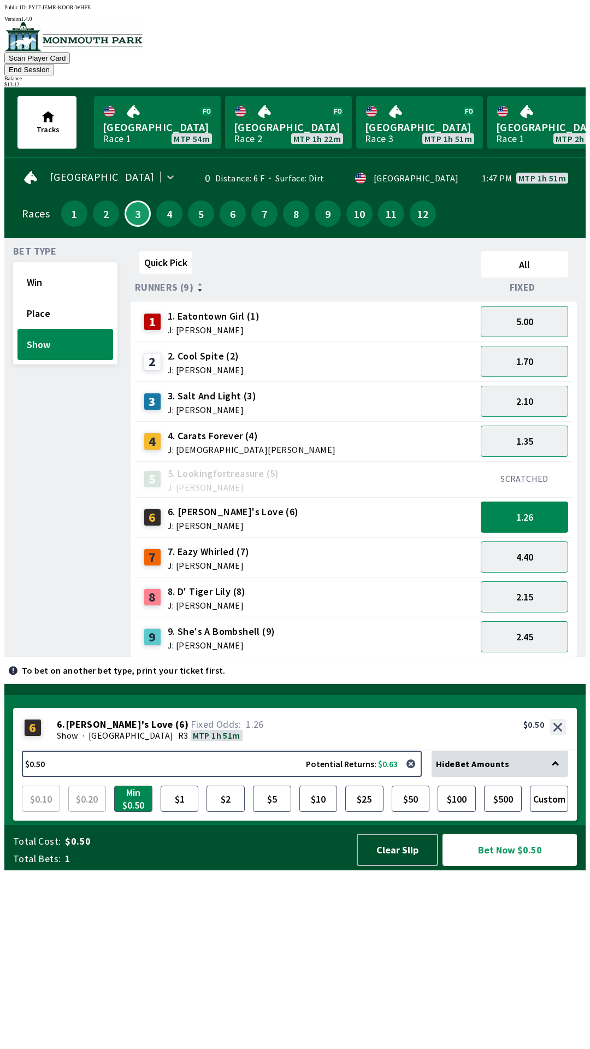
click at [500, 866] on button "Bet Now $0.50" at bounding box center [510, 850] width 134 height 32
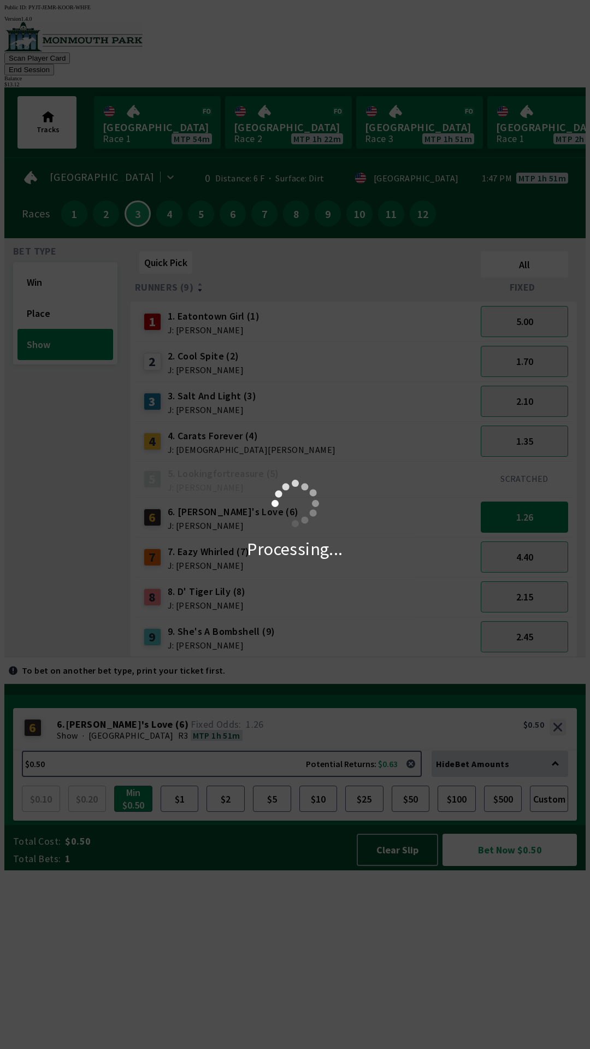
click at [503, 1041] on div "Processing..." at bounding box center [295, 524] width 590 height 1049
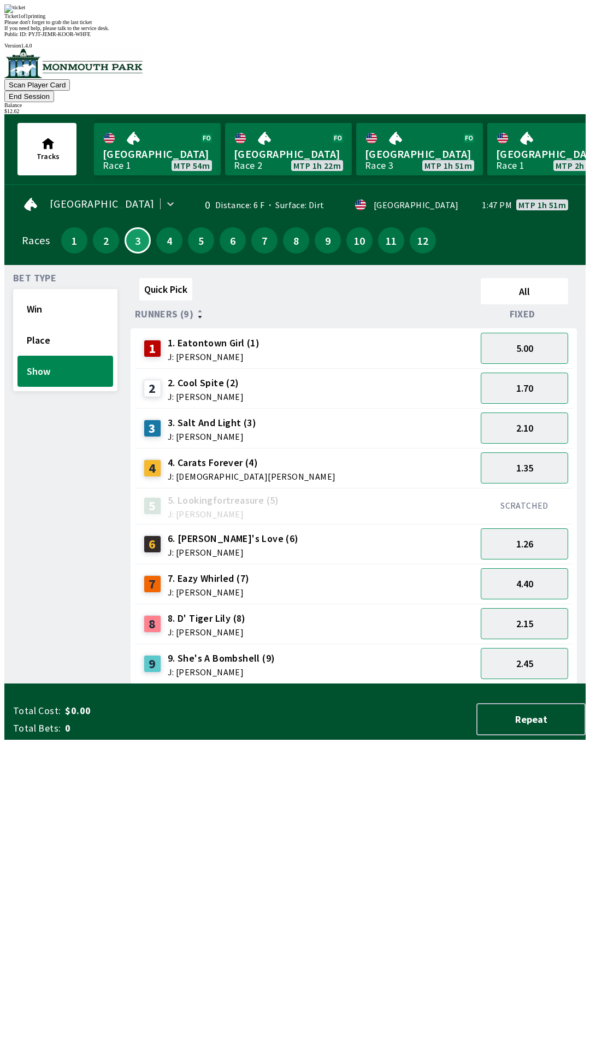
click at [17, 684] on div "Bet Type Win Place Show" at bounding box center [65, 479] width 104 height 410
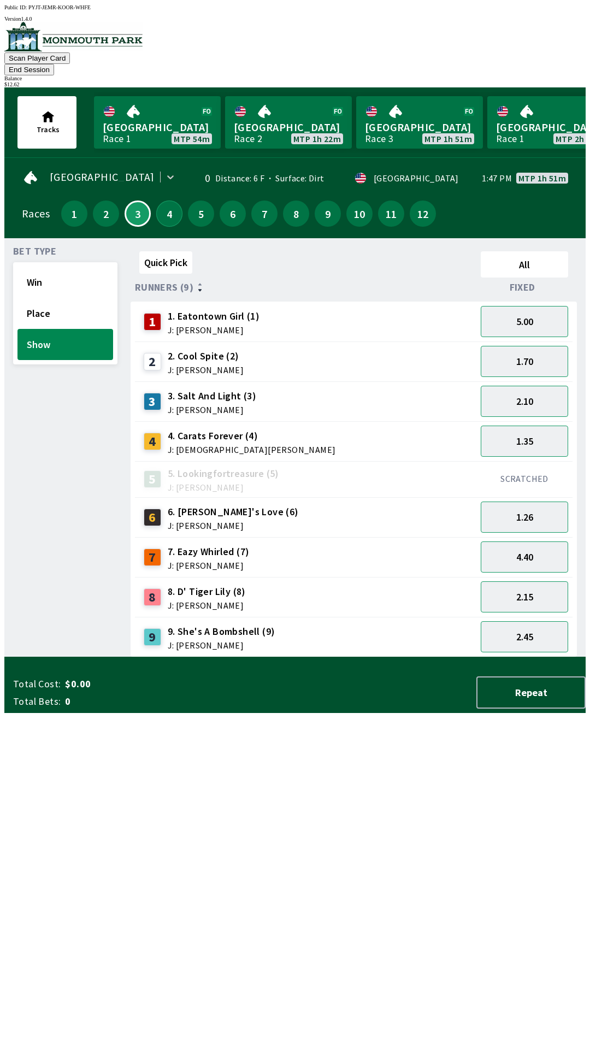
click at [161, 201] on button "4" at bounding box center [169, 214] width 26 height 26
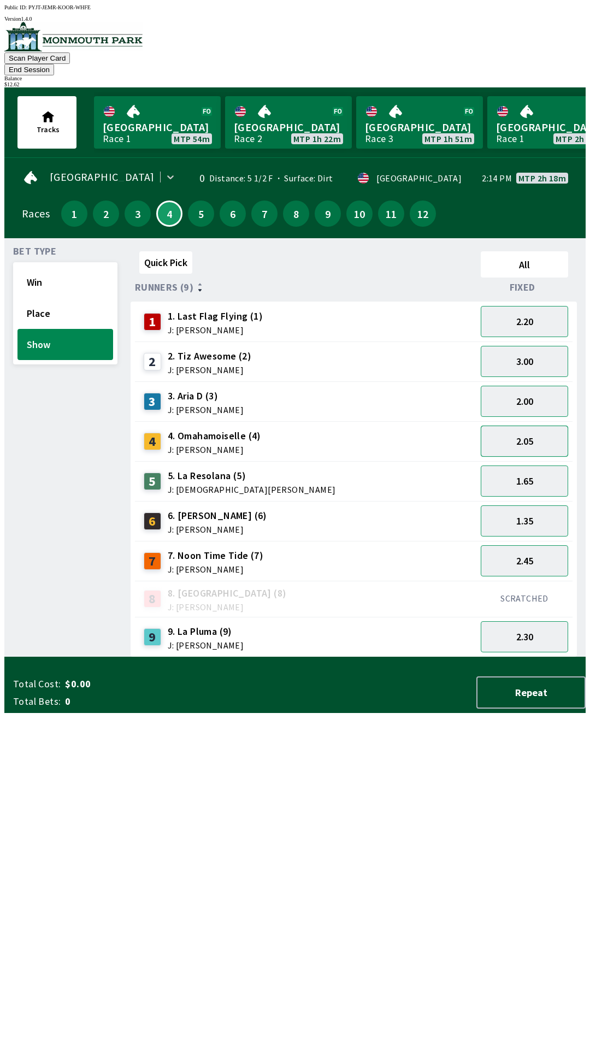
click at [526, 426] on button "2.05" at bounding box center [524, 441] width 87 height 31
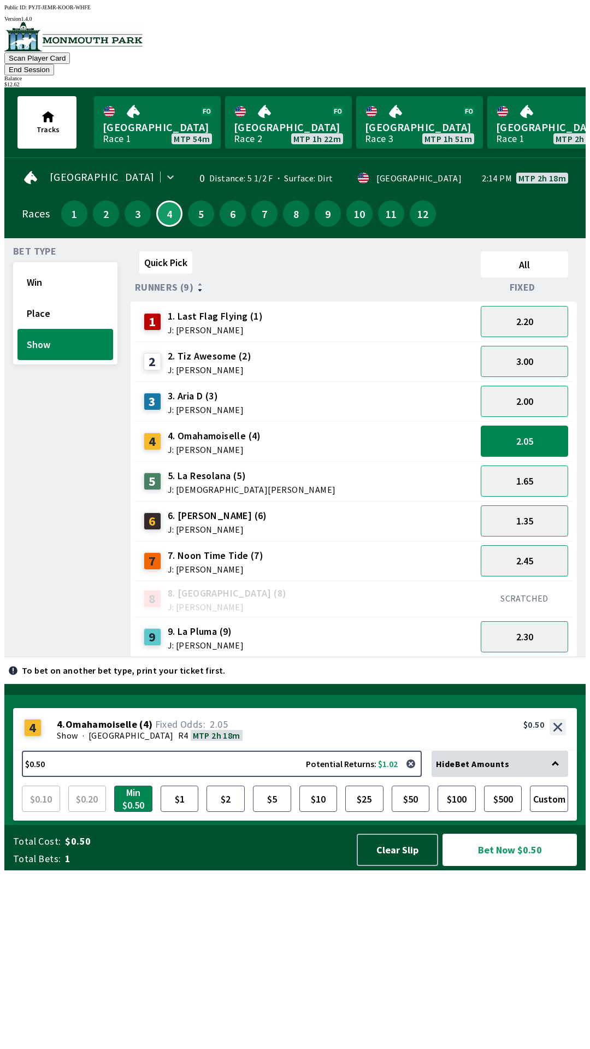
click at [504, 866] on button "Bet Now $0.50" at bounding box center [510, 850] width 134 height 32
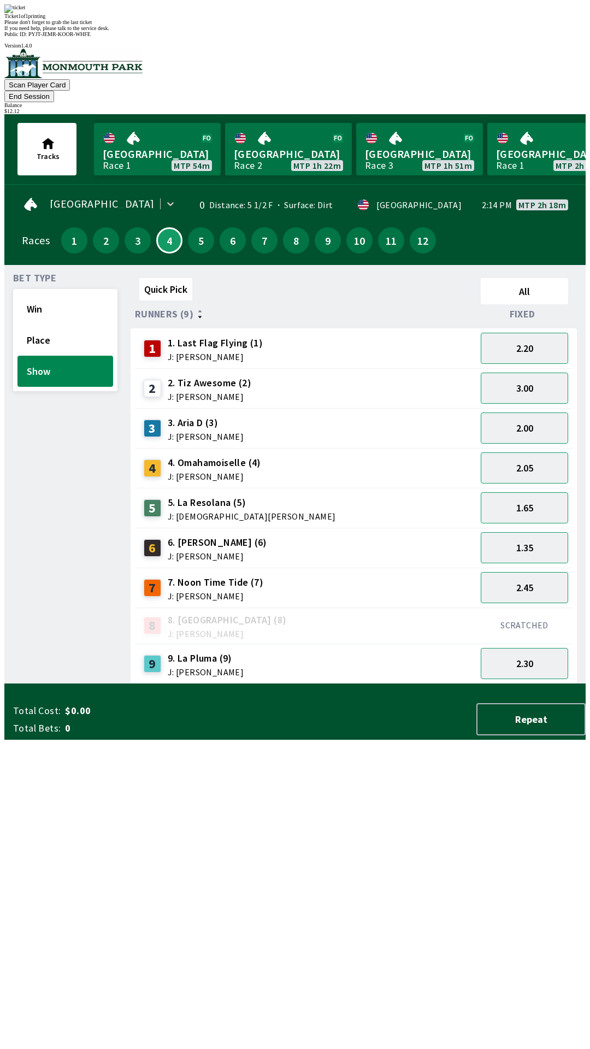
click at [8, 665] on div "Bet Type Win Place Show Quick Pick All Runners (9) Fixed 1 1. Last Flag Flying …" at bounding box center [294, 474] width 581 height 419
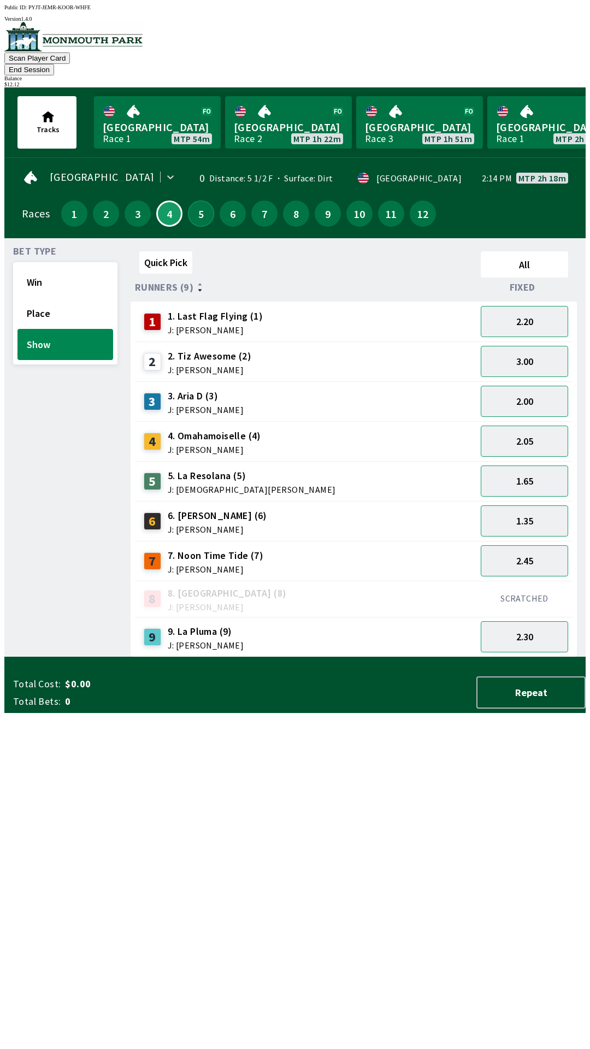
click at [192, 201] on button "5" at bounding box center [201, 214] width 26 height 26
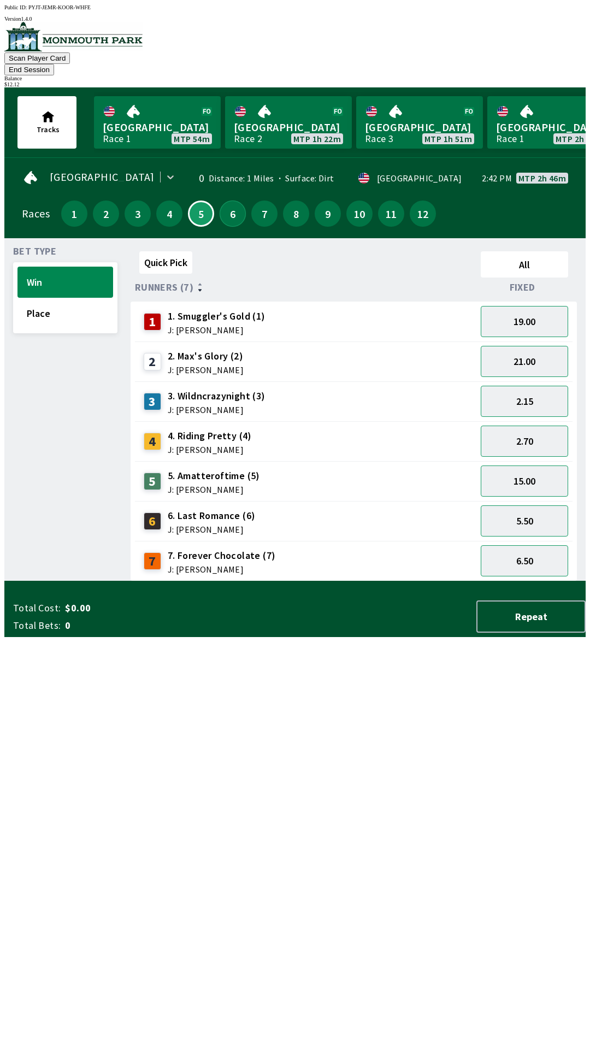
click at [222, 202] on button "6" at bounding box center [233, 214] width 26 height 26
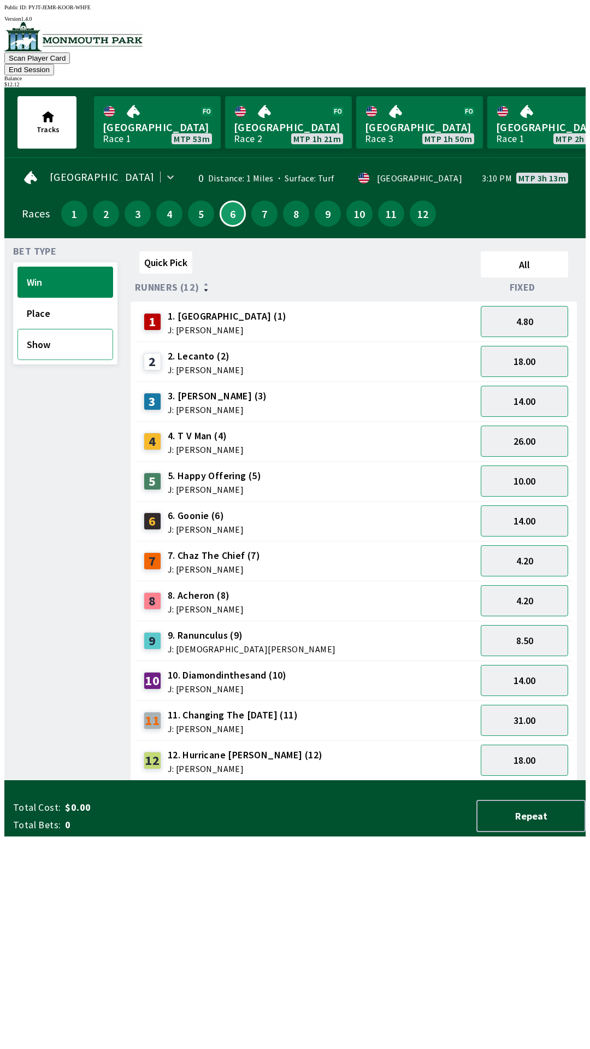
click at [55, 331] on button "Show" at bounding box center [65, 344] width 96 height 31
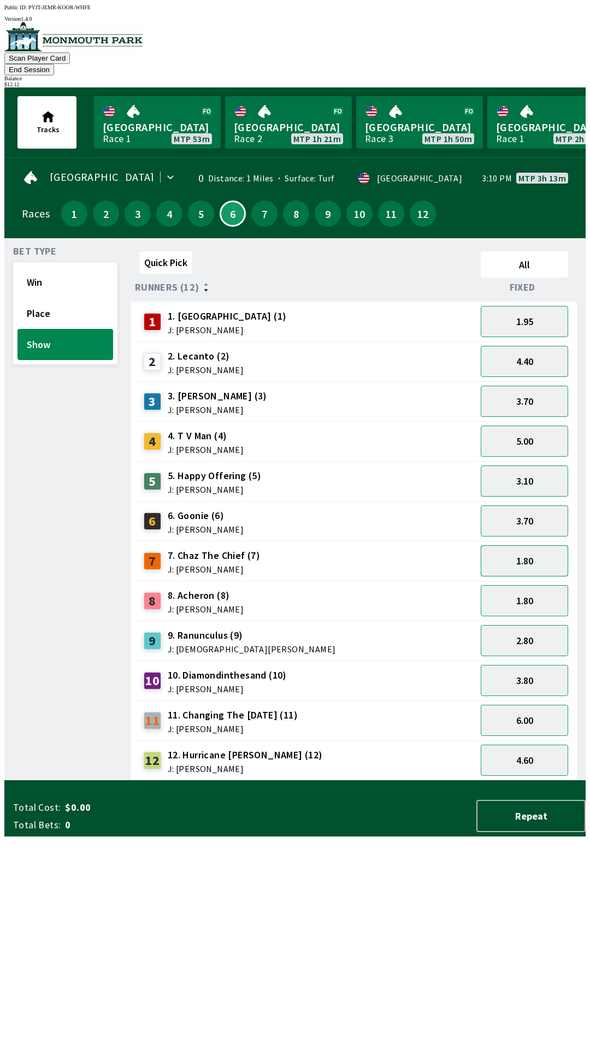
click at [521, 545] on button "1.80" at bounding box center [524, 560] width 87 height 31
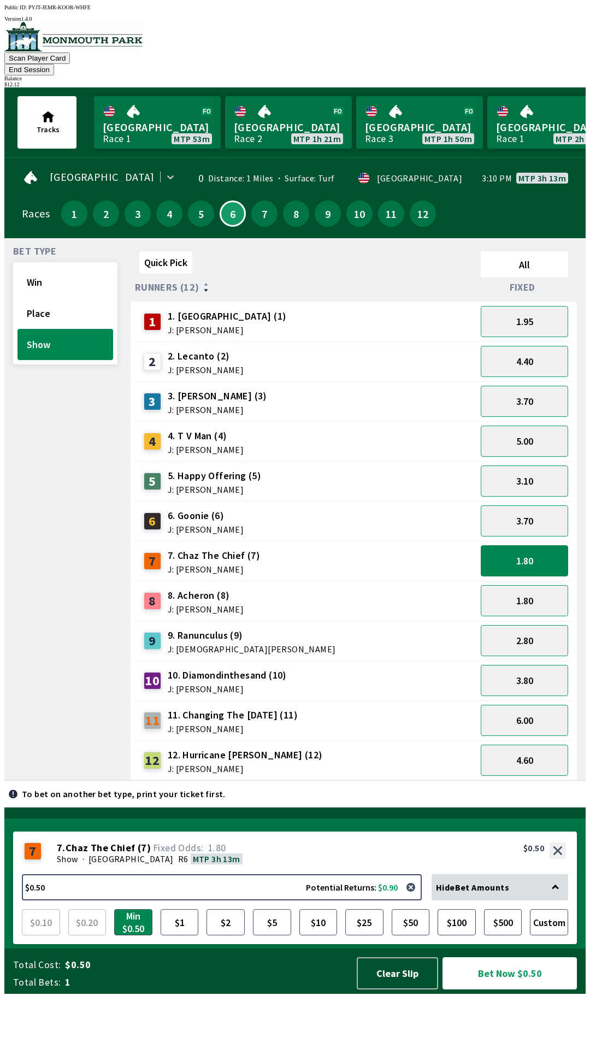
click at [511, 989] on button "Bet Now $0.50" at bounding box center [510, 973] width 134 height 32
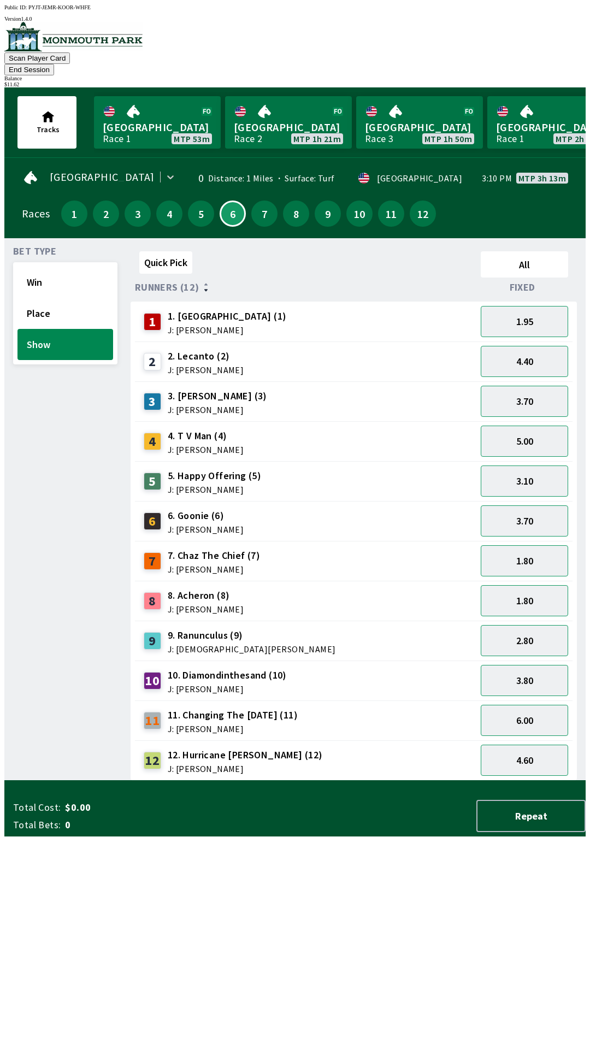
click at [42, 539] on div "Bet Type Win Place Show" at bounding box center [65, 514] width 104 height 534
click at [252, 201] on button "7" at bounding box center [264, 214] width 26 height 26
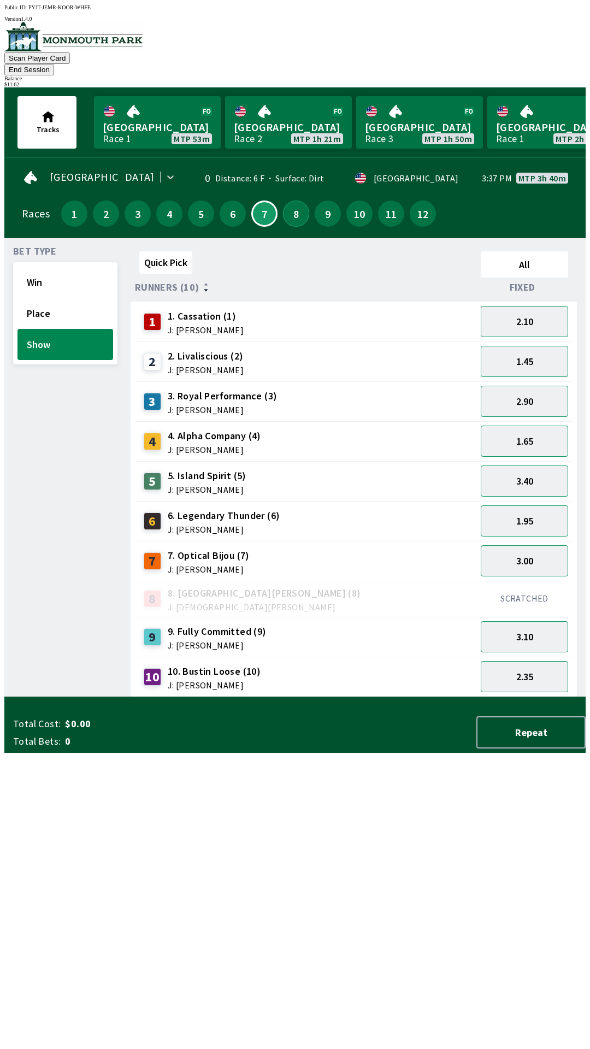
click at [286, 202] on button "8" at bounding box center [296, 214] width 26 height 26
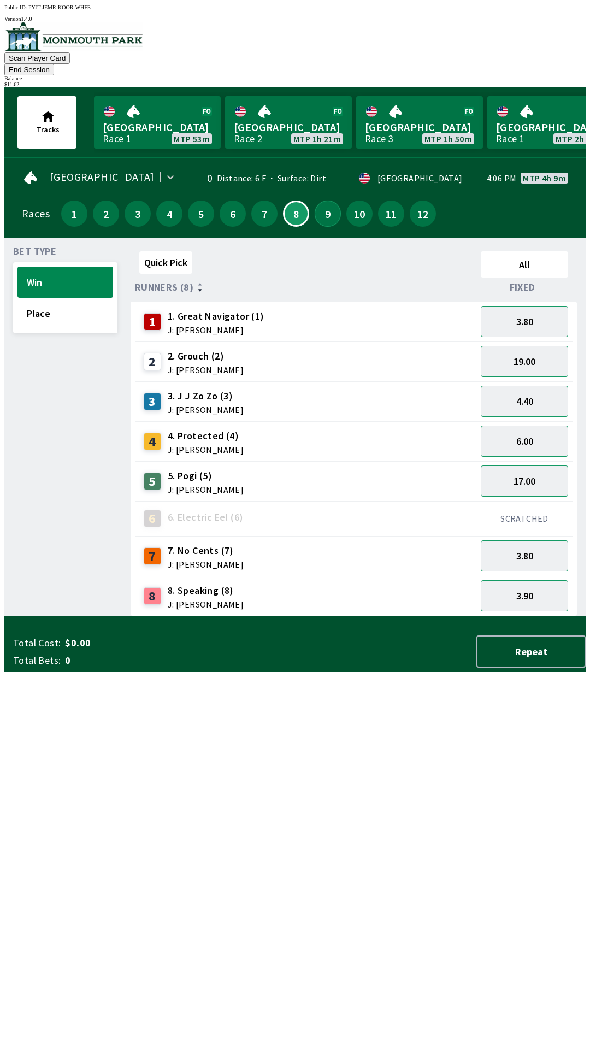
click at [315, 201] on button "9" at bounding box center [328, 214] width 26 height 26
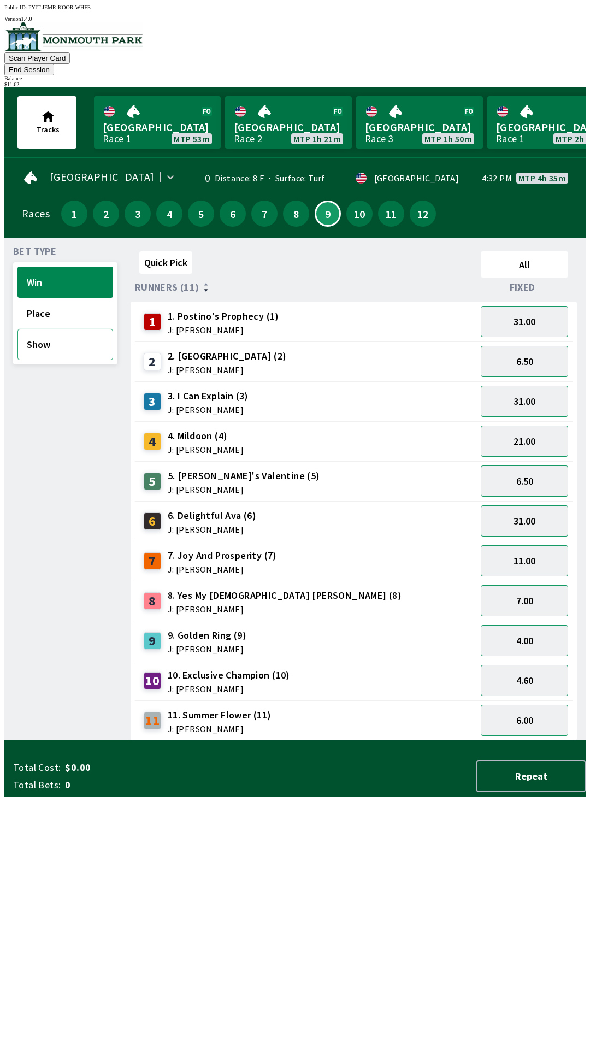
click at [58, 331] on button "Show" at bounding box center [65, 344] width 96 height 31
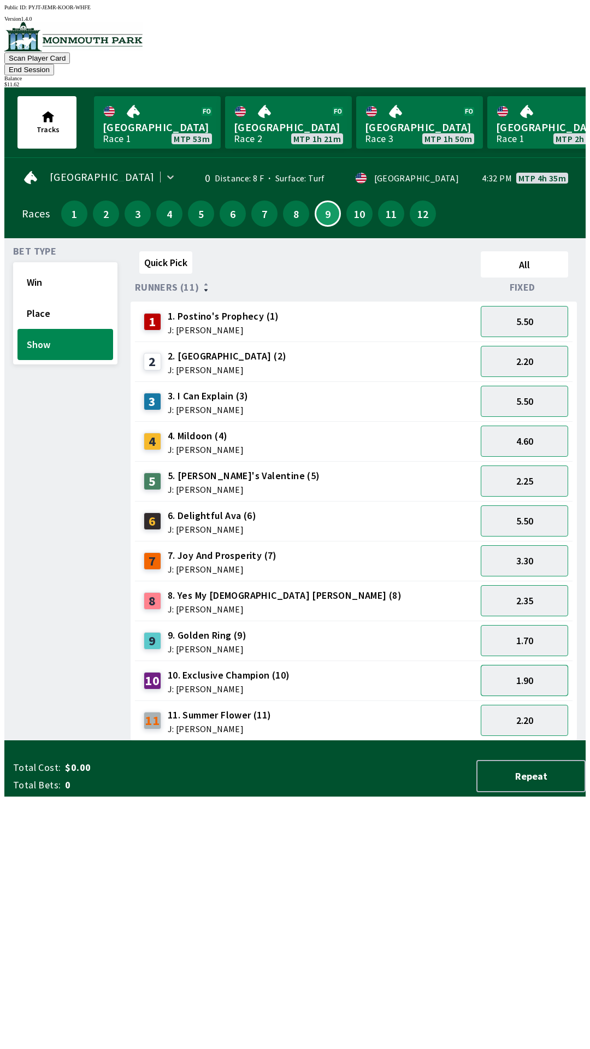
click at [522, 665] on button "1.90" at bounding box center [524, 680] width 87 height 31
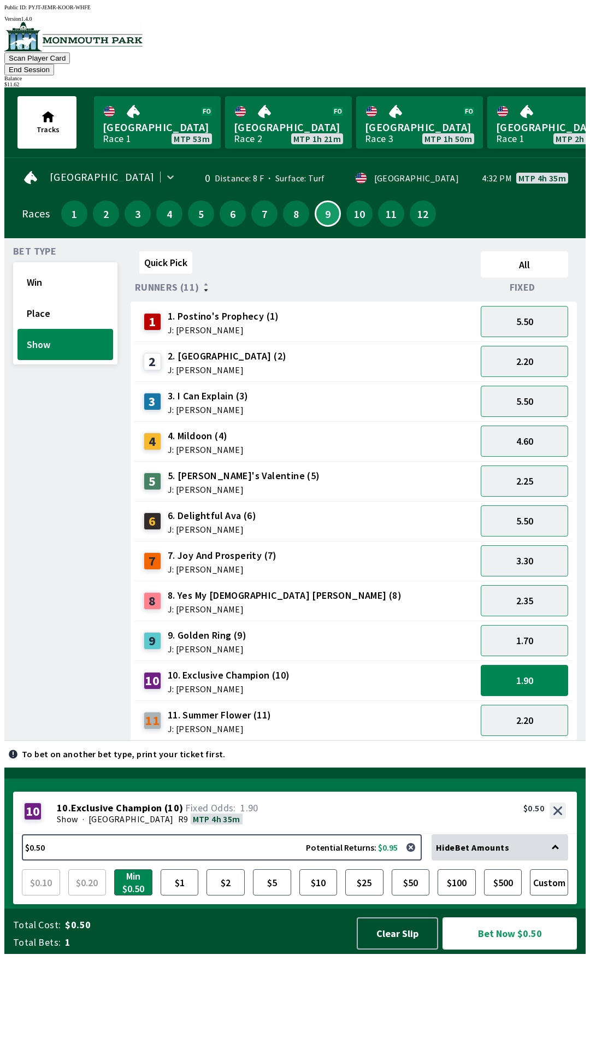
click at [508, 950] on button "Bet Now $0.50" at bounding box center [510, 933] width 134 height 32
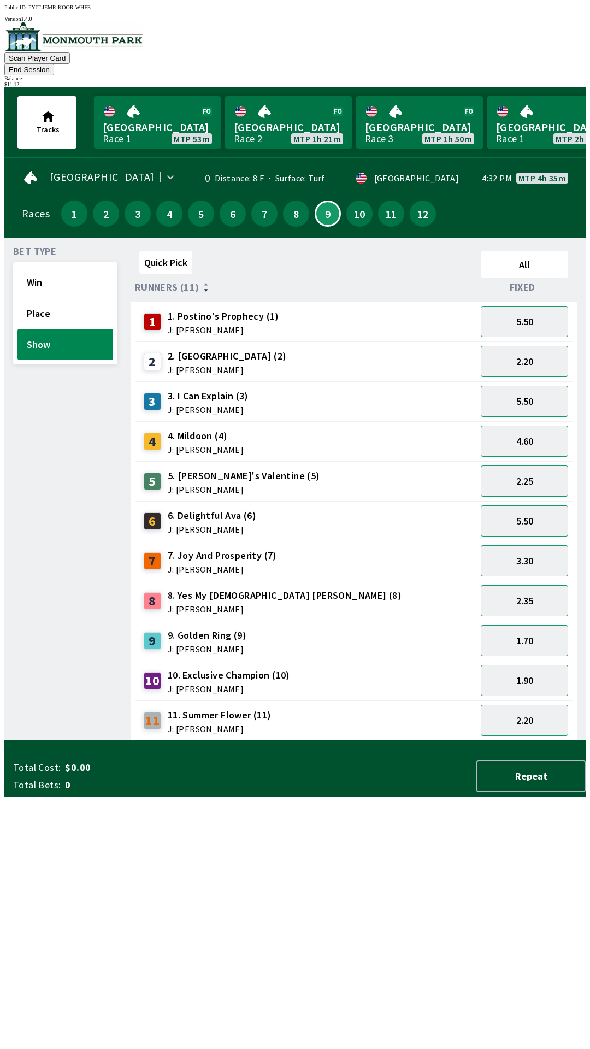
click at [60, 560] on div "Bet Type Win Place Show" at bounding box center [65, 494] width 104 height 494
click at [356, 201] on button "10" at bounding box center [359, 214] width 26 height 26
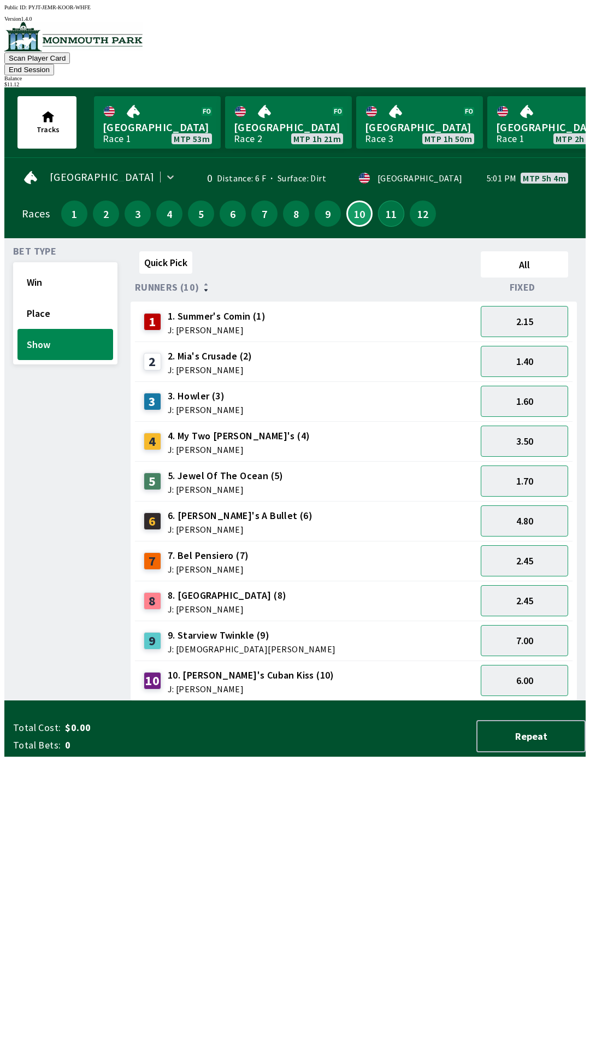
click at [378, 201] on button "11" at bounding box center [391, 214] width 26 height 26
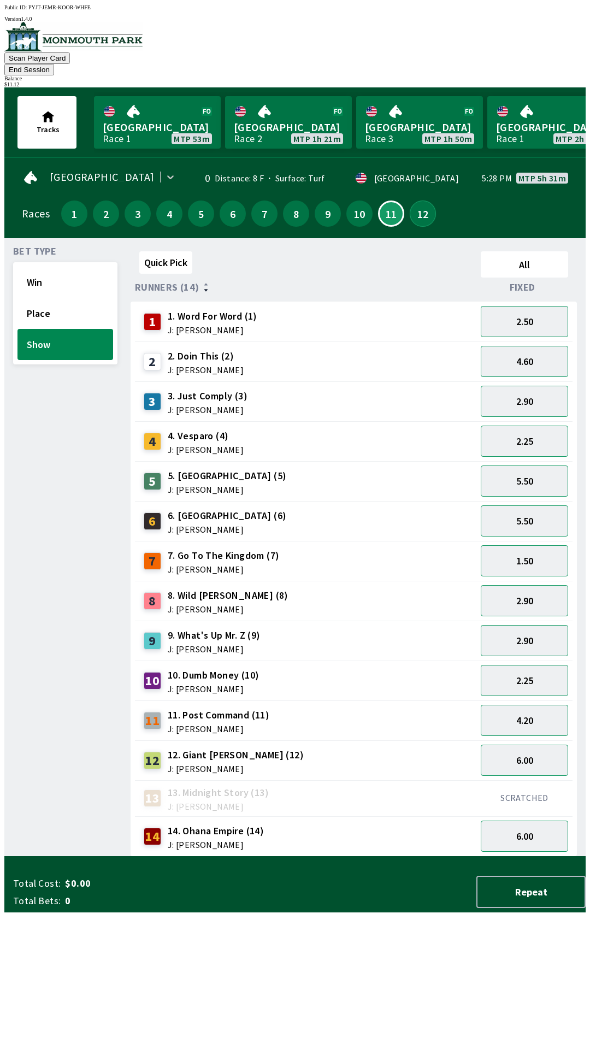
click at [416, 201] on button "12" at bounding box center [423, 214] width 26 height 26
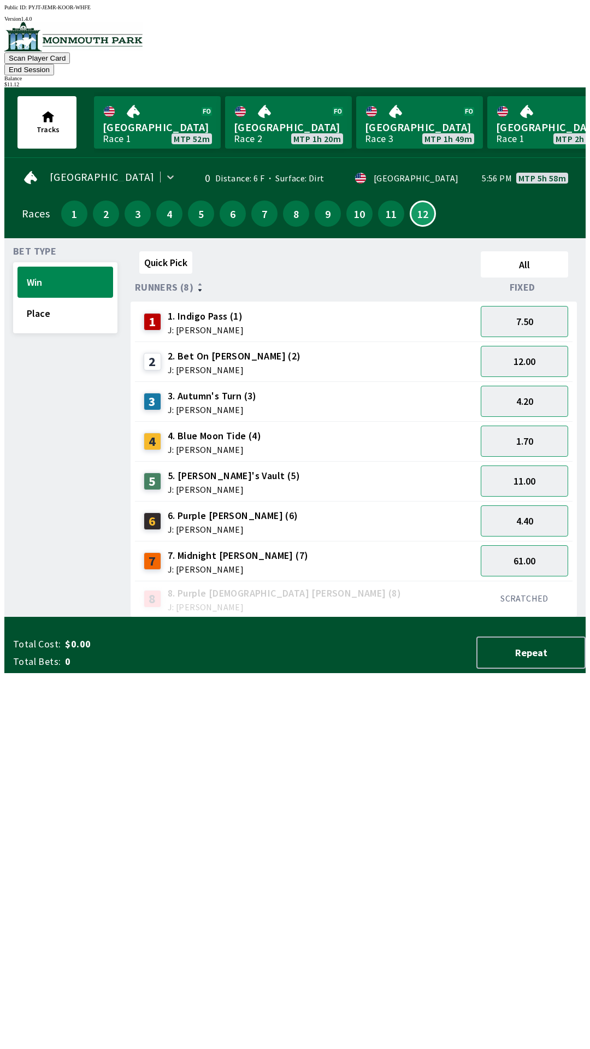
click at [40, 459] on div "Bet Type Win Place" at bounding box center [65, 432] width 104 height 370
click at [54, 64] on button "End Session" at bounding box center [29, 69] width 50 height 11
